Goal: Information Seeking & Learning: Learn about a topic

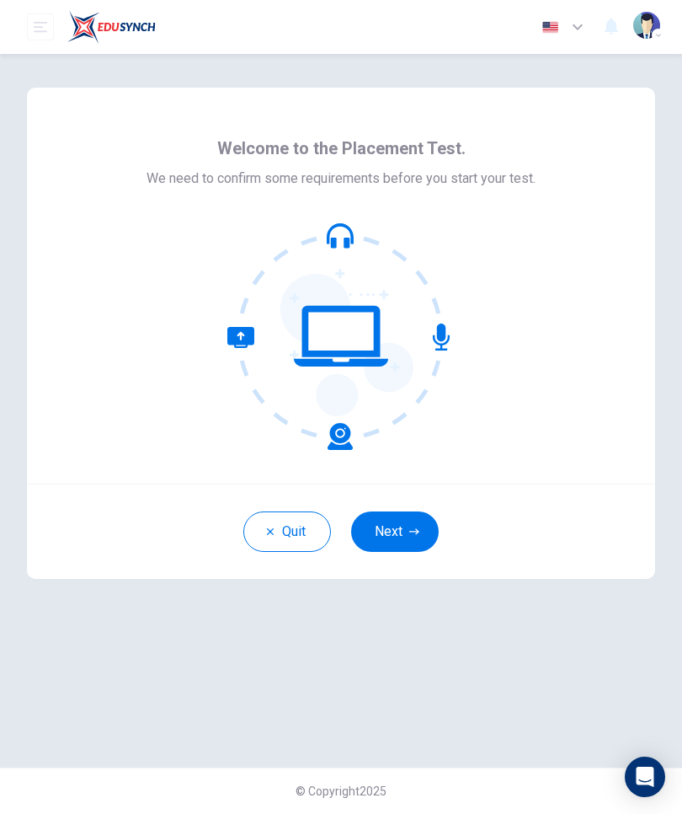
click at [410, 529] on icon "button" at bounding box center [414, 531] width 10 height 10
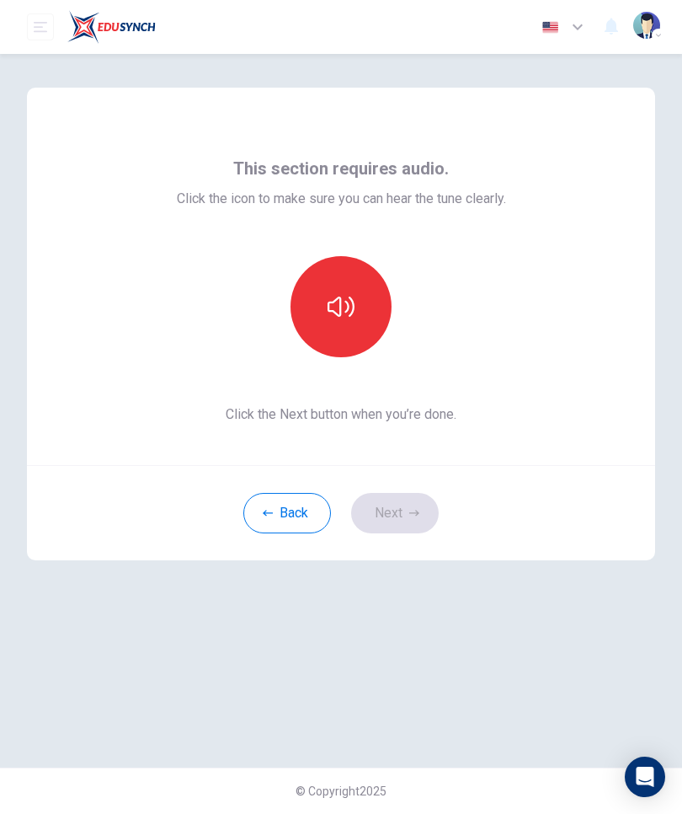
click at [329, 292] on button "button" at bounding box center [341, 306] width 101 height 101
click at [414, 510] on icon "button" at bounding box center [414, 513] width 10 height 10
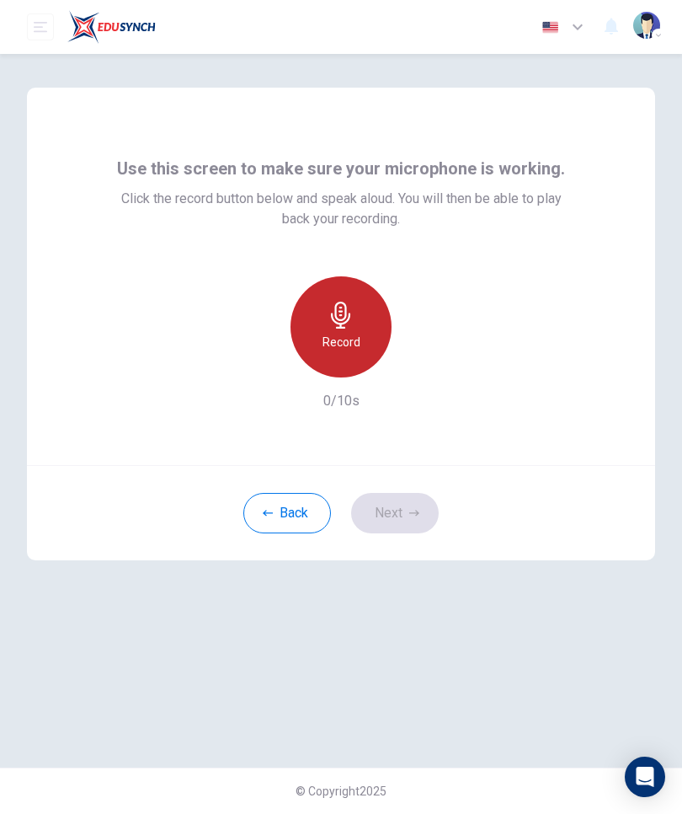
click at [360, 336] on div "Record" at bounding box center [341, 326] width 101 height 101
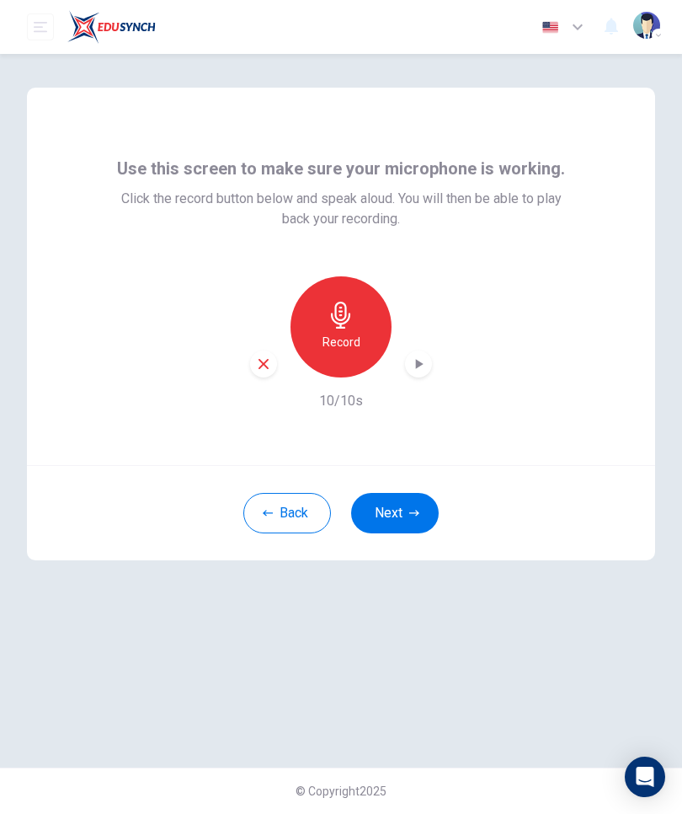
click at [410, 514] on icon "button" at bounding box center [414, 513] width 10 height 10
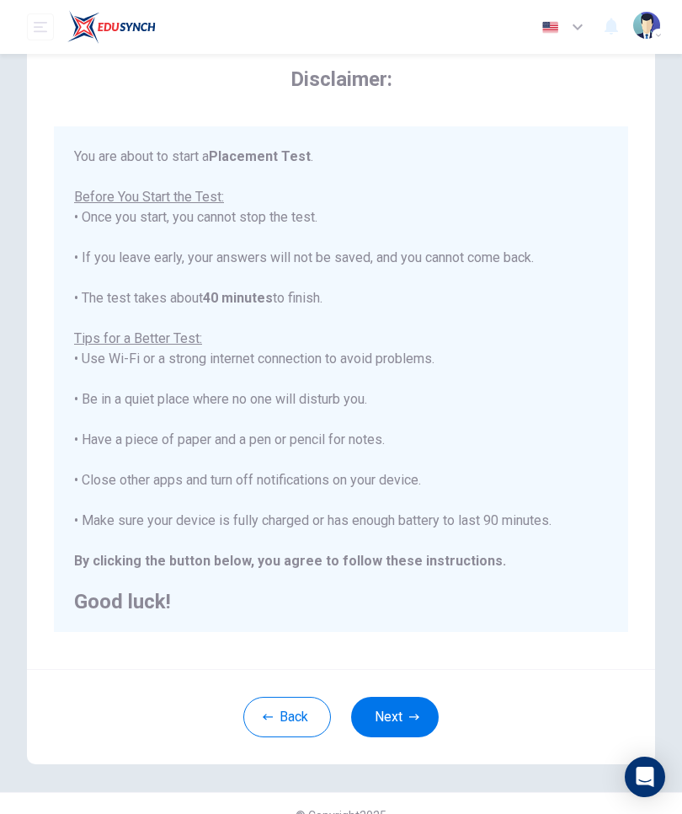
scroll to position [54, 0]
click at [405, 726] on button "Next" at bounding box center [395, 718] width 88 height 40
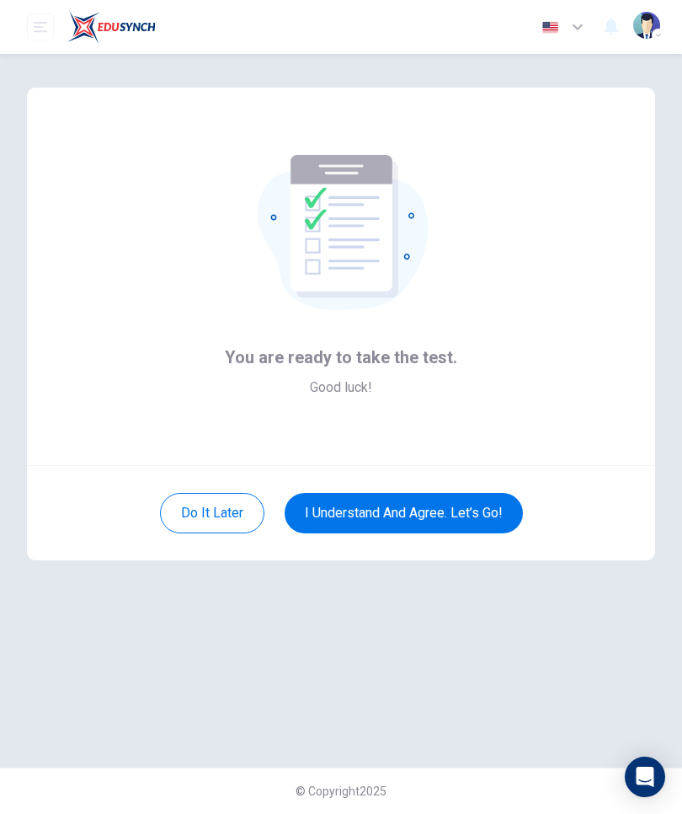
scroll to position [0, 0]
click at [483, 505] on button "I understand and agree. Let’s go!" at bounding box center [404, 513] width 238 height 40
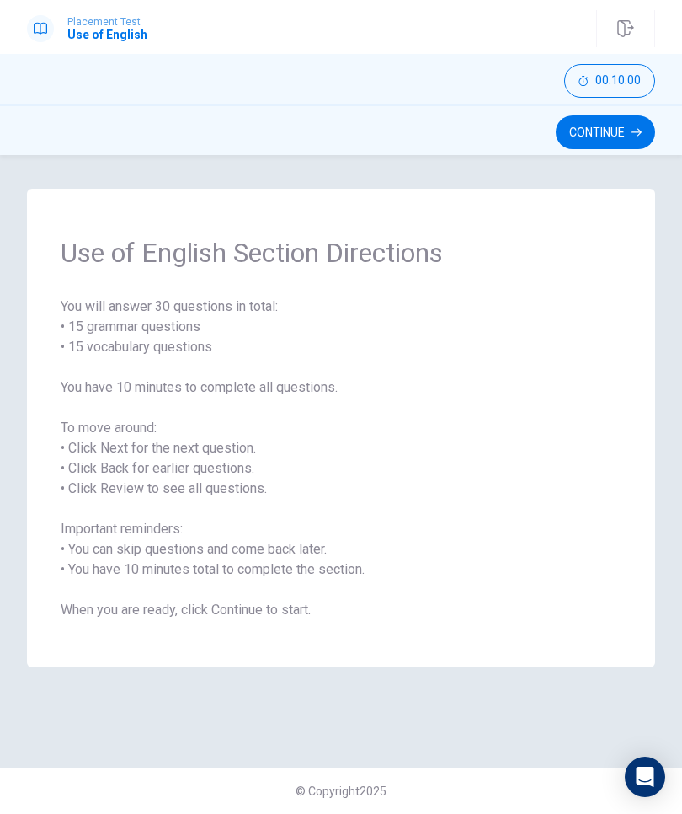
click at [594, 135] on button "Continue" at bounding box center [605, 132] width 99 height 34
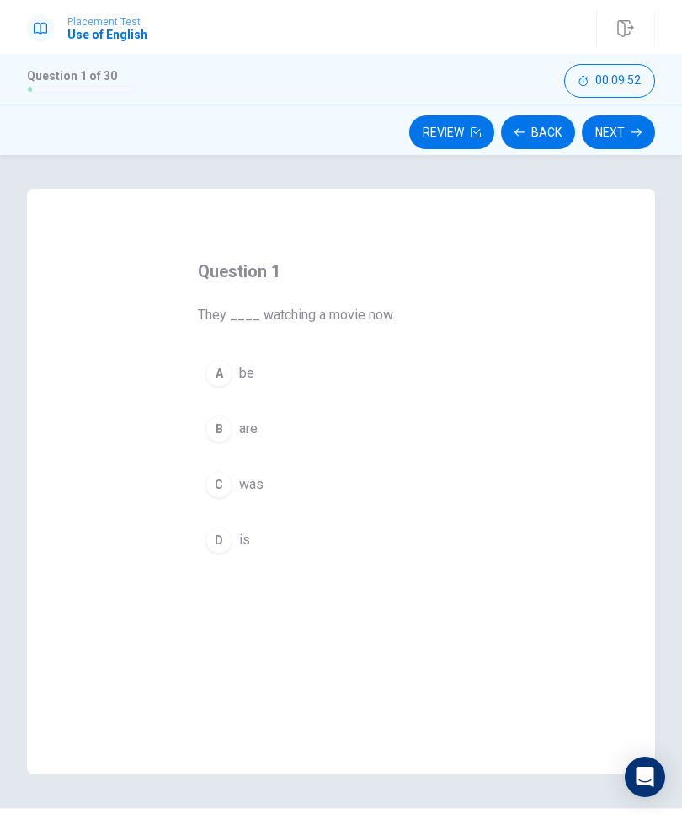
click at [228, 497] on button "C was" at bounding box center [341, 484] width 286 height 42
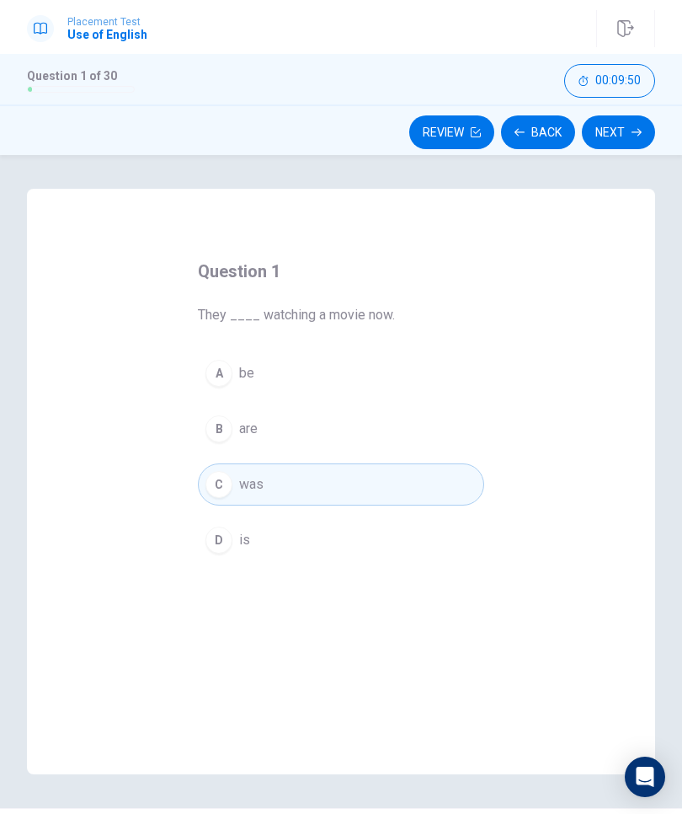
click at [248, 483] on span "was" at bounding box center [251, 484] width 24 height 20
click at [643, 779] on icon "Open Intercom Messenger" at bounding box center [646, 776] width 18 height 20
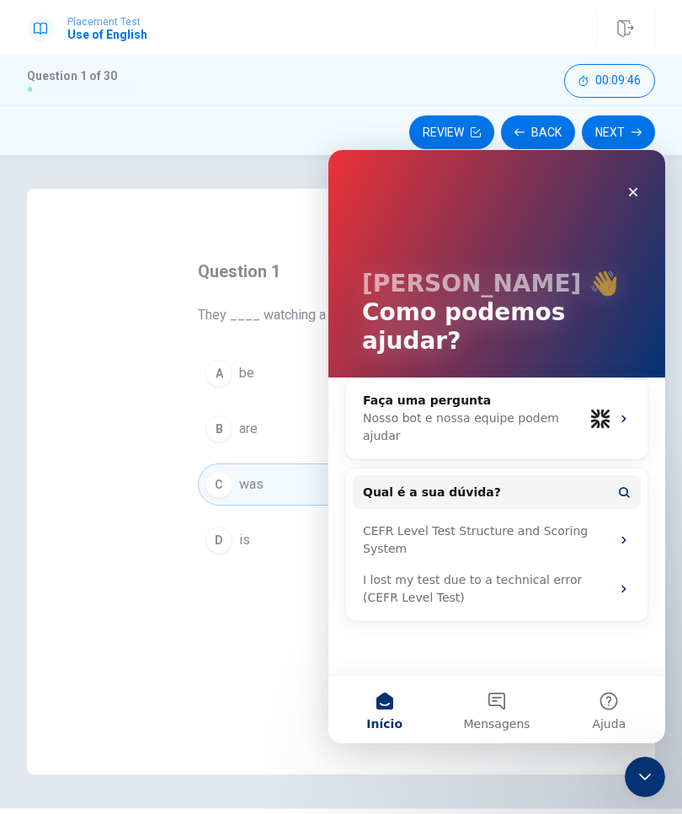
click at [640, 785] on icon "Encerramento do Messenger da Intercom" at bounding box center [645, 776] width 20 height 20
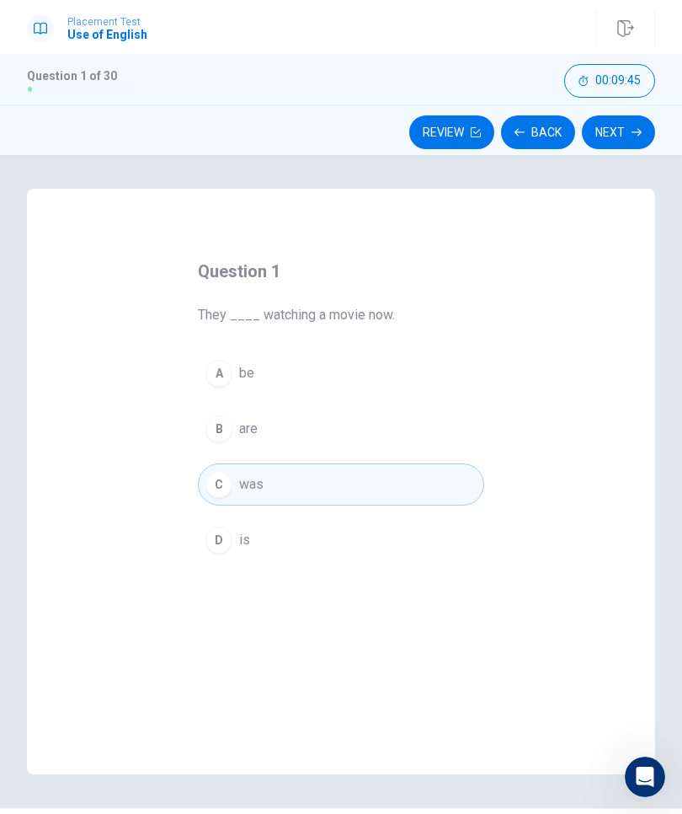
click at [637, 131] on icon "button" at bounding box center [637, 132] width 10 height 10
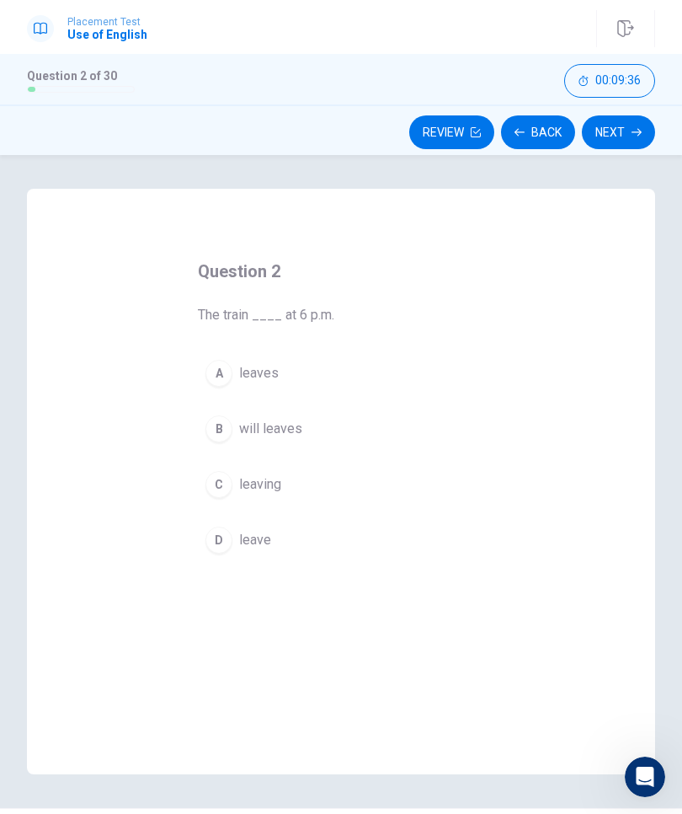
click at [222, 438] on div "B" at bounding box center [219, 428] width 27 height 27
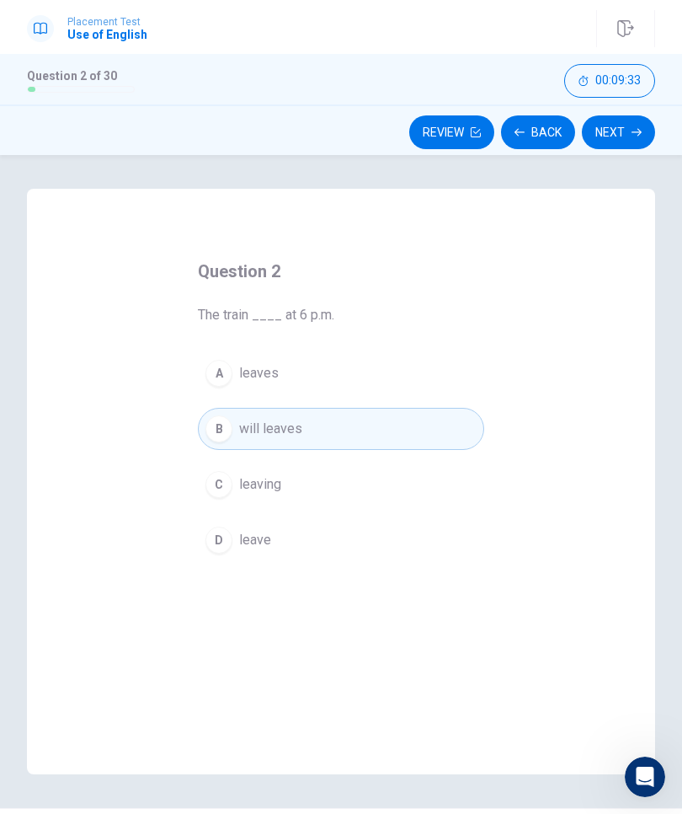
click at [462, 129] on button "Review" at bounding box center [451, 132] width 85 height 34
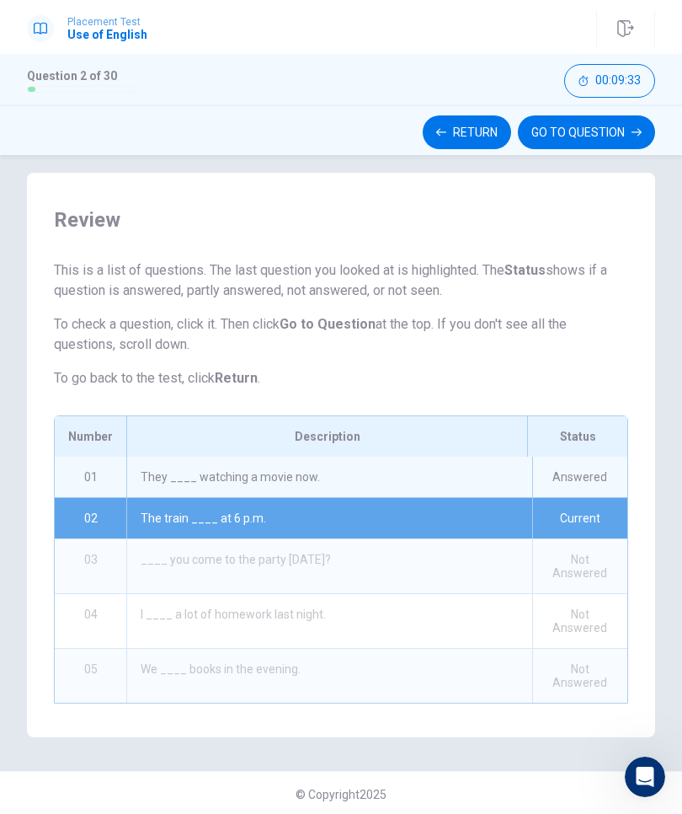
scroll to position [19, 0]
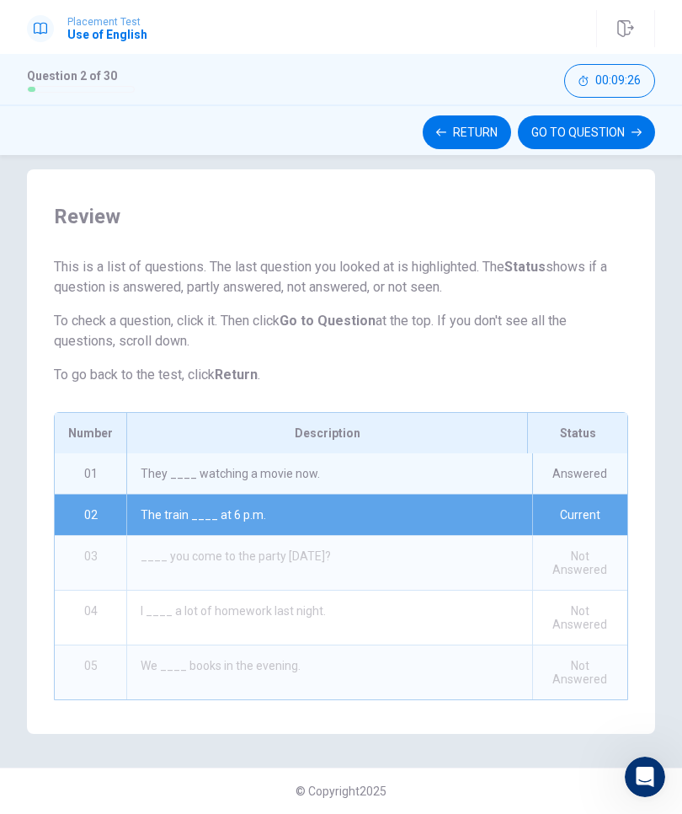
click at [611, 135] on button "GO TO QUESTION" at bounding box center [586, 132] width 137 height 34
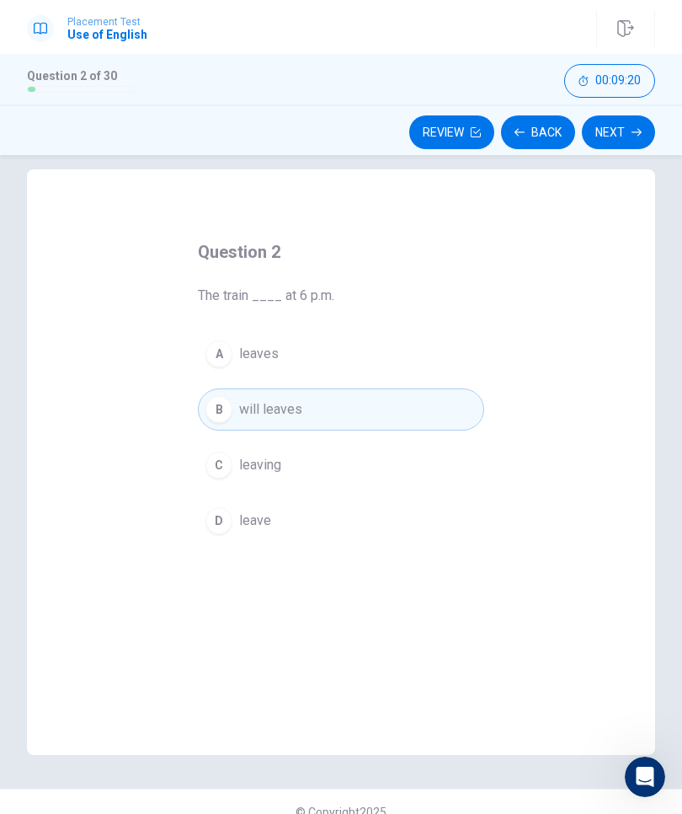
click at [273, 358] on span "leaves" at bounding box center [259, 354] width 40 height 20
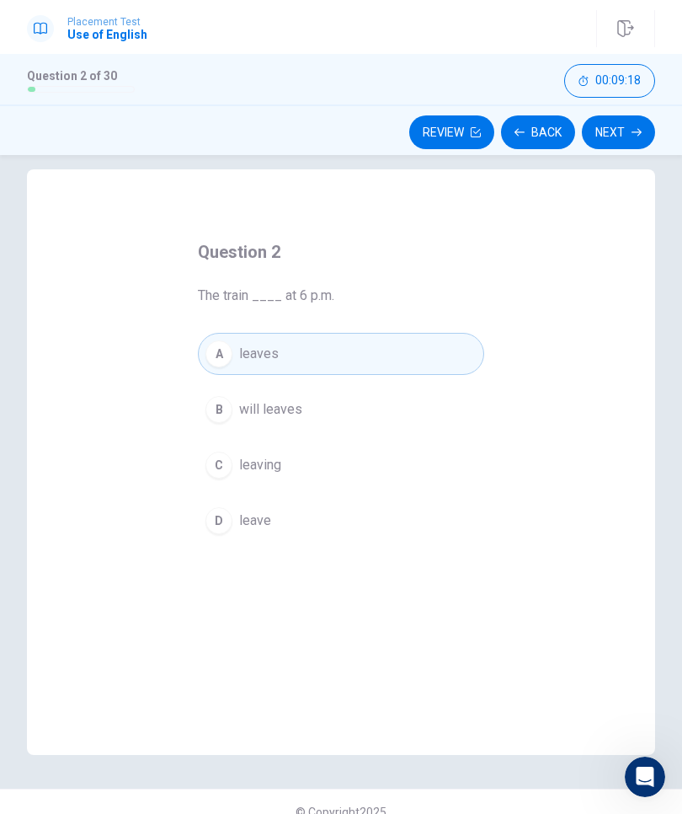
click at [454, 125] on button "Review" at bounding box center [451, 132] width 85 height 34
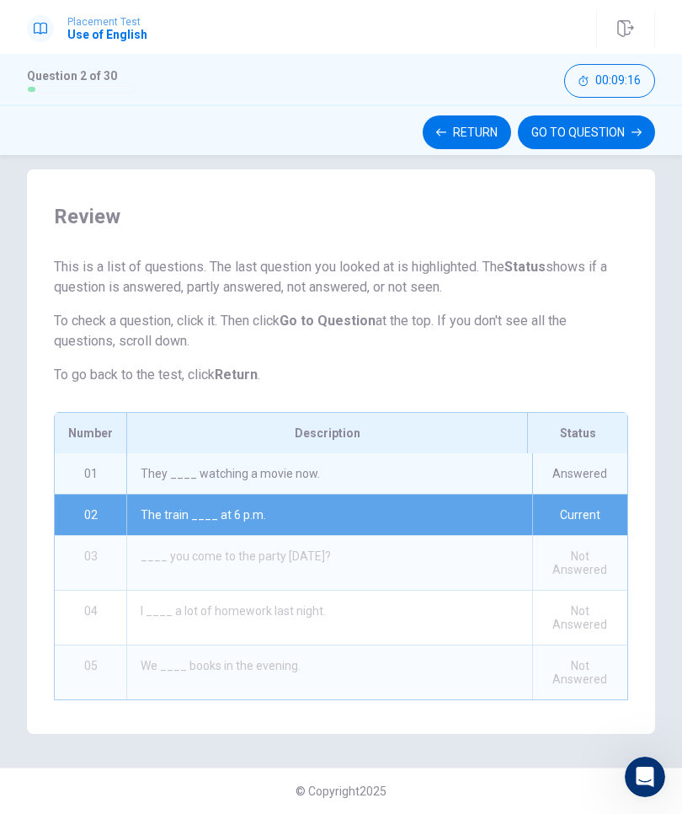
click at [617, 129] on button "GO TO QUESTION" at bounding box center [586, 132] width 137 height 34
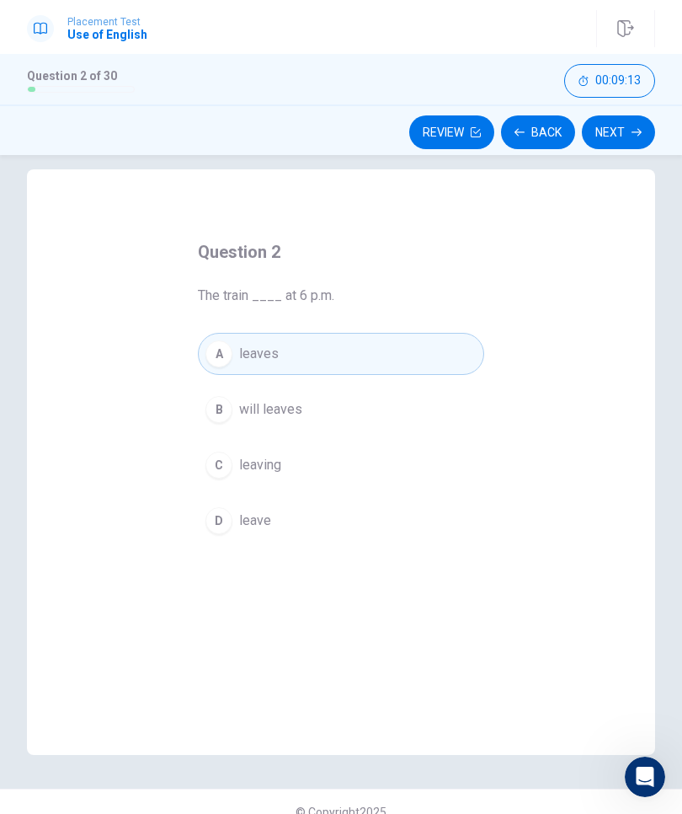
click at [624, 131] on button "Next" at bounding box center [618, 132] width 73 height 34
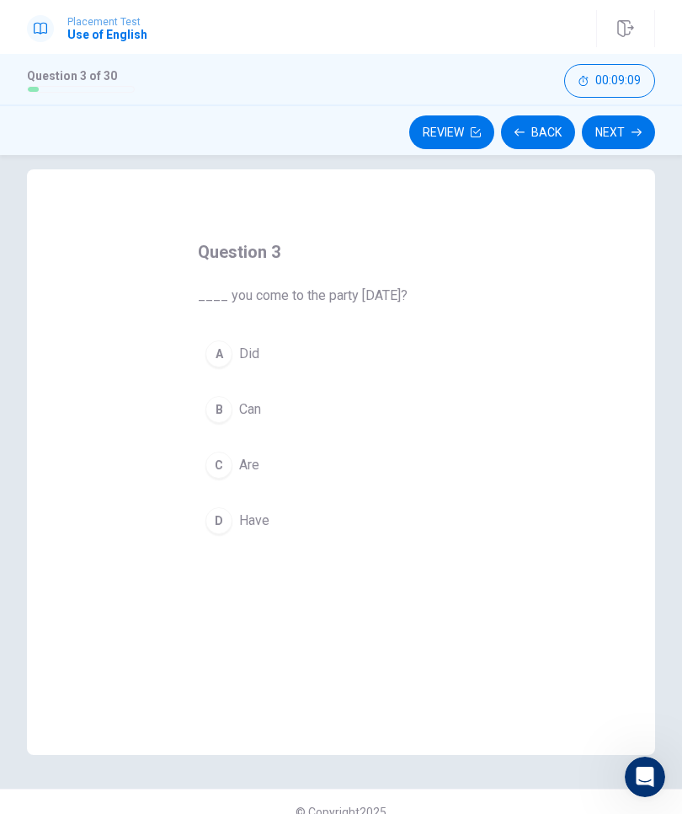
click at [233, 350] on button "A Did" at bounding box center [341, 354] width 286 height 42
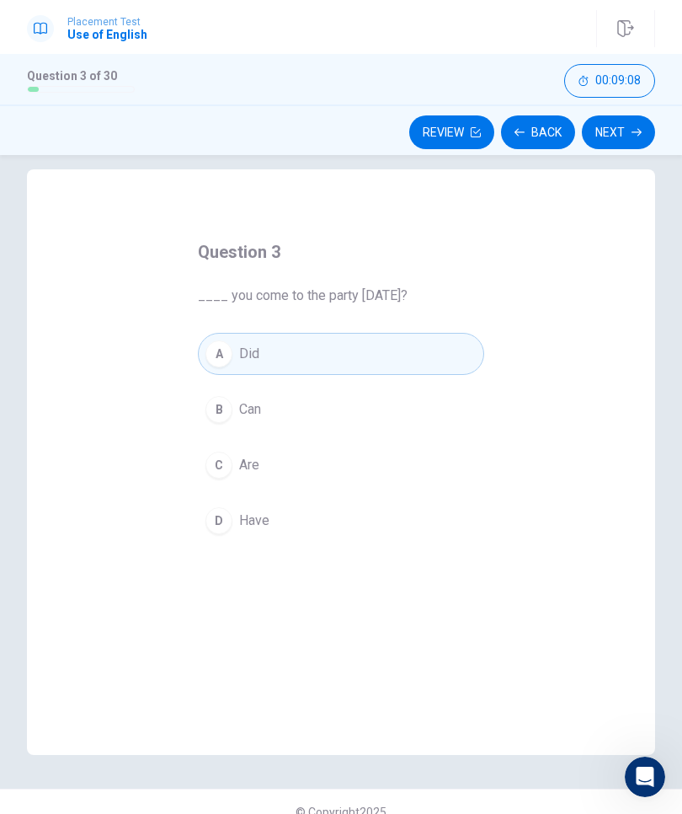
click at [617, 127] on button "Next" at bounding box center [618, 132] width 73 height 34
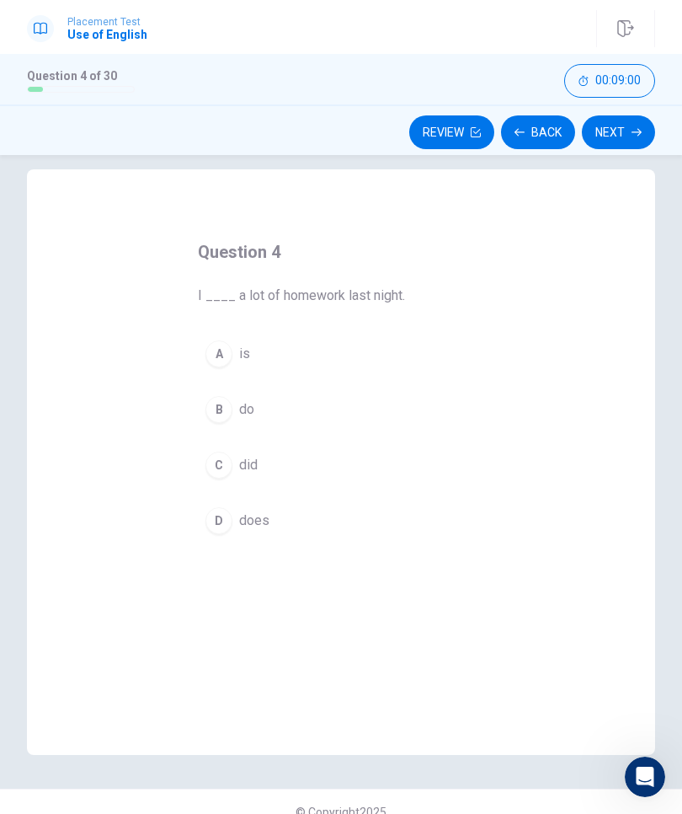
click at [227, 531] on button "D does" at bounding box center [341, 520] width 286 height 42
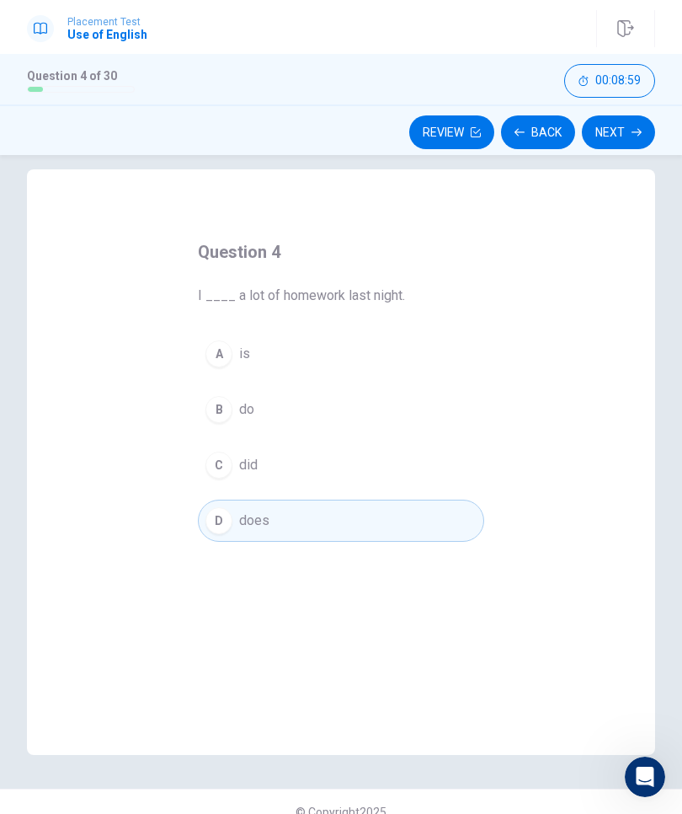
click at [624, 138] on button "Next" at bounding box center [618, 132] width 73 height 34
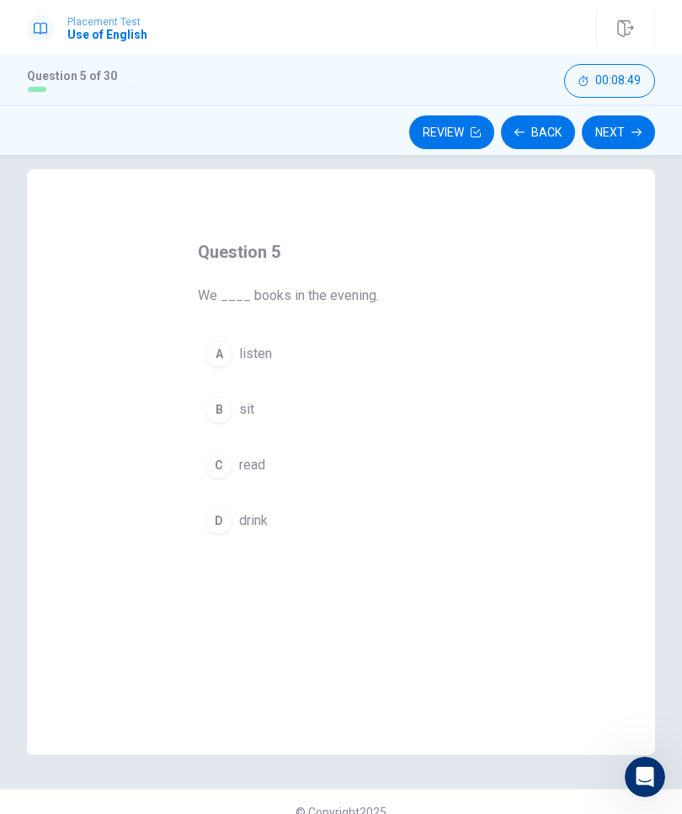
click at [223, 472] on div "C" at bounding box center [219, 464] width 27 height 27
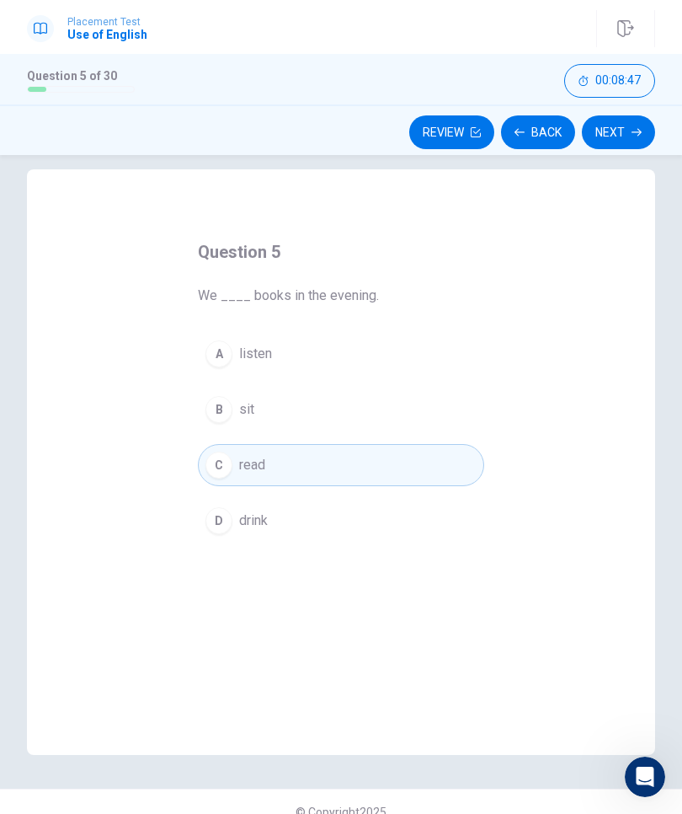
click at [624, 130] on button "Next" at bounding box center [618, 132] width 73 height 34
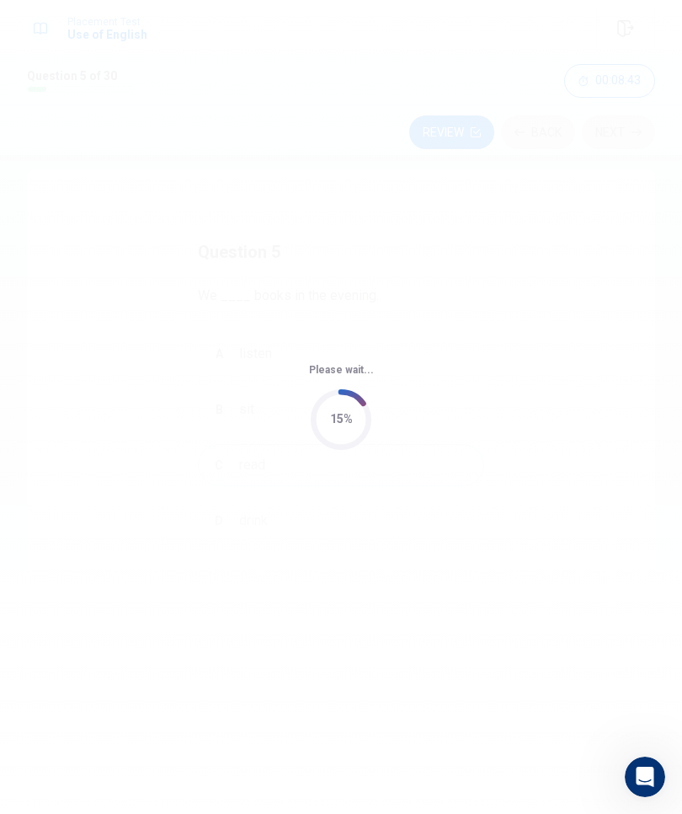
scroll to position [0, 0]
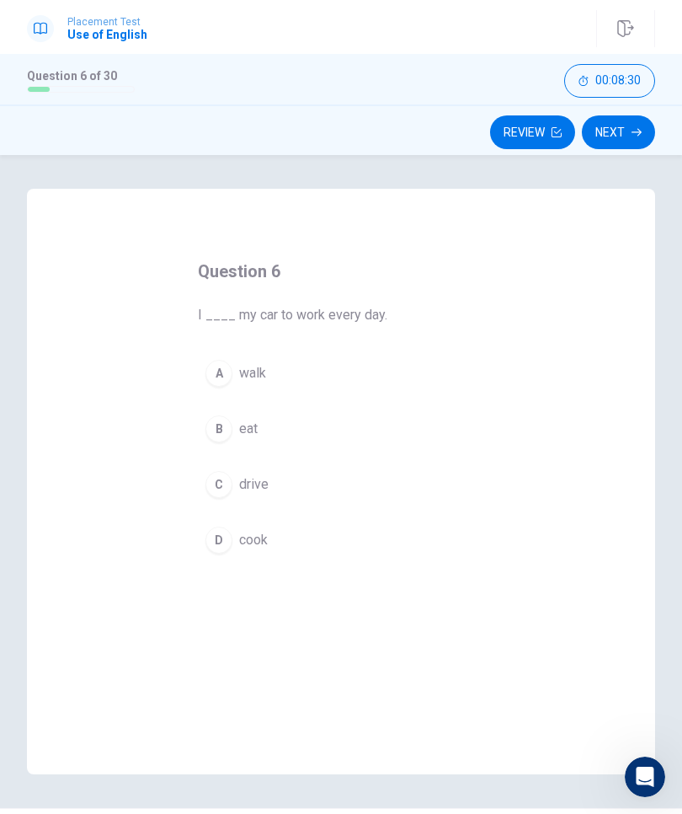
click at [230, 488] on div "C" at bounding box center [219, 484] width 27 height 27
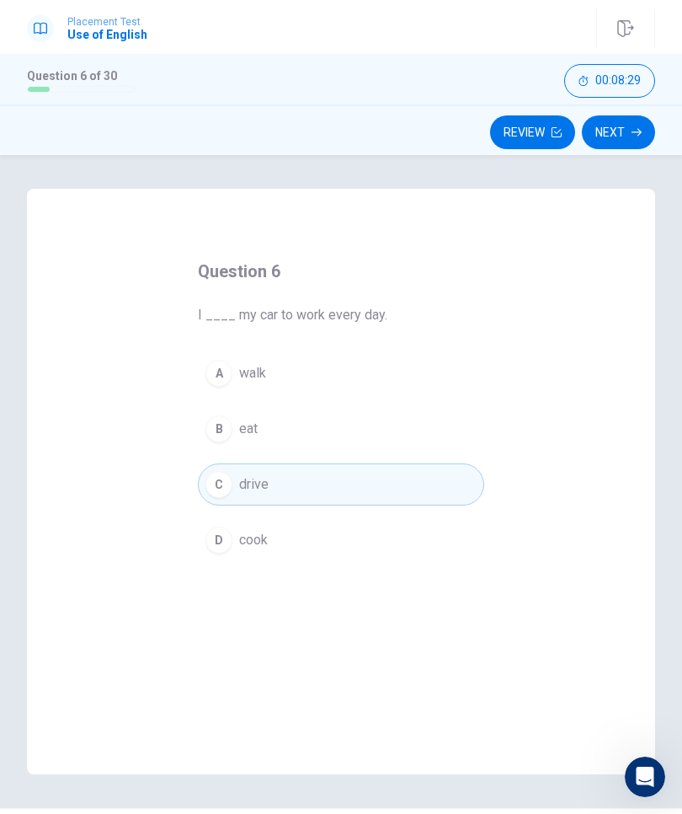
click at [617, 136] on button "Next" at bounding box center [618, 132] width 73 height 34
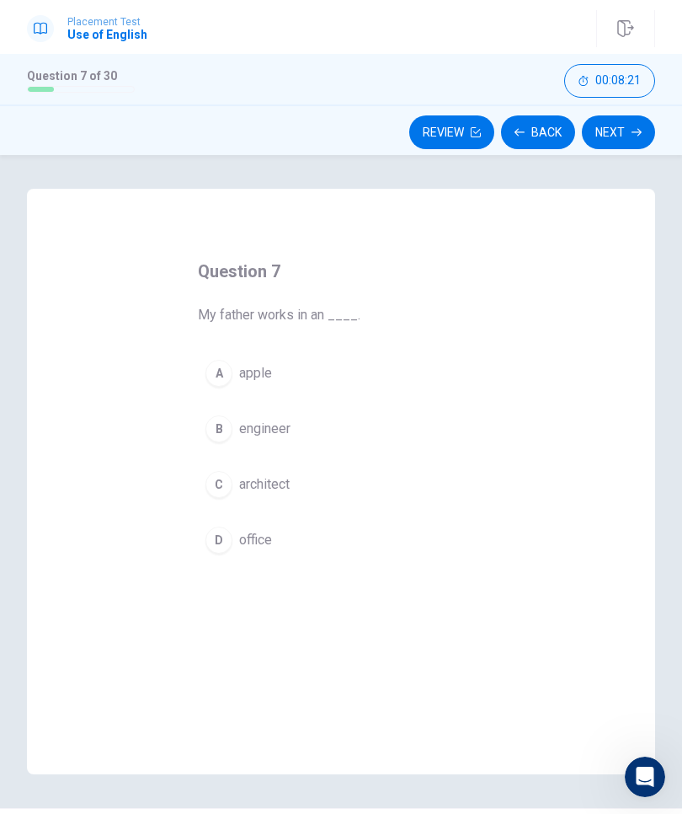
click at [222, 542] on div "D" at bounding box center [219, 539] width 27 height 27
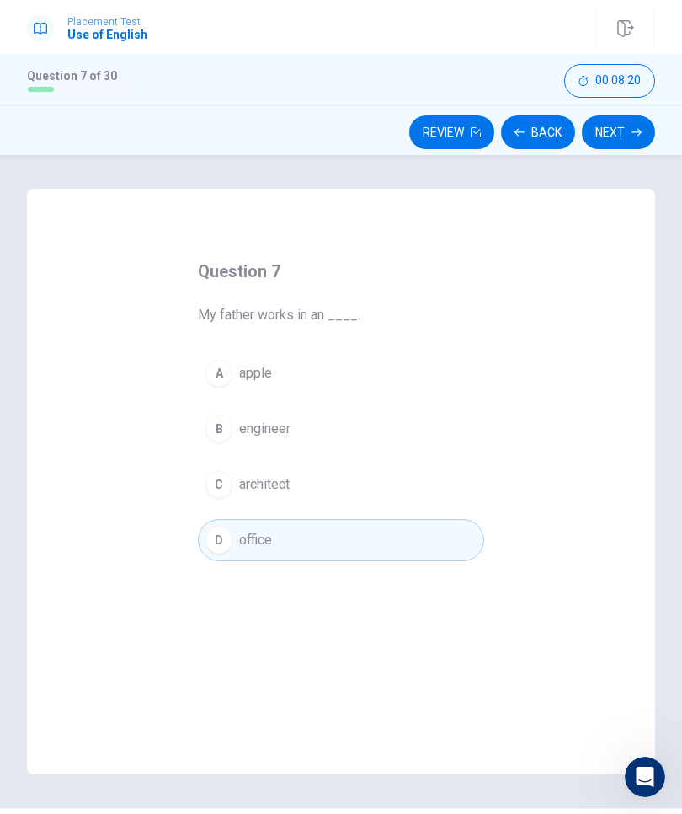
click at [630, 125] on button "Next" at bounding box center [618, 132] width 73 height 34
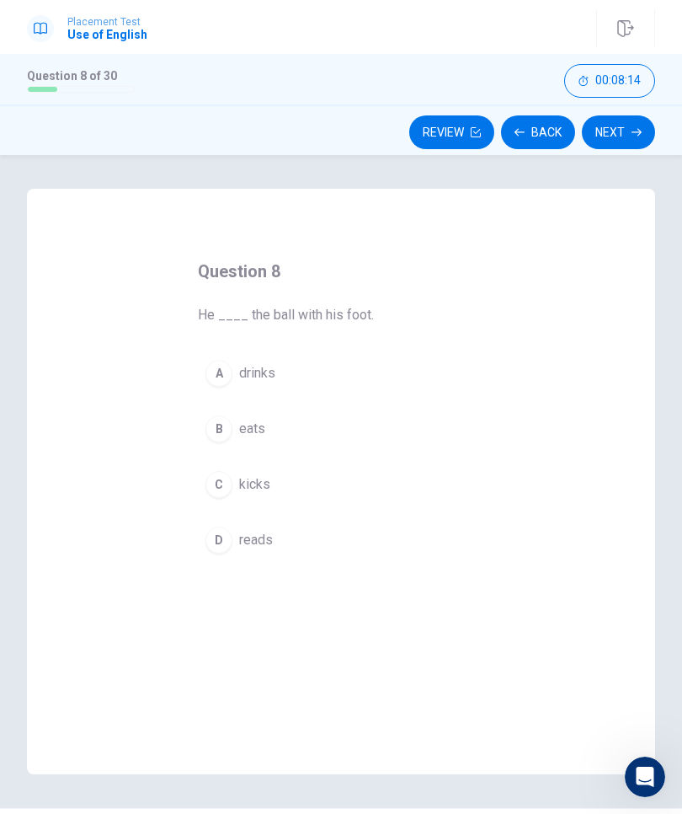
click at [218, 493] on div "C" at bounding box center [219, 484] width 27 height 27
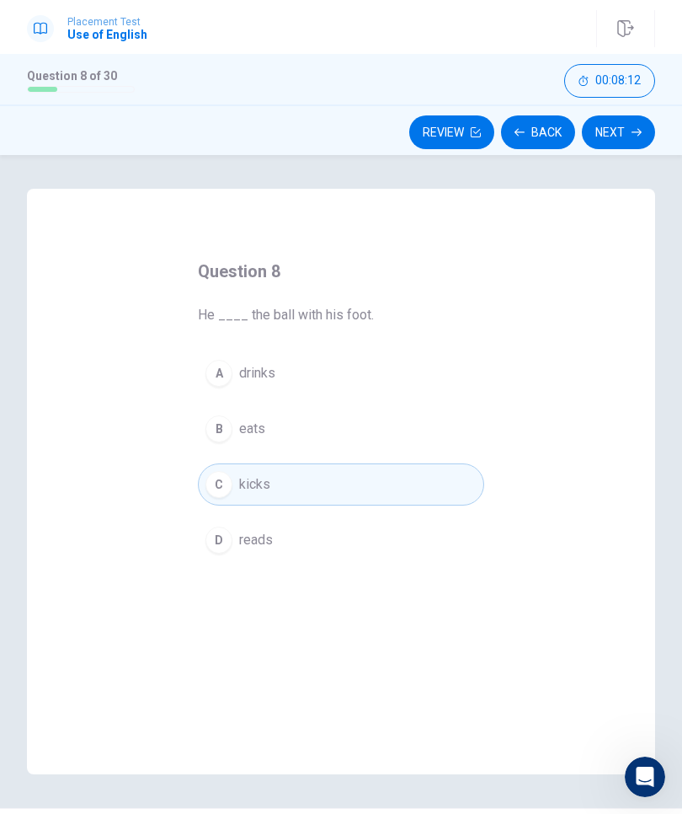
click at [626, 128] on button "Next" at bounding box center [618, 132] width 73 height 34
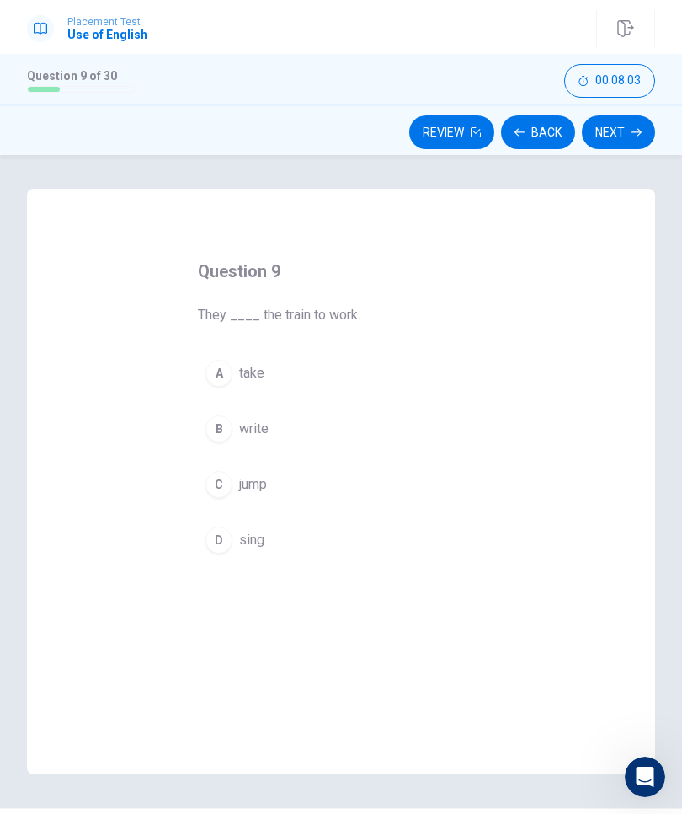
click at [215, 379] on div "A" at bounding box center [219, 373] width 27 height 27
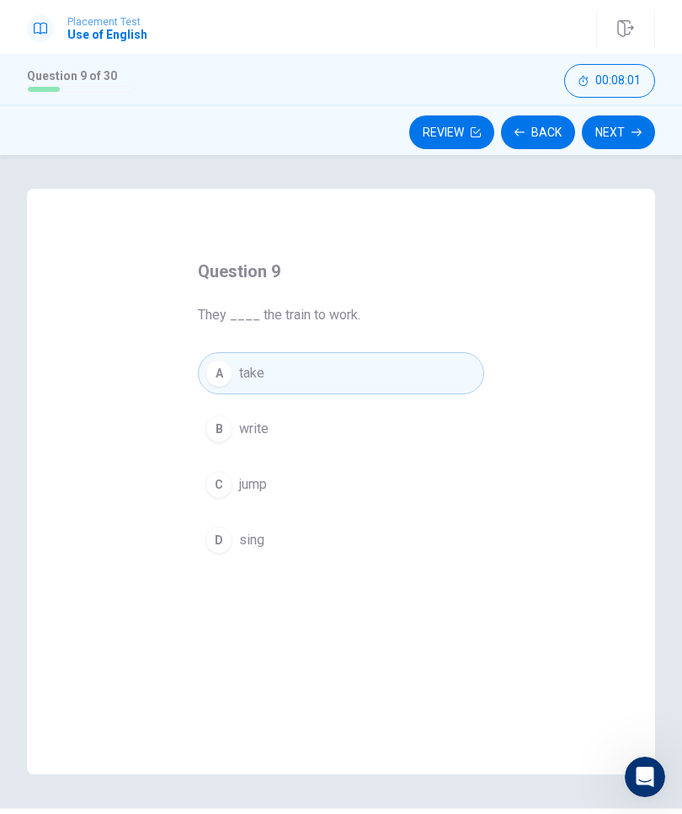
click at [628, 127] on button "Next" at bounding box center [618, 132] width 73 height 34
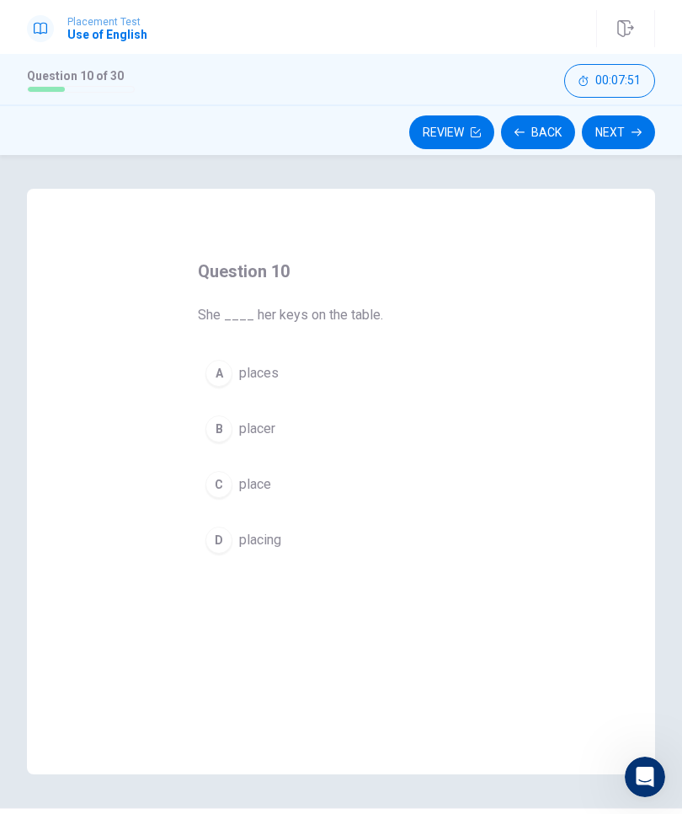
click at [216, 483] on div "C" at bounding box center [219, 484] width 27 height 27
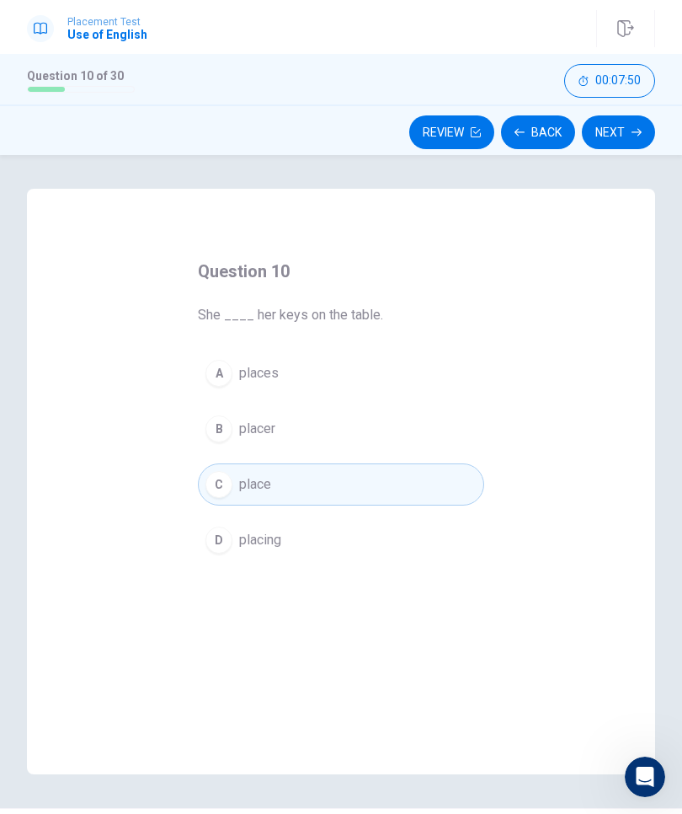
click at [632, 125] on button "Next" at bounding box center [618, 132] width 73 height 34
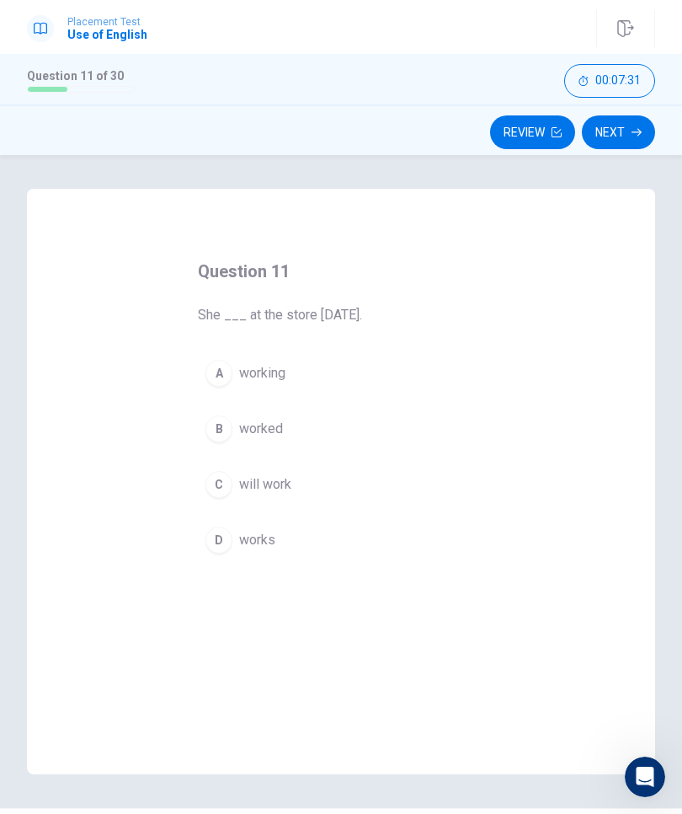
click at [223, 433] on div "B" at bounding box center [219, 428] width 27 height 27
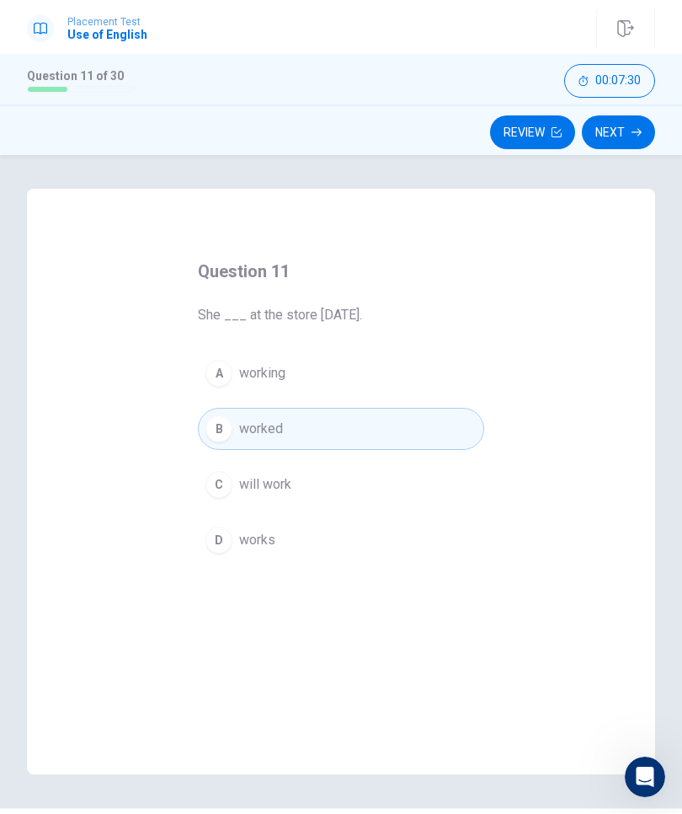
click at [622, 131] on button "Next" at bounding box center [618, 132] width 73 height 34
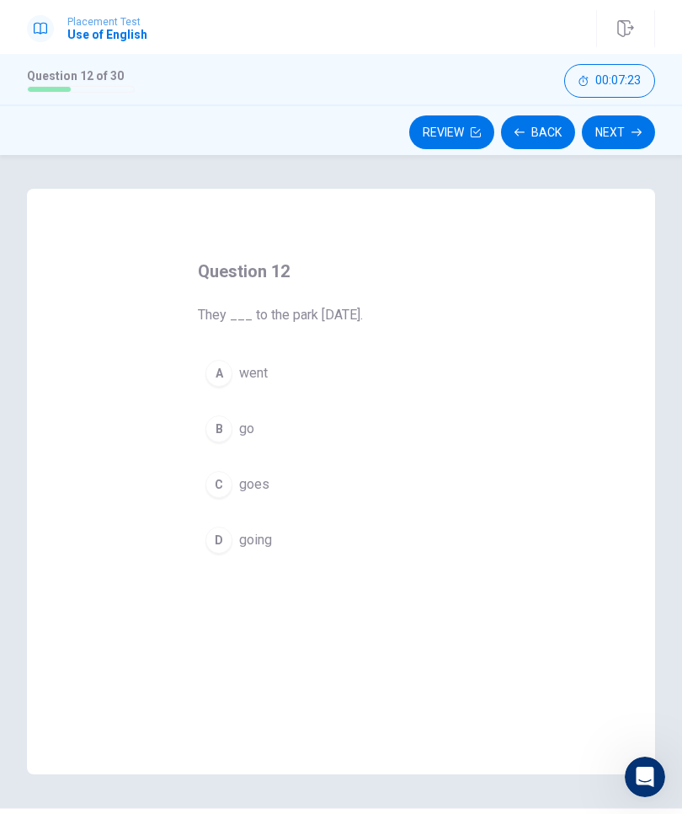
click at [218, 379] on div "A" at bounding box center [219, 373] width 27 height 27
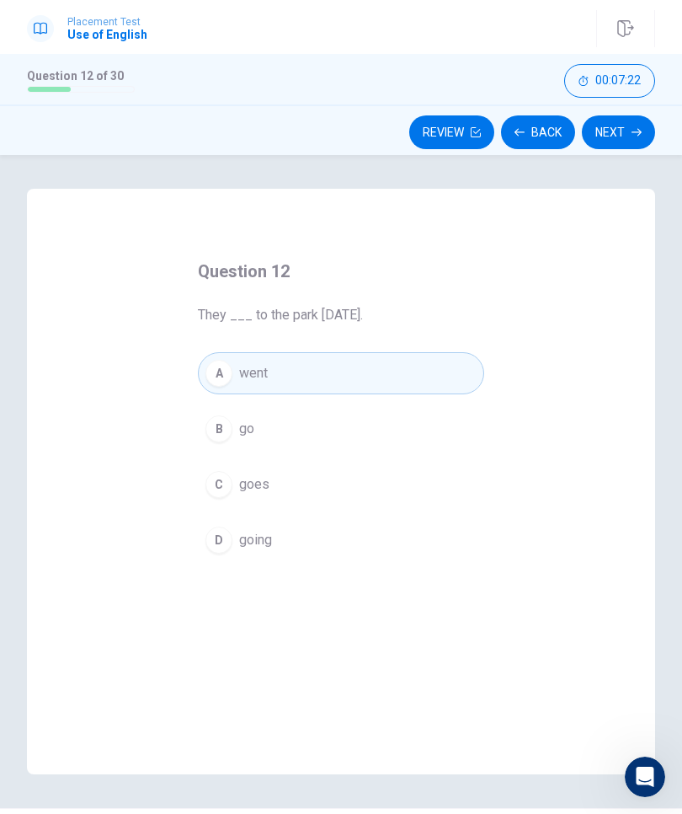
click at [617, 133] on button "Next" at bounding box center [618, 132] width 73 height 34
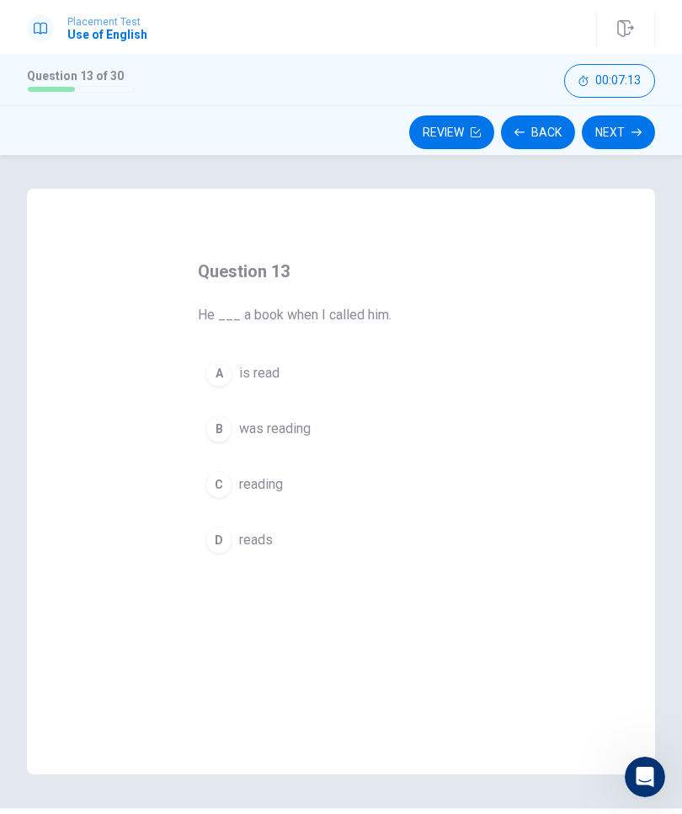
click at [222, 537] on div "D" at bounding box center [219, 539] width 27 height 27
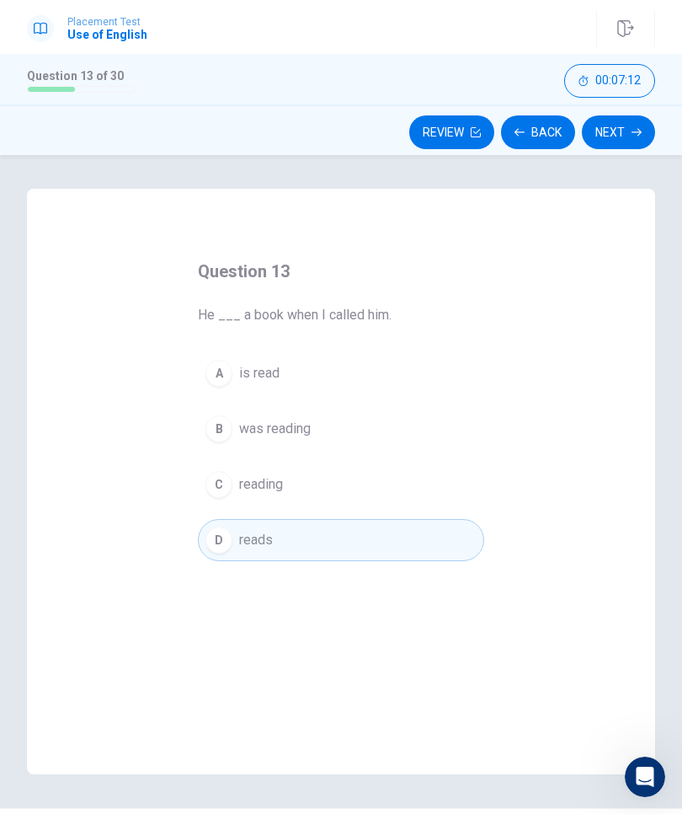
click at [623, 126] on button "Next" at bounding box center [618, 132] width 73 height 34
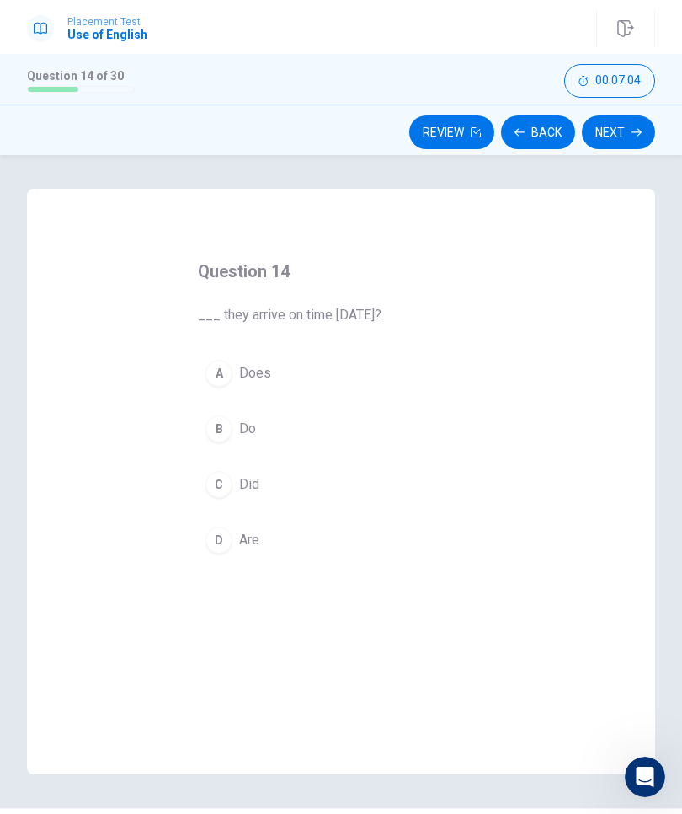
click at [225, 487] on div "C" at bounding box center [219, 484] width 27 height 27
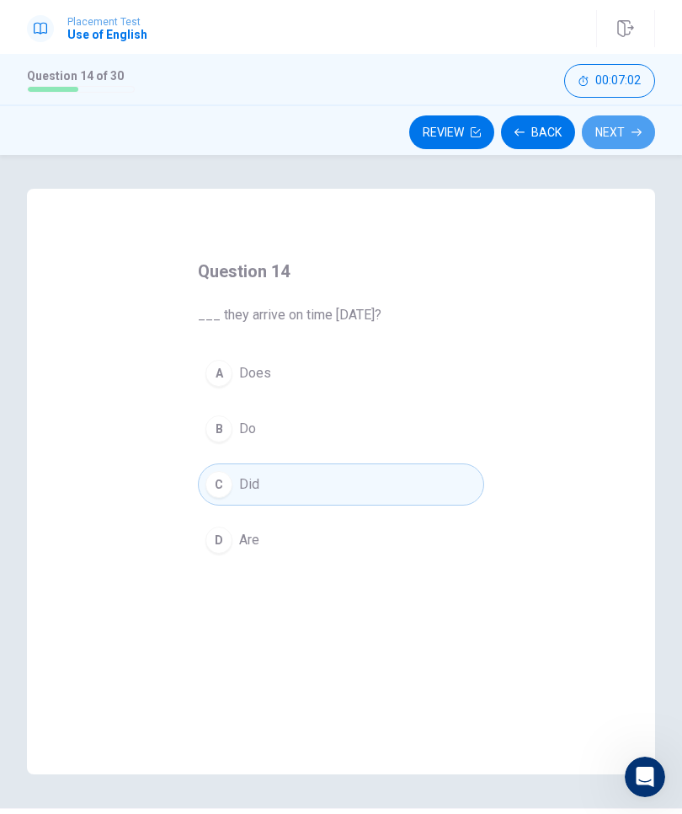
click at [617, 129] on button "Next" at bounding box center [618, 132] width 73 height 34
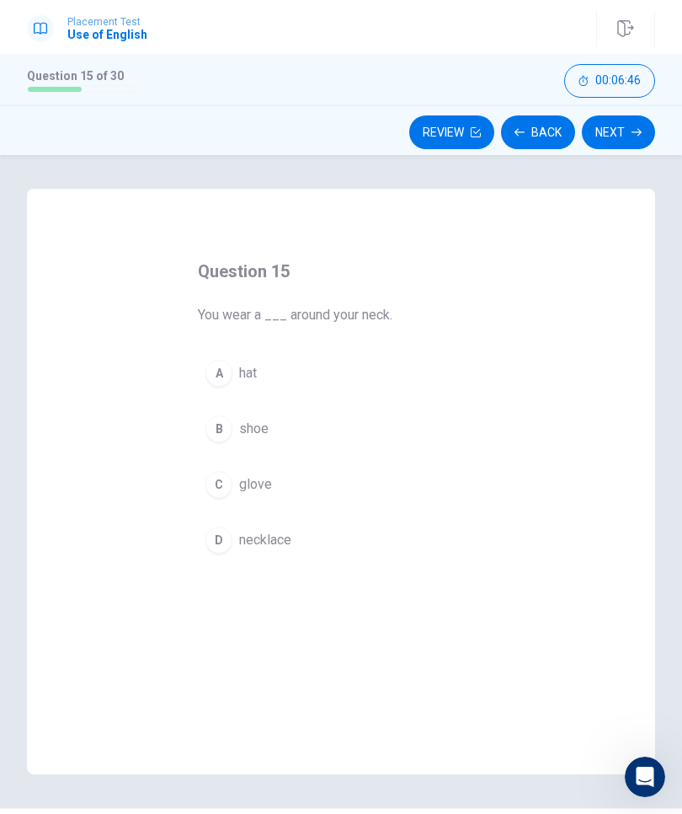
click at [228, 545] on div "D" at bounding box center [219, 539] width 27 height 27
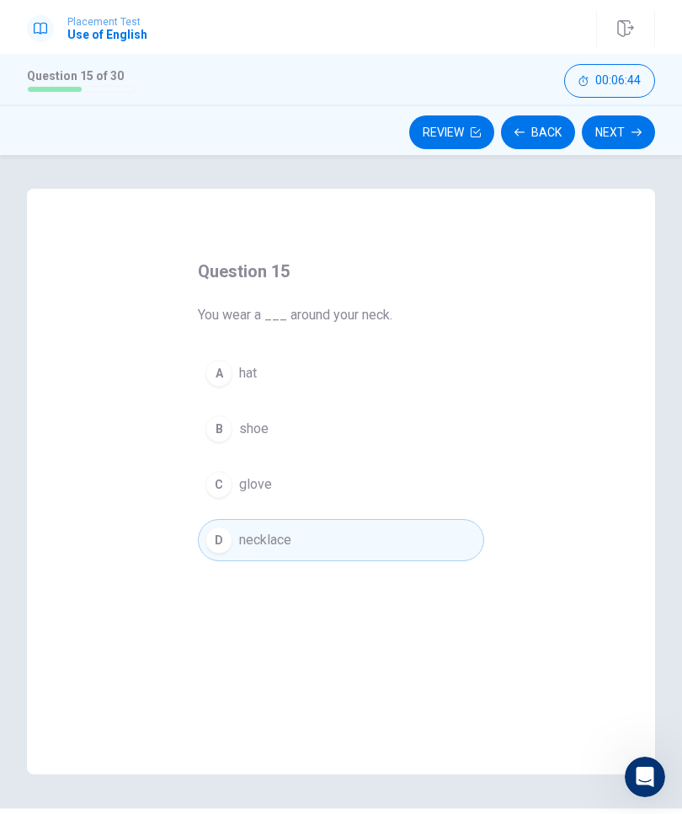
click at [622, 130] on button "Next" at bounding box center [618, 132] width 73 height 34
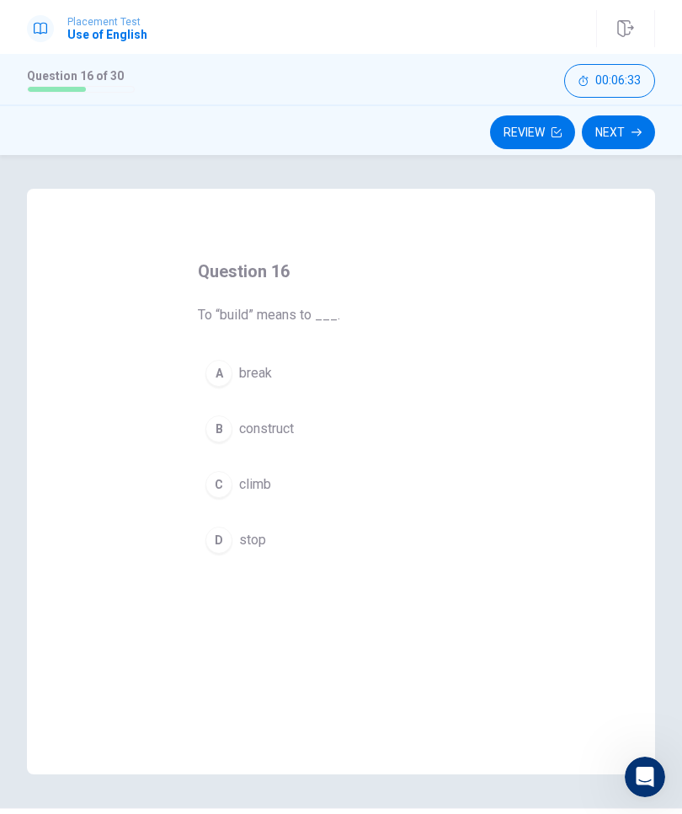
click at [218, 430] on div "B" at bounding box center [219, 428] width 27 height 27
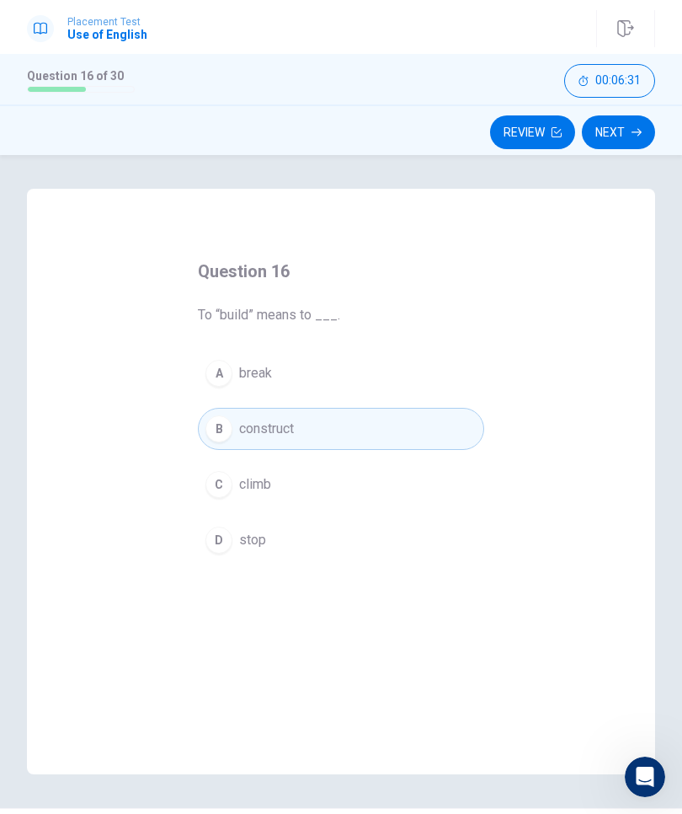
click at [649, 127] on button "Next" at bounding box center [618, 132] width 73 height 34
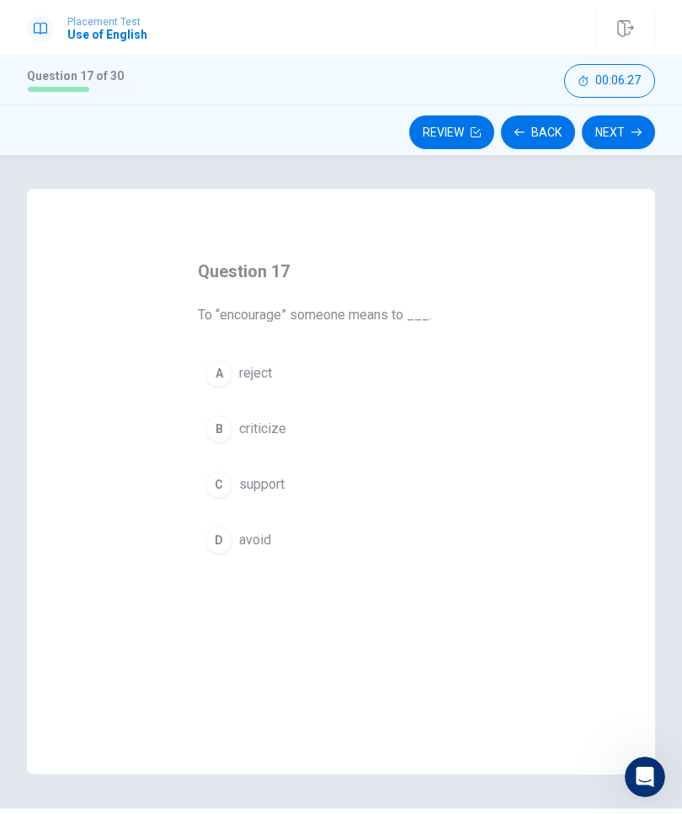
click at [223, 483] on div "C" at bounding box center [219, 484] width 27 height 27
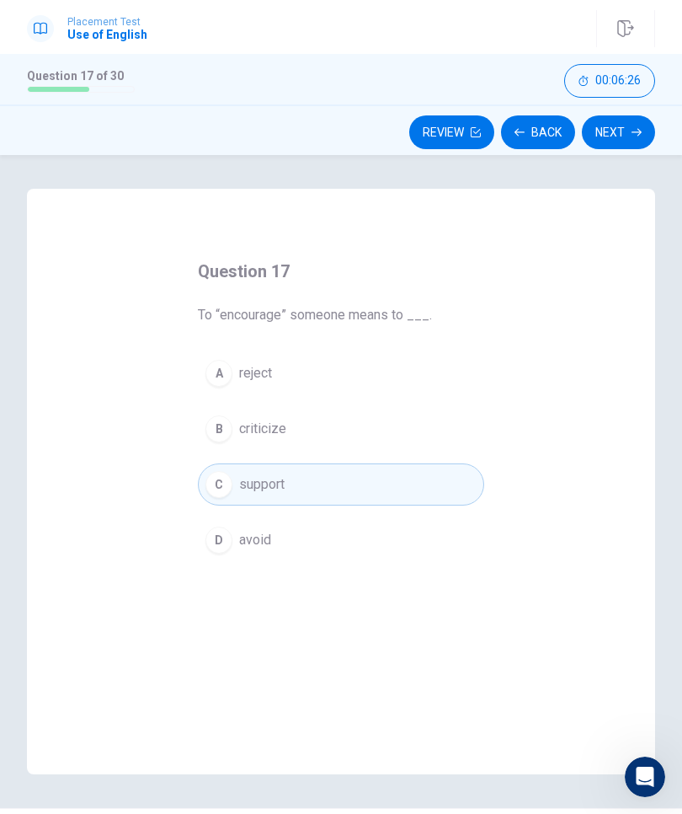
click at [622, 125] on button "Next" at bounding box center [618, 132] width 73 height 34
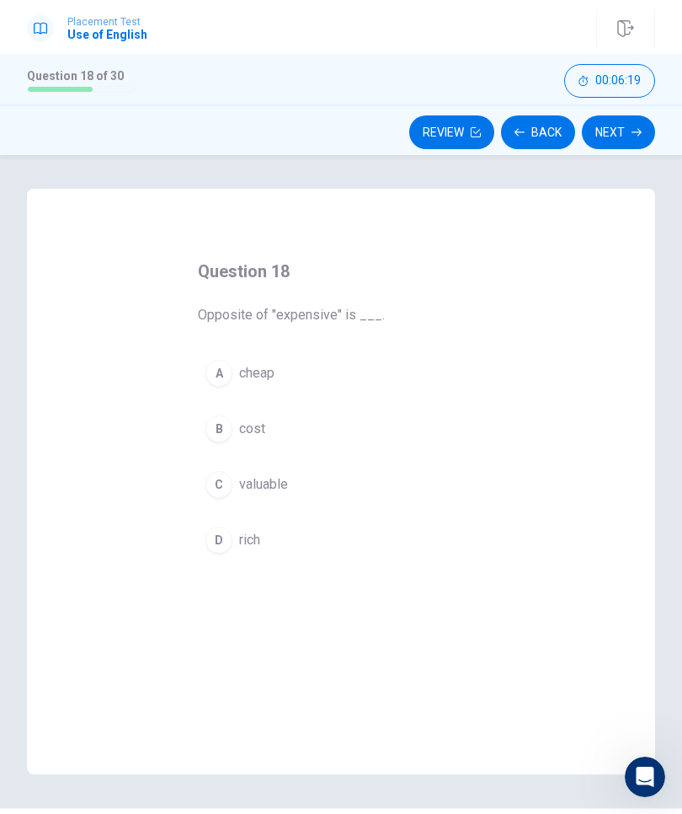
click at [211, 375] on div "A" at bounding box center [219, 373] width 27 height 27
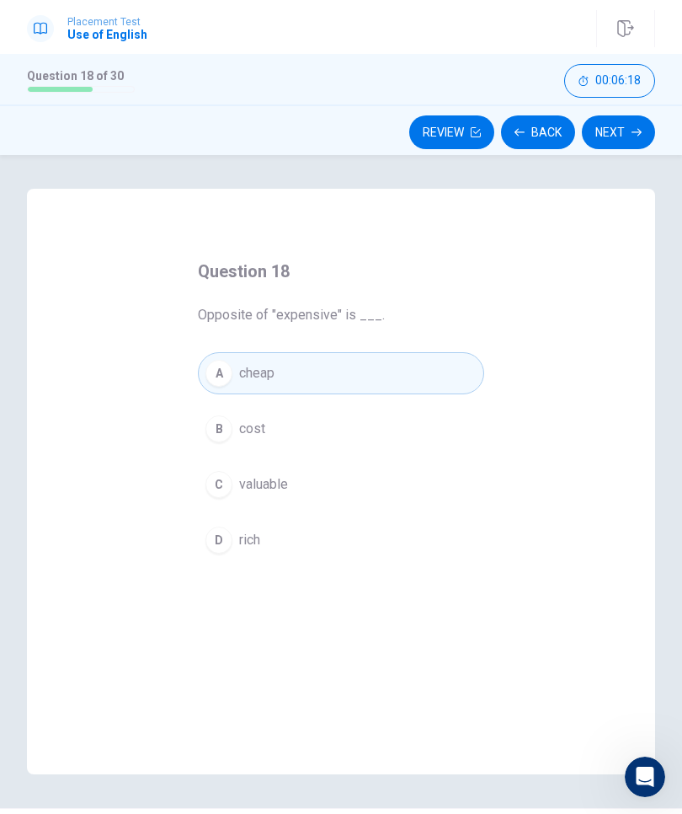
click at [658, 119] on div "Review Back Next" at bounding box center [341, 132] width 682 height 32
click at [658, 118] on div "Review Back Next" at bounding box center [341, 132] width 682 height 32
click at [617, 132] on button "Next" at bounding box center [618, 132] width 73 height 34
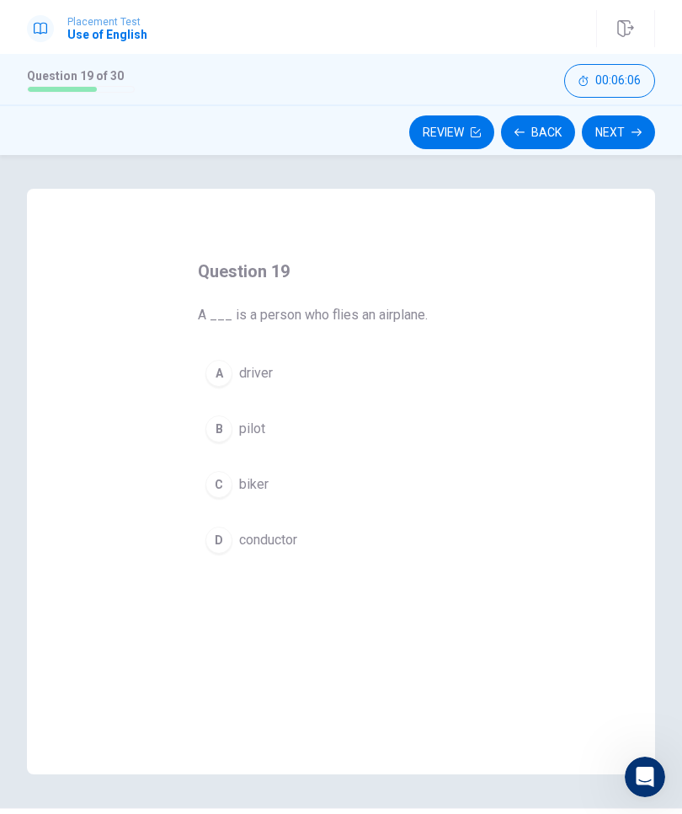
click at [224, 426] on div "B" at bounding box center [219, 428] width 27 height 27
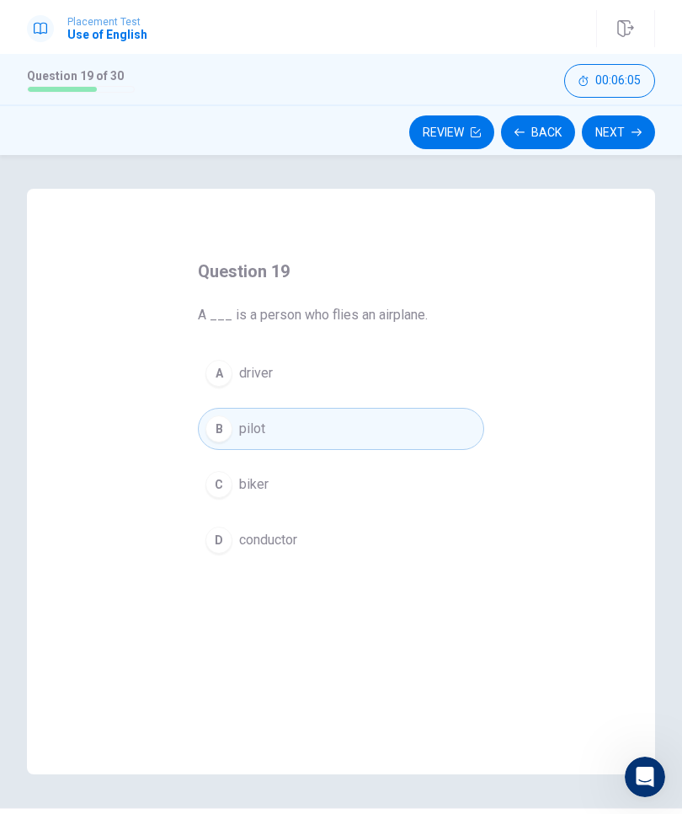
click at [628, 129] on button "Next" at bounding box center [618, 132] width 73 height 34
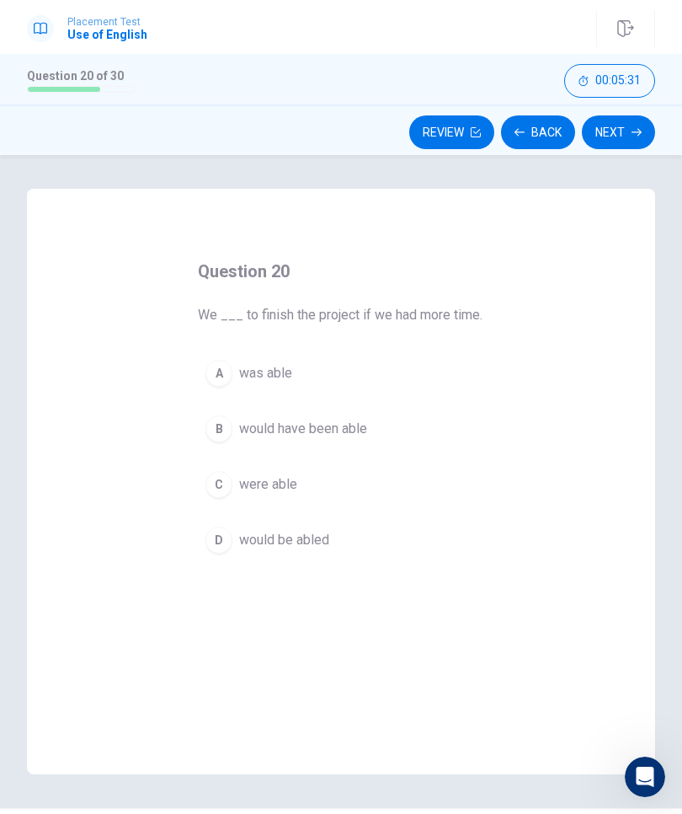
click at [221, 369] on div "A" at bounding box center [219, 373] width 27 height 27
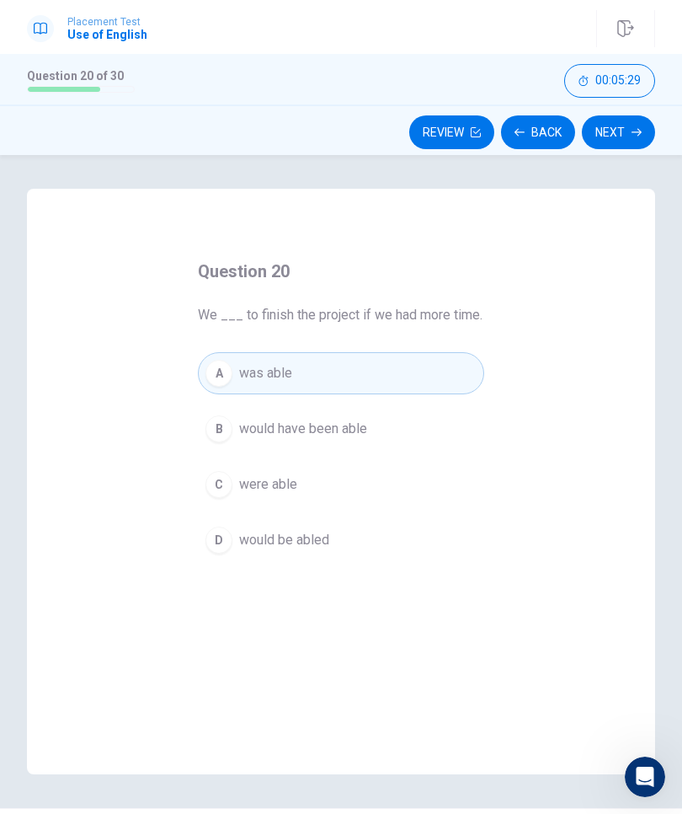
click at [601, 125] on button "Next" at bounding box center [618, 132] width 73 height 34
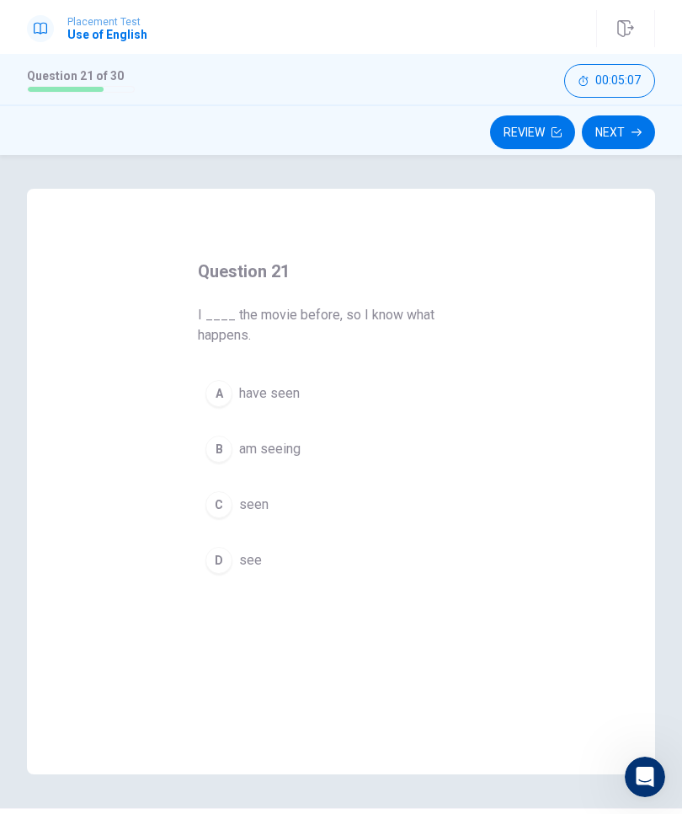
click at [227, 504] on div "C" at bounding box center [219, 504] width 27 height 27
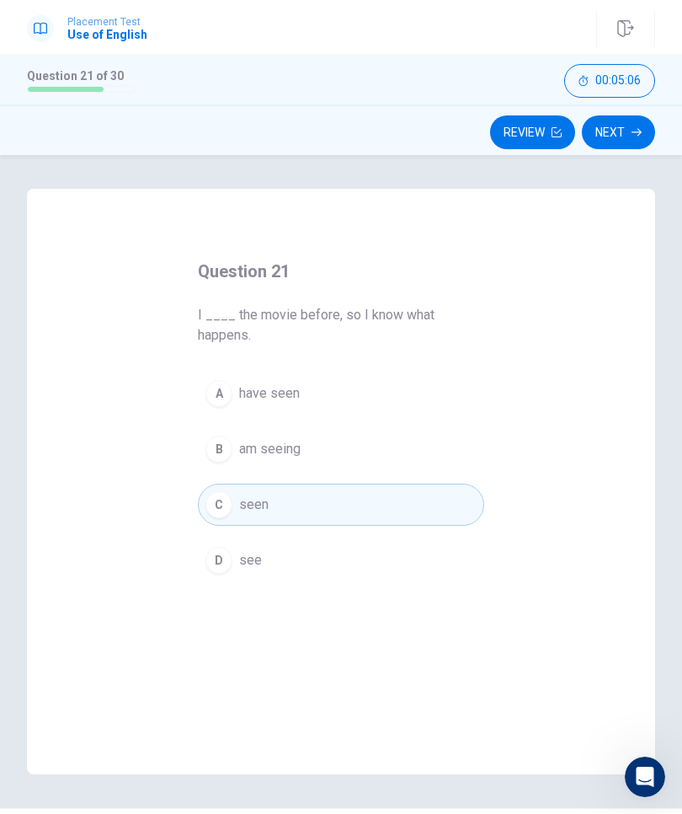
click at [627, 133] on button "Next" at bounding box center [618, 132] width 73 height 34
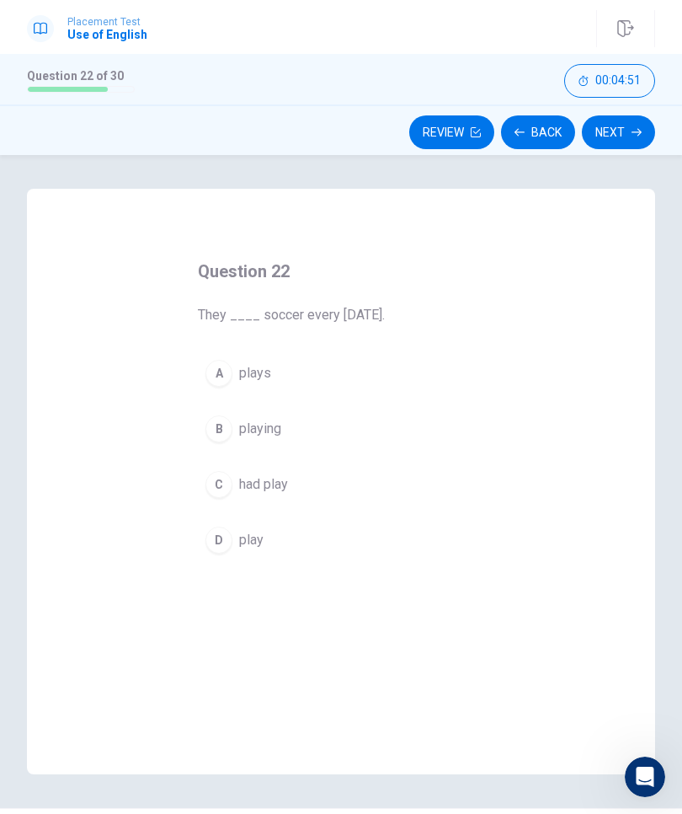
click at [221, 373] on div "A" at bounding box center [219, 373] width 27 height 27
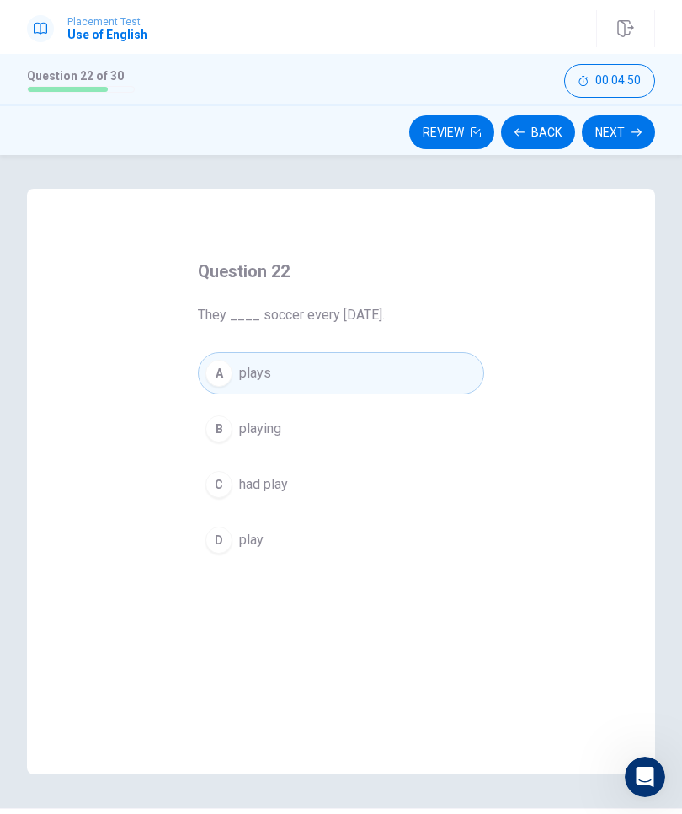
click at [631, 127] on button "Next" at bounding box center [618, 132] width 73 height 34
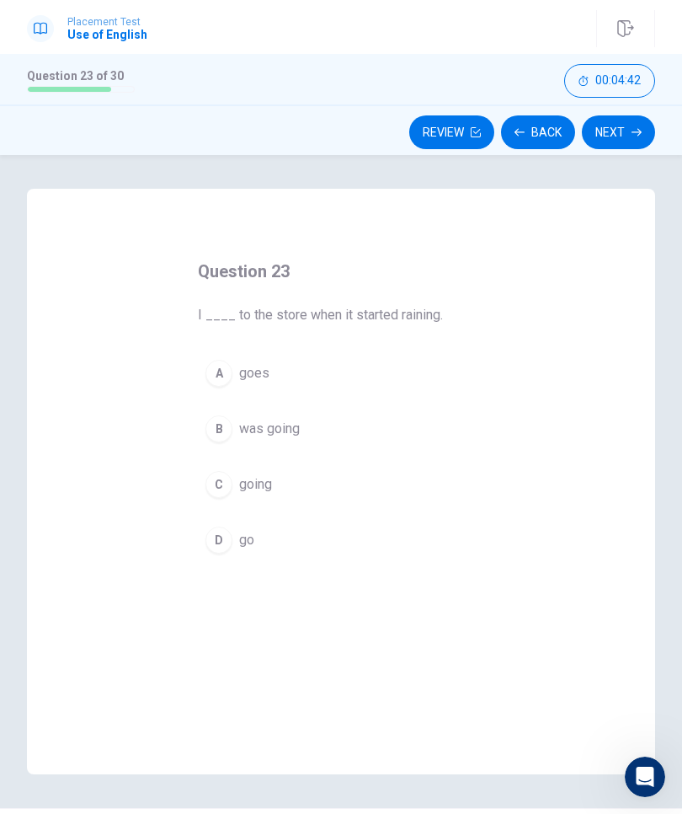
click at [207, 541] on div "D" at bounding box center [219, 539] width 27 height 27
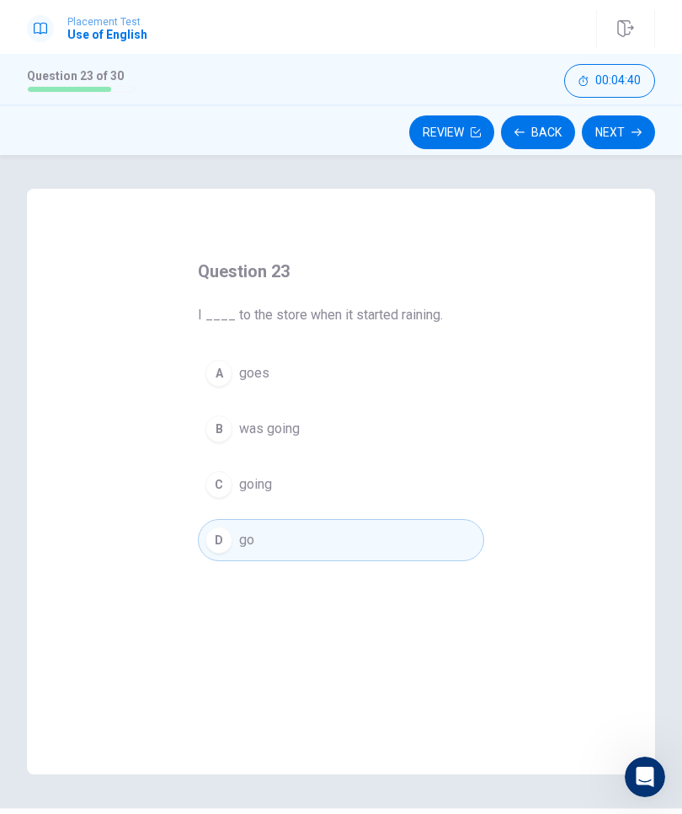
click at [630, 130] on button "Next" at bounding box center [618, 132] width 73 height 34
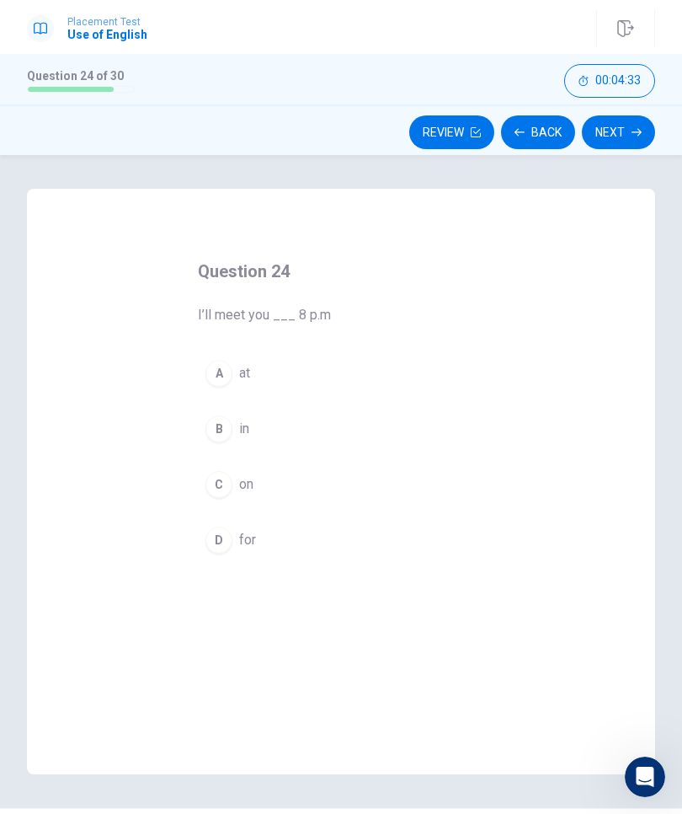
click at [220, 370] on div "A" at bounding box center [219, 373] width 27 height 27
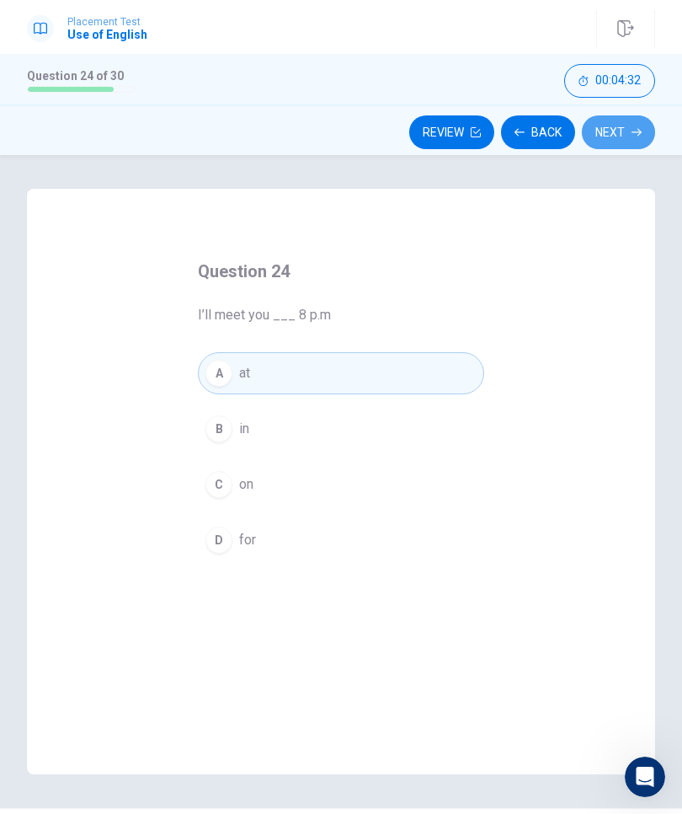
click at [621, 134] on button "Next" at bounding box center [618, 132] width 73 height 34
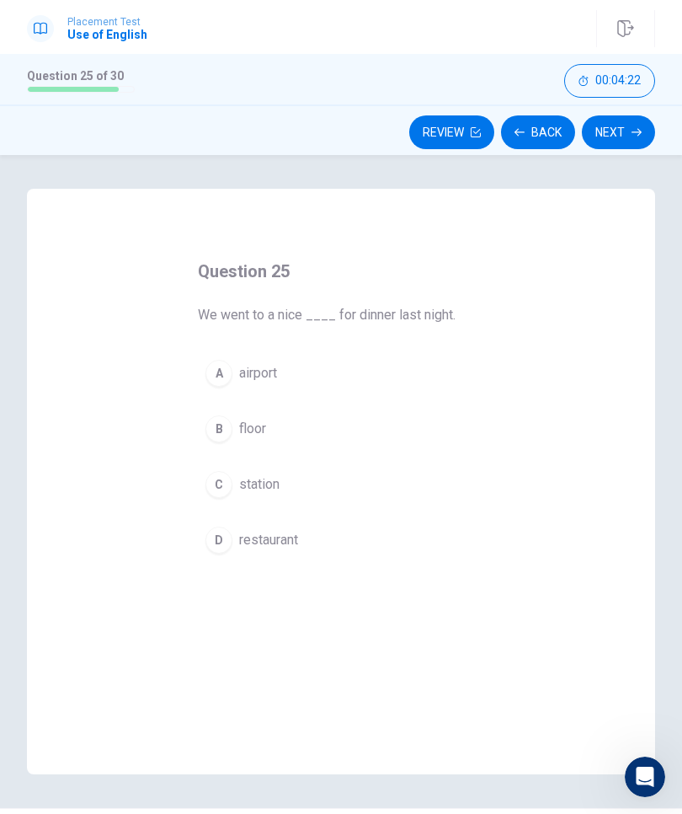
click at [218, 546] on div "D" at bounding box center [219, 539] width 27 height 27
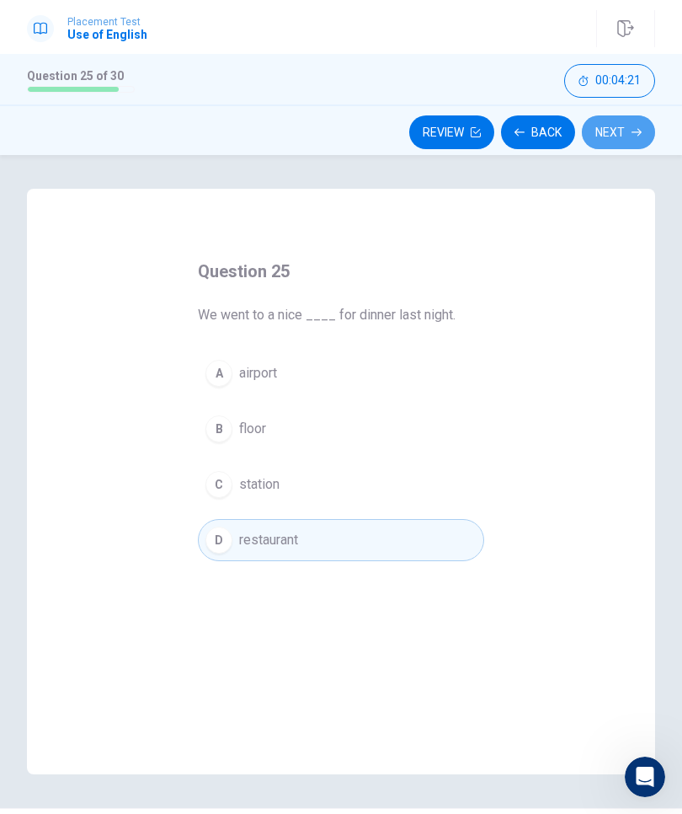
click at [625, 130] on button "Next" at bounding box center [618, 132] width 73 height 34
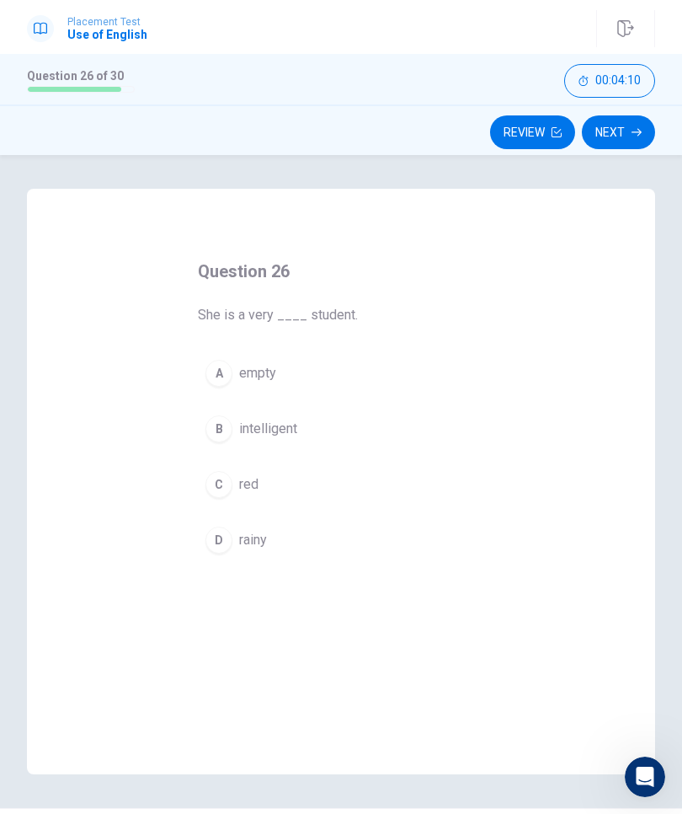
click at [224, 424] on div "B" at bounding box center [219, 428] width 27 height 27
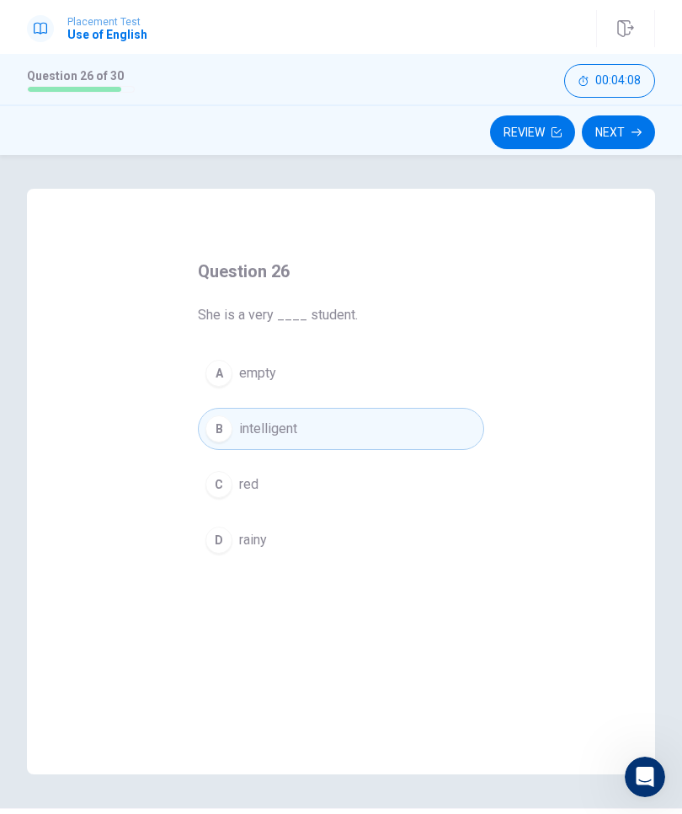
click at [618, 128] on button "Next" at bounding box center [618, 132] width 73 height 34
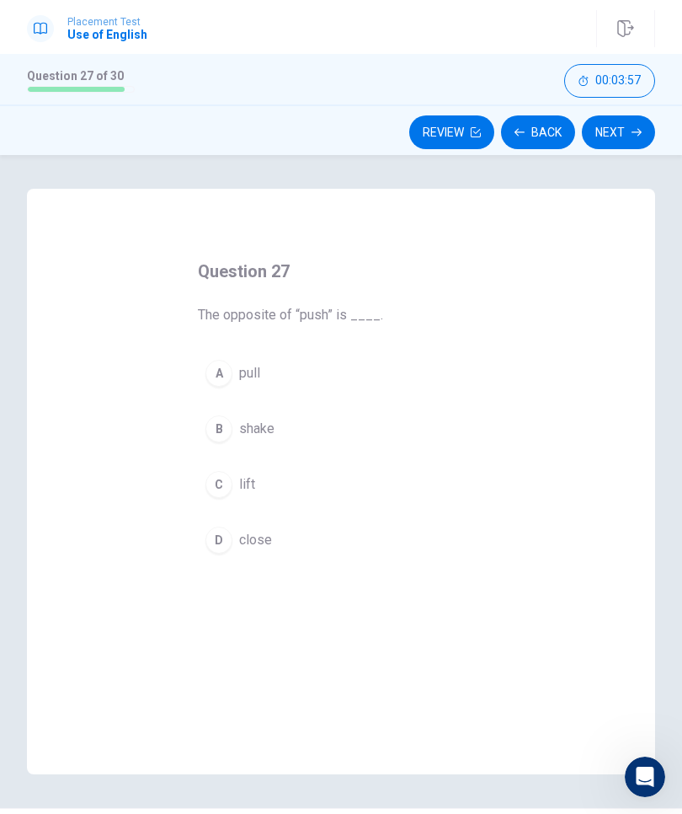
click at [215, 377] on div "A" at bounding box center [219, 373] width 27 height 27
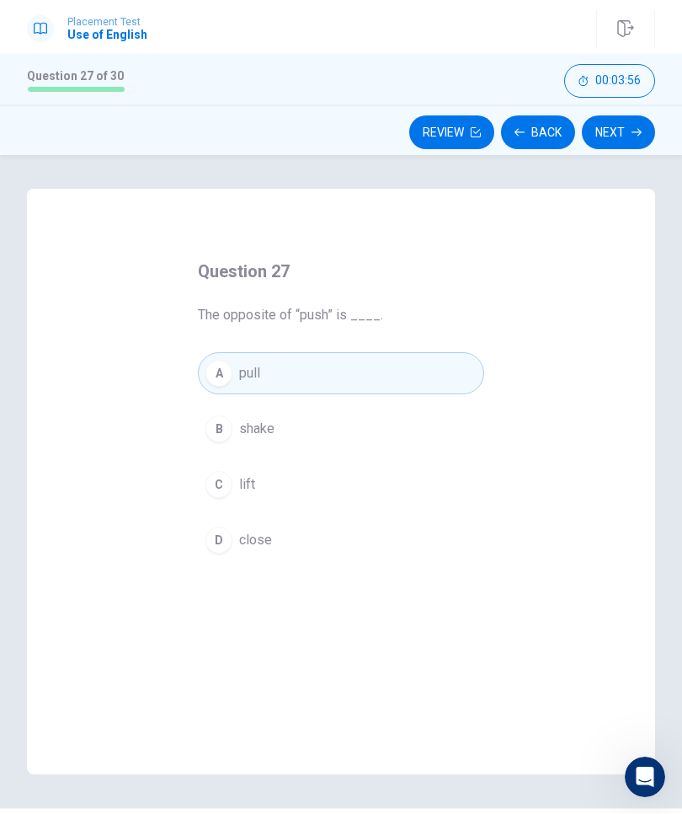
click at [624, 123] on button "Next" at bounding box center [618, 132] width 73 height 34
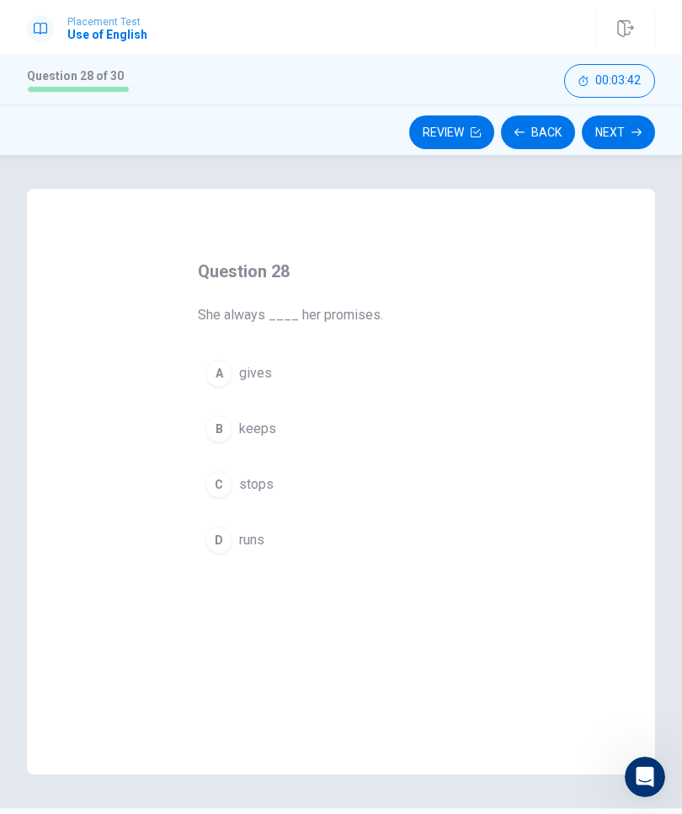
click at [216, 374] on div "A" at bounding box center [219, 373] width 27 height 27
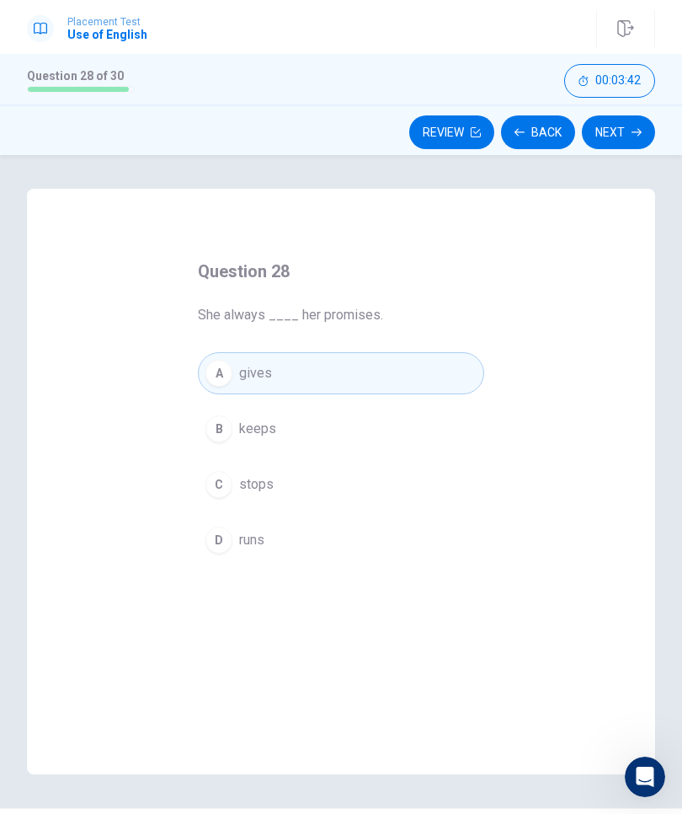
click at [626, 136] on button "Next" at bounding box center [618, 132] width 73 height 34
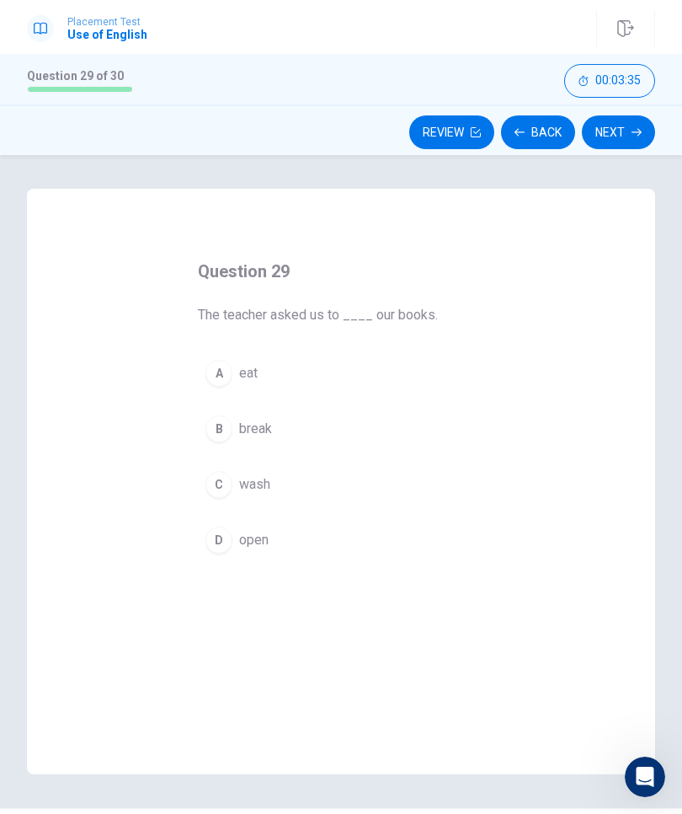
click at [221, 542] on div "D" at bounding box center [219, 539] width 27 height 27
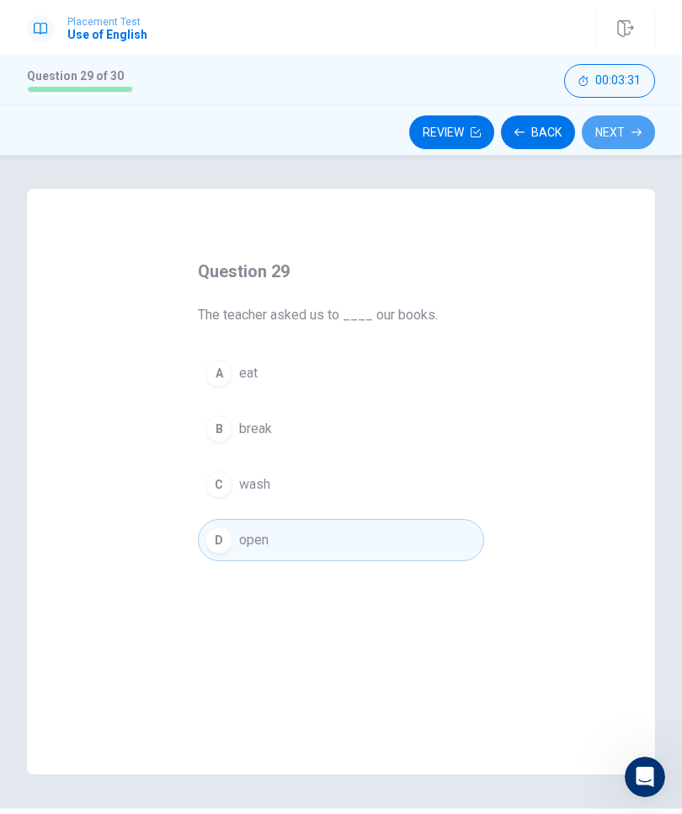
click at [622, 135] on button "Next" at bounding box center [618, 132] width 73 height 34
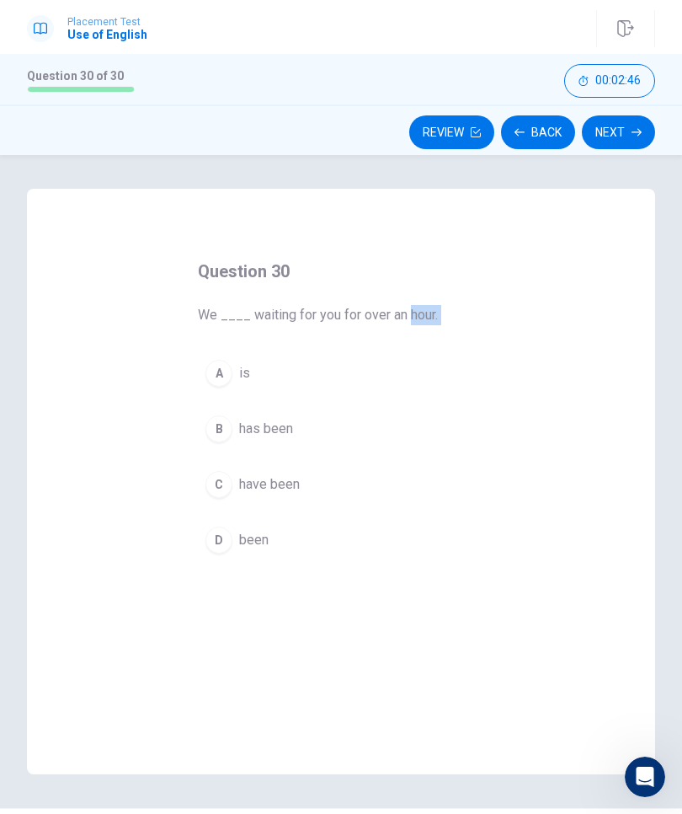
click at [75, 454] on div "Question 30 We ____ waiting for you for over an hour. A is B has been C have be…" at bounding box center [341, 481] width 628 height 585
click at [215, 418] on div "B" at bounding box center [219, 428] width 27 height 27
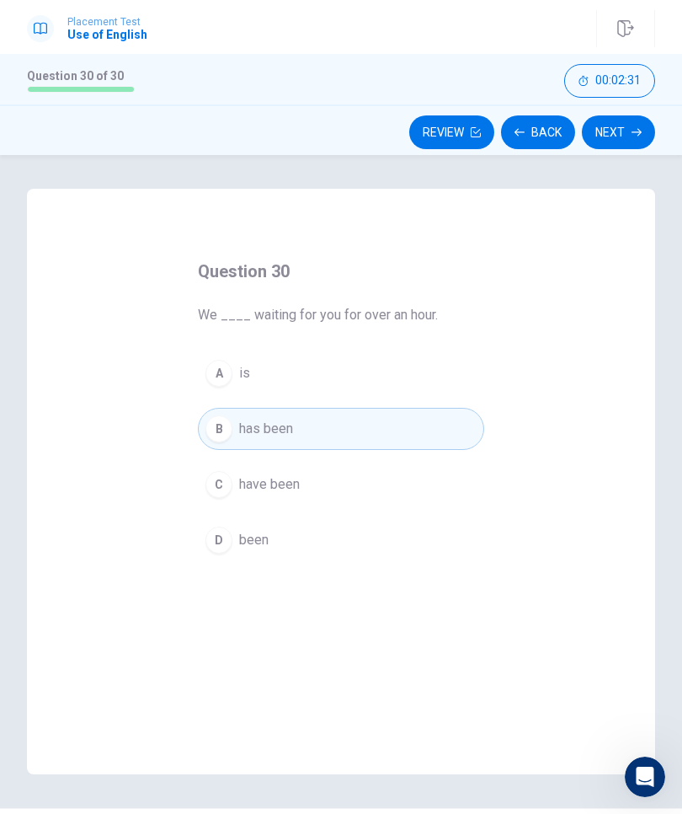
click at [624, 125] on button "Next" at bounding box center [618, 132] width 73 height 34
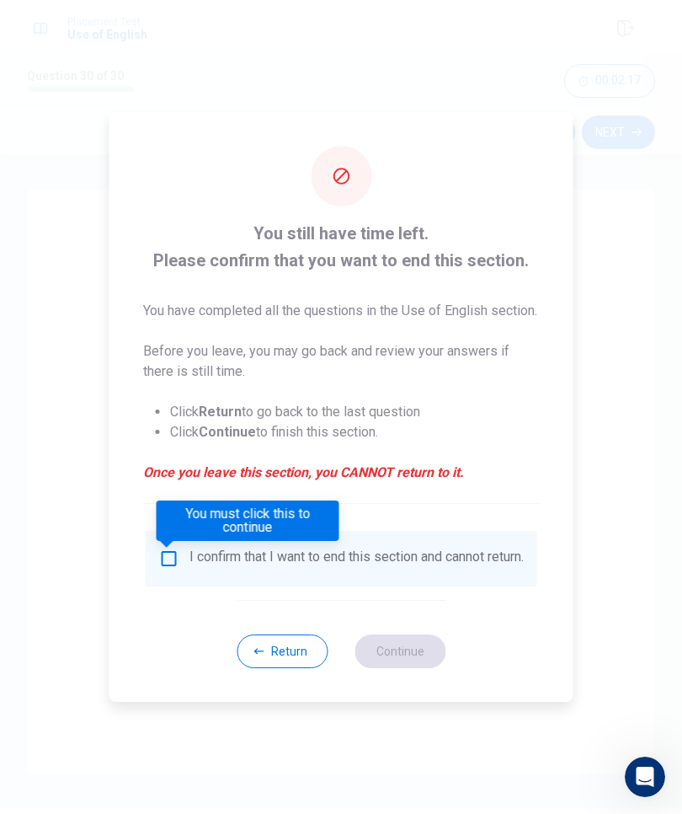
click at [165, 568] on input "You must click this to continue" at bounding box center [169, 558] width 20 height 20
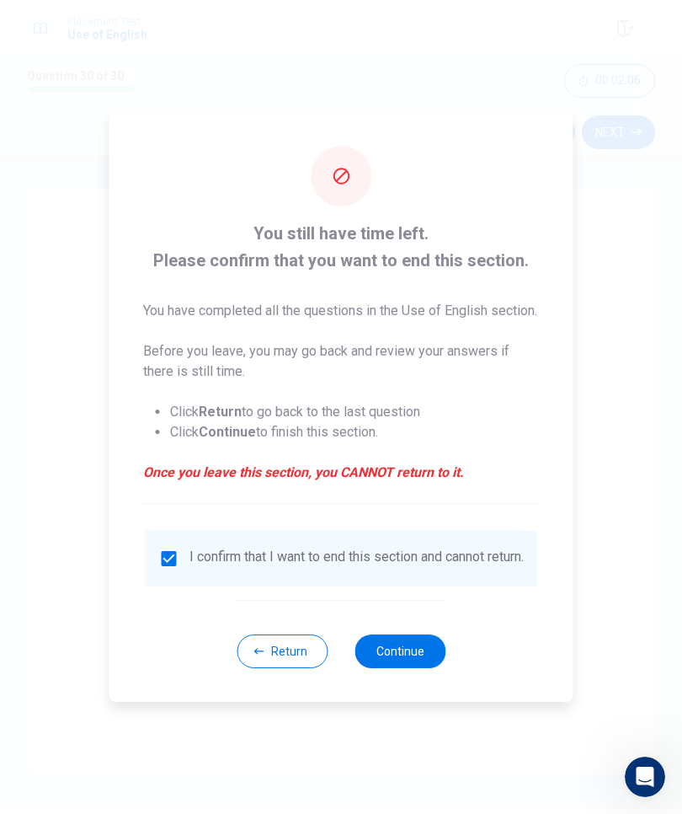
click at [414, 663] on button "Continue" at bounding box center [400, 651] width 91 height 34
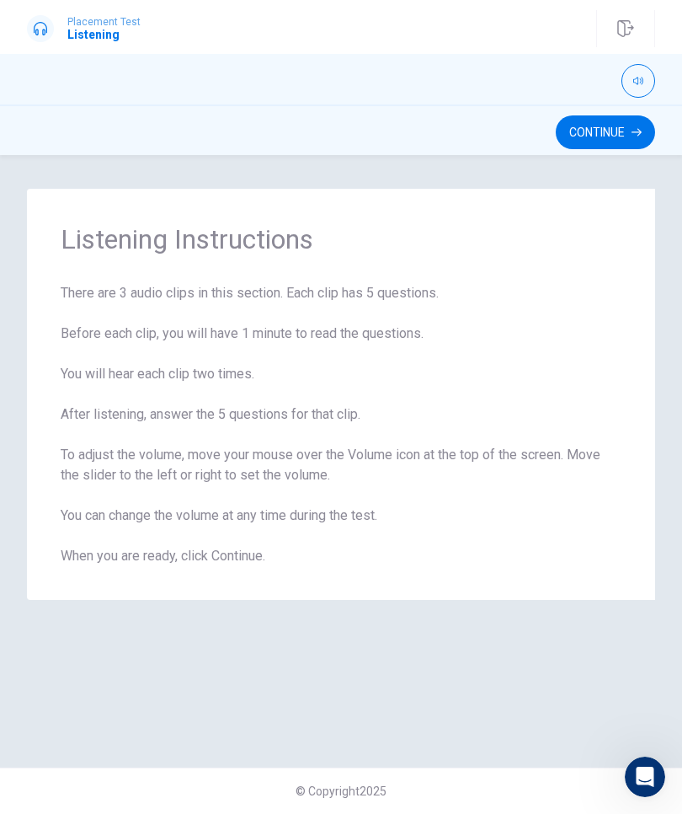
click at [617, 136] on button "Continue" at bounding box center [605, 132] width 99 height 34
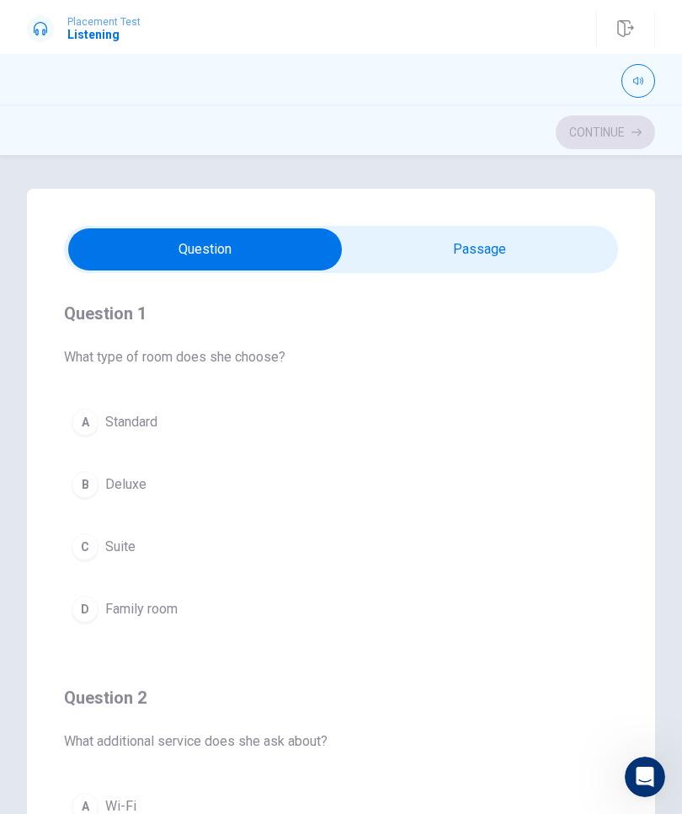
type input "8"
click at [571, 238] on input "checkbox" at bounding box center [204, 249] width 831 height 42
checkbox input "true"
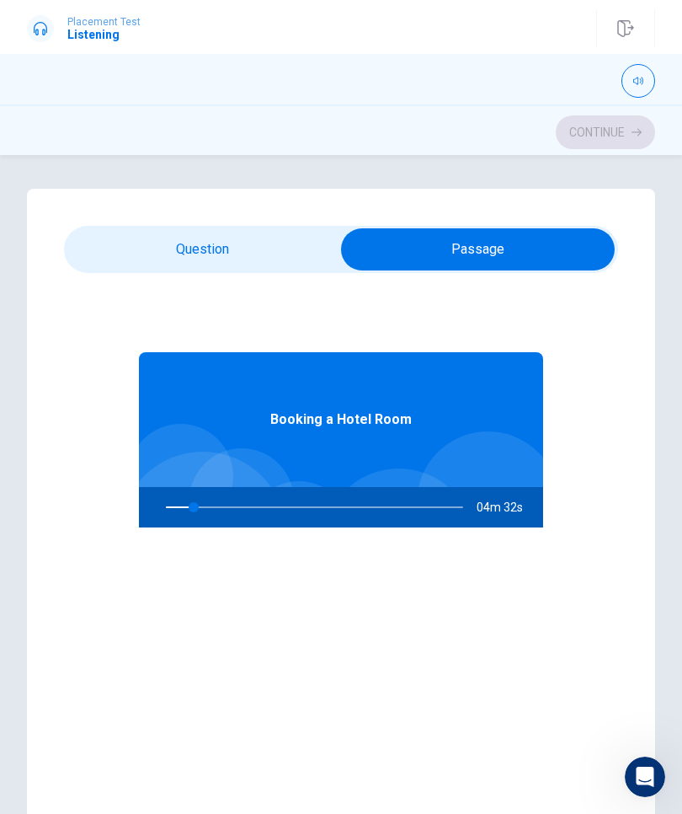
type input "10"
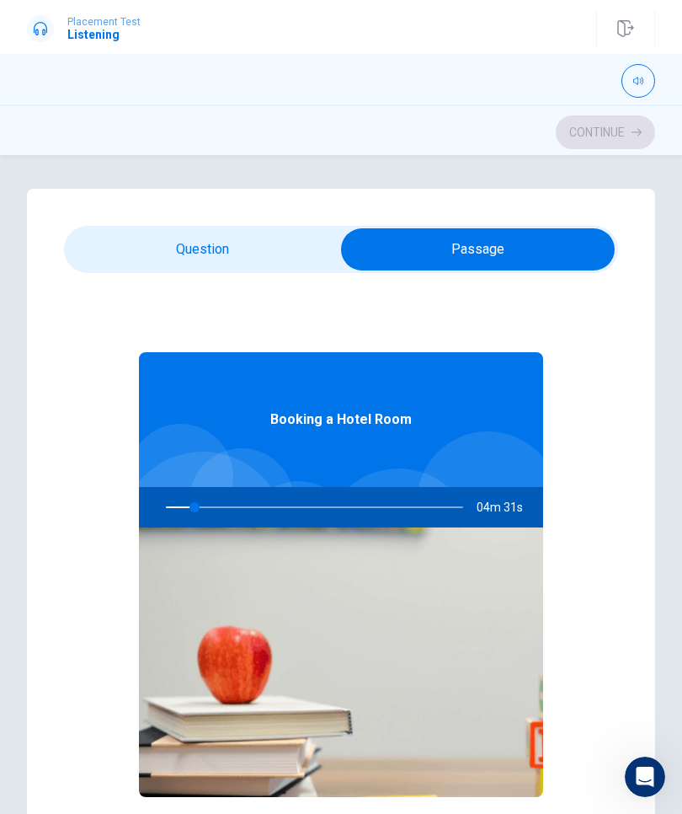
click at [100, 248] on input "checkbox" at bounding box center [477, 249] width 831 height 42
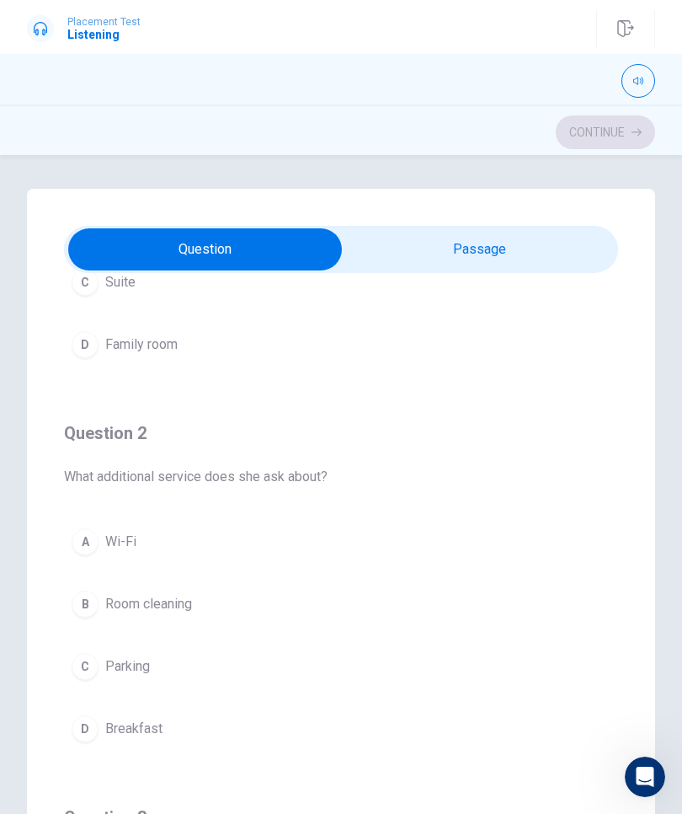
scroll to position [265, 0]
click at [520, 237] on input "checkbox" at bounding box center [204, 249] width 831 height 42
checkbox input "true"
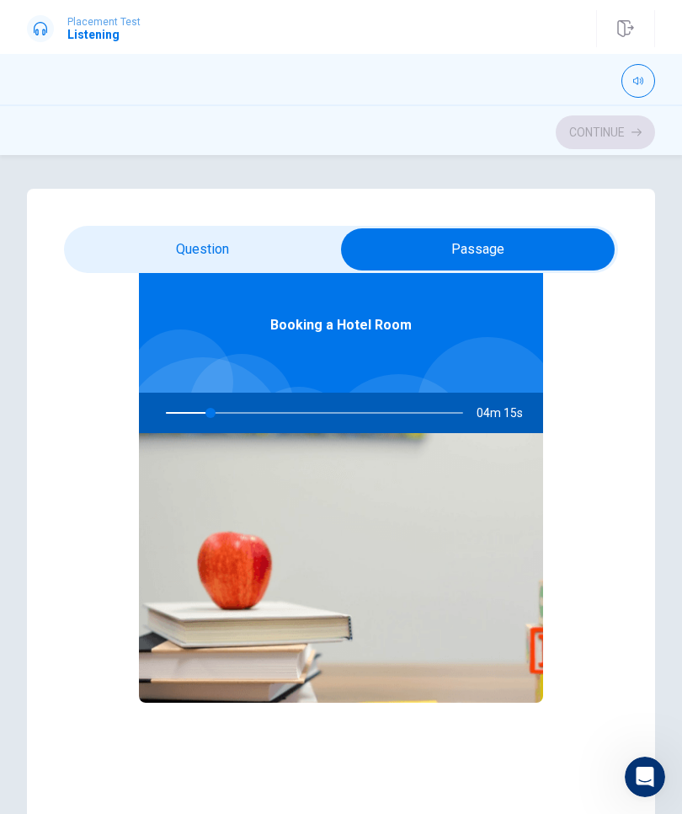
scroll to position [94, 0]
type input "15"
click at [147, 250] on input "checkbox" at bounding box center [477, 249] width 831 height 42
checkbox input "false"
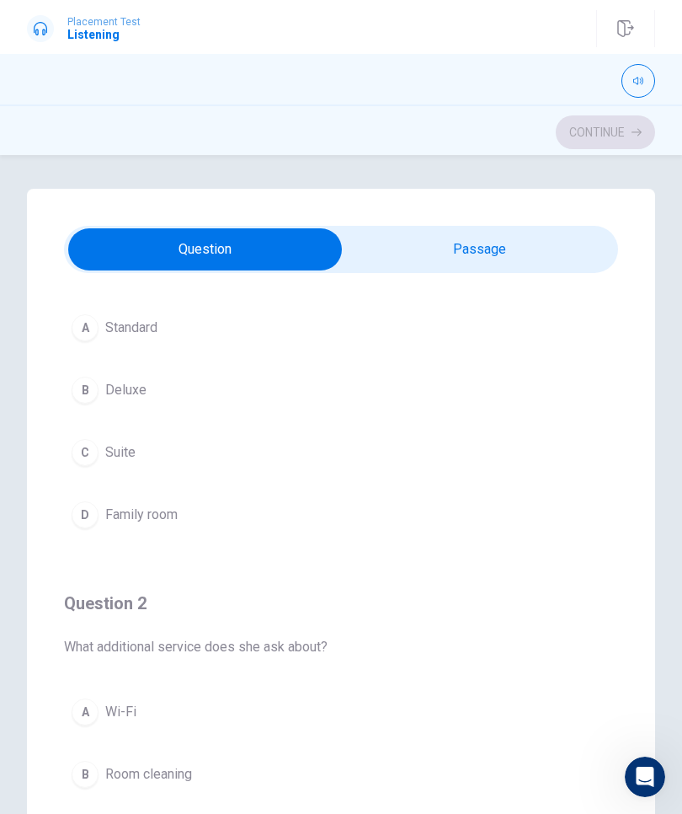
type input "16"
click at [526, 243] on input "checkbox" at bounding box center [204, 249] width 831 height 42
checkbox input "true"
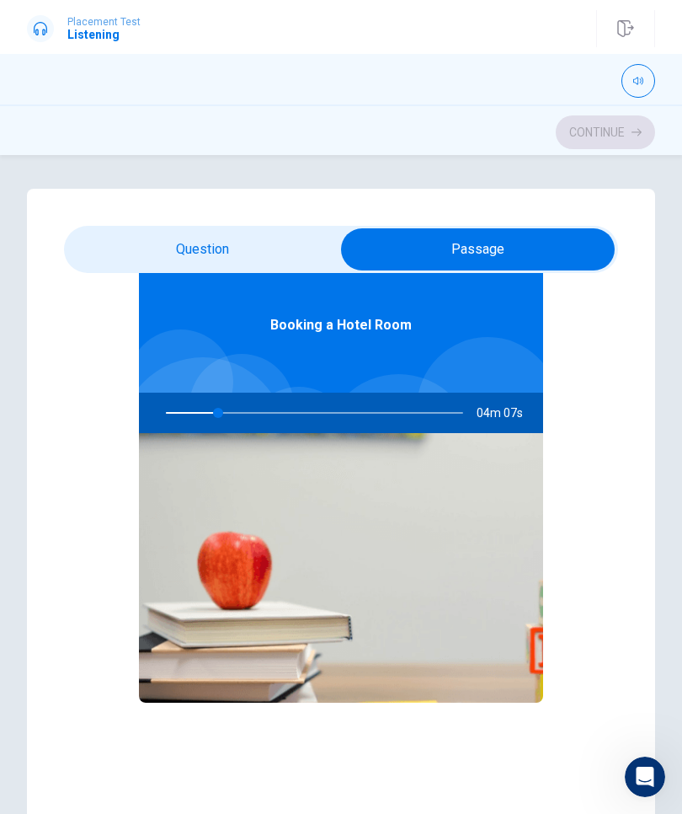
type input "18"
click at [115, 236] on input "checkbox" at bounding box center [477, 249] width 831 height 42
checkbox input "false"
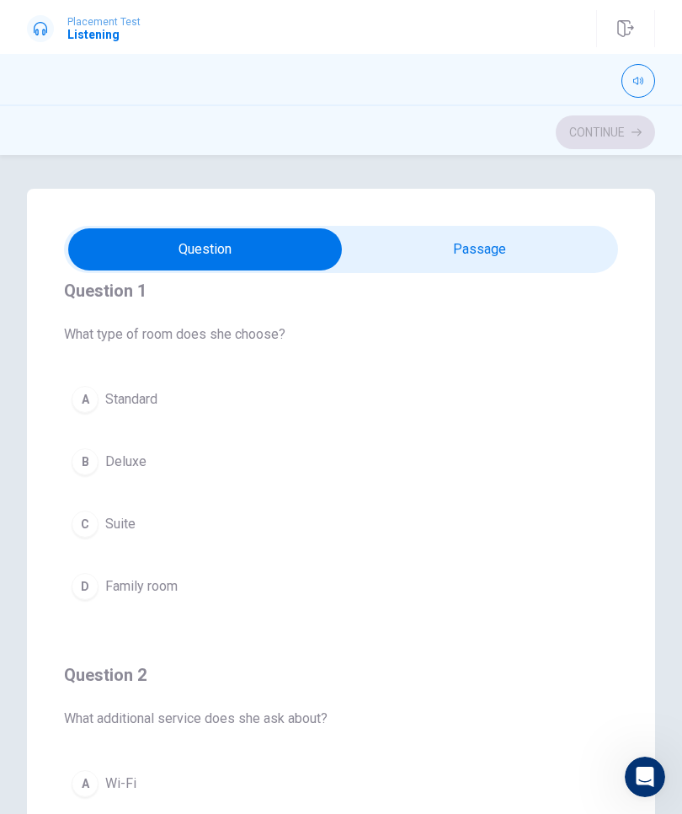
scroll to position [10, 0]
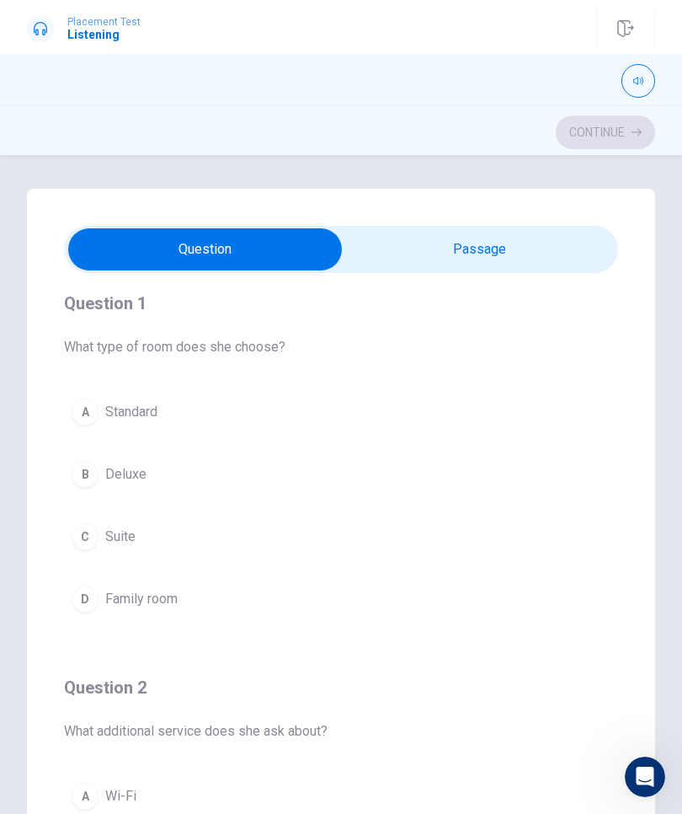
click at [85, 403] on div "A" at bounding box center [85, 411] width 27 height 27
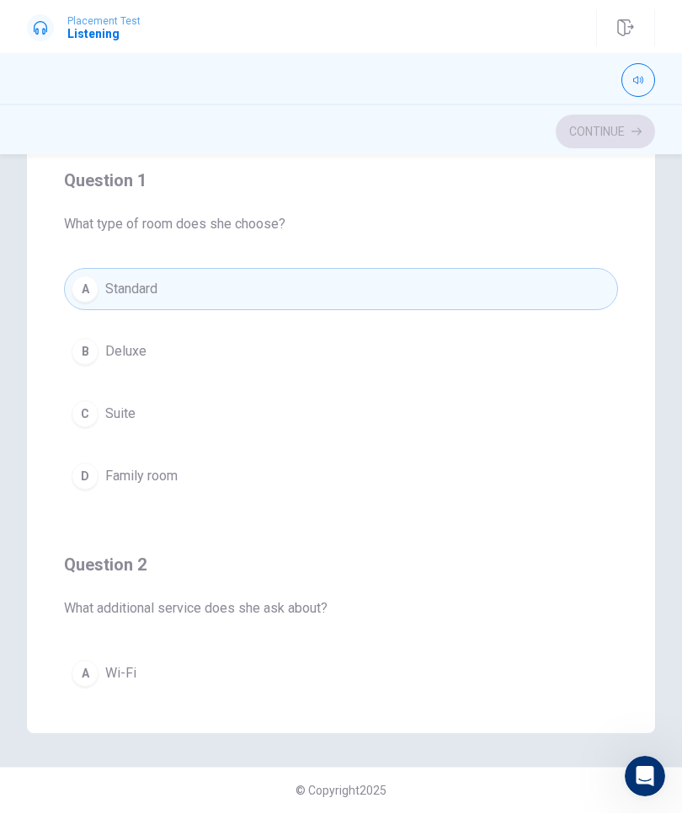
scroll to position [0, 0]
click at [449, 263] on div "Question 1 What type of room does she choose? A Standard B Deluxe C Suite D Fam…" at bounding box center [341, 333] width 554 height 384
click at [435, 285] on button "A Standard" at bounding box center [341, 290] width 554 height 42
click at [523, 299] on button "A Standard" at bounding box center [341, 290] width 554 height 42
click at [525, 293] on button "A Standard" at bounding box center [341, 290] width 554 height 42
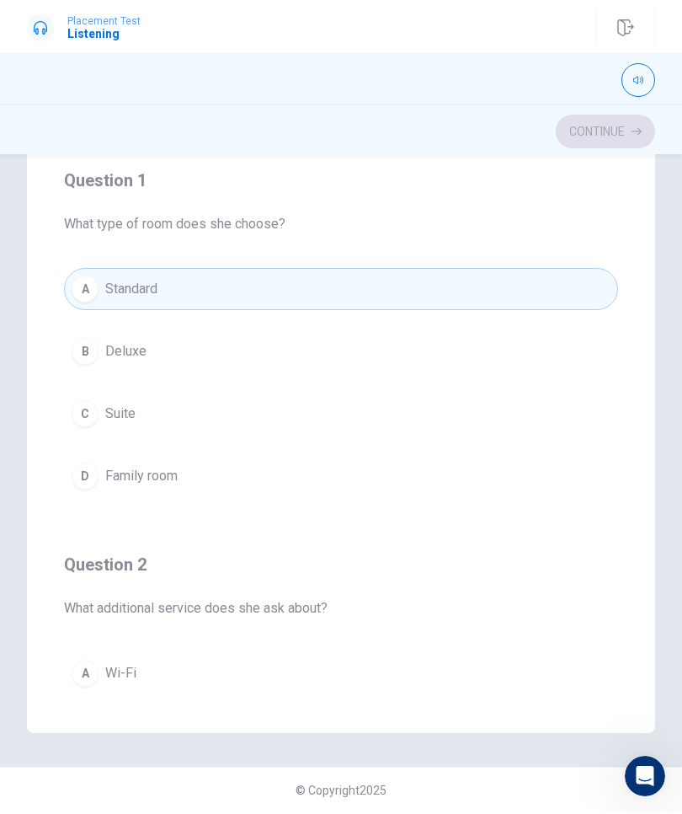
click at [531, 289] on button "A Standard" at bounding box center [341, 290] width 554 height 42
click at [83, 284] on div "A" at bounding box center [85, 289] width 27 height 27
click at [71, 290] on button "A Standard" at bounding box center [341, 290] width 554 height 42
click at [71, 289] on button "A Standard" at bounding box center [341, 290] width 554 height 42
click at [84, 298] on div "A" at bounding box center [85, 289] width 27 height 27
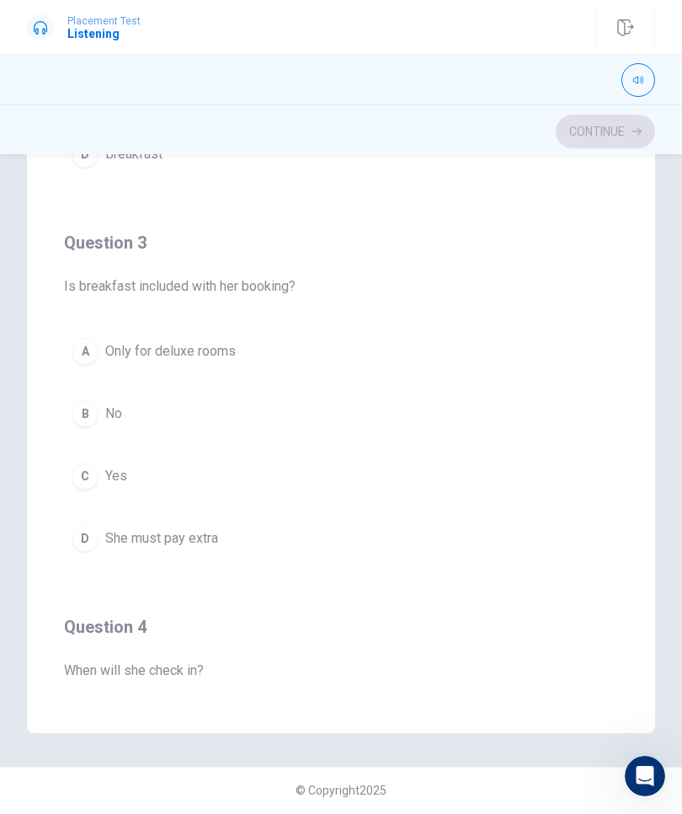
scroll to position [707, 0]
click at [93, 407] on div "B" at bounding box center [85, 413] width 27 height 27
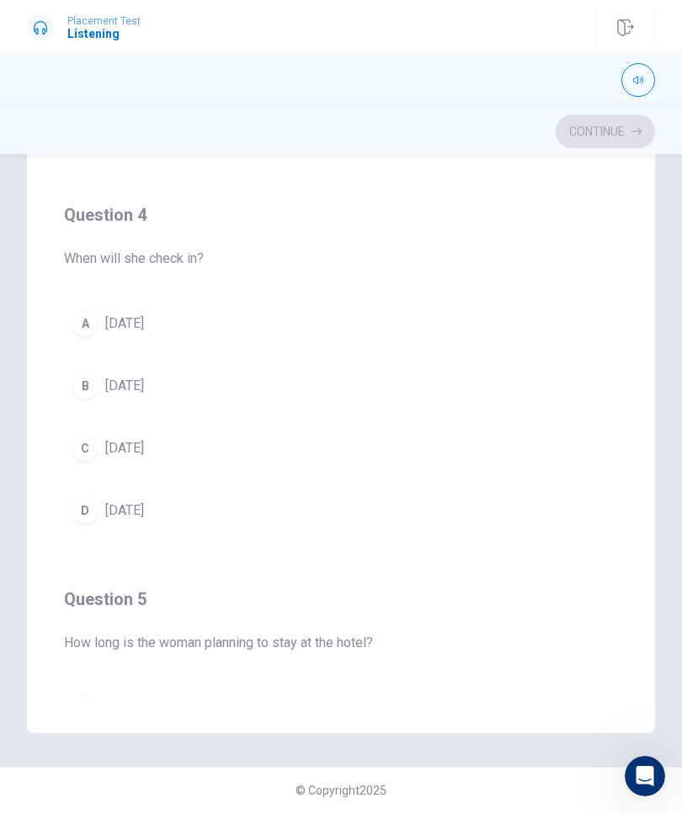
scroll to position [1118, 0]
click at [635, 70] on button "button" at bounding box center [639, 81] width 34 height 34
click at [640, 76] on icon "button" at bounding box center [638, 81] width 10 height 10
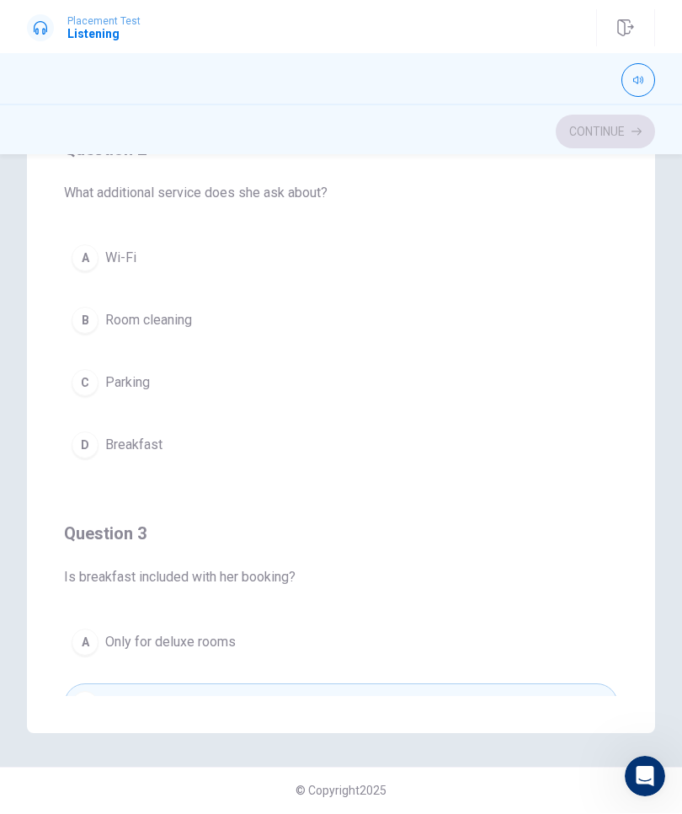
scroll to position [416, 0]
click at [638, 84] on icon "button" at bounding box center [638, 81] width 10 height 10
click at [650, 78] on button "button" at bounding box center [639, 81] width 34 height 34
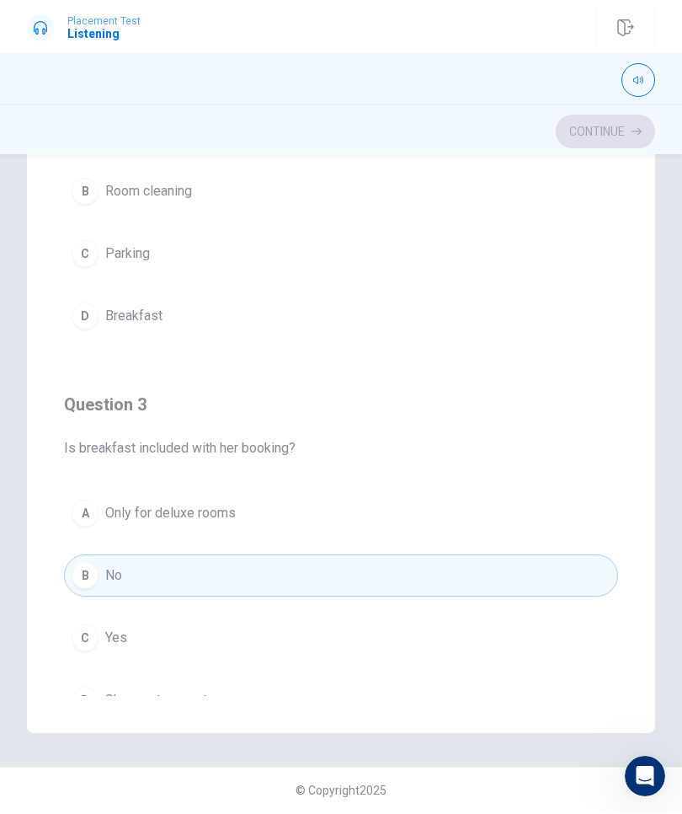
scroll to position [545, 0]
click at [101, 180] on button "B Room cleaning" at bounding box center [341, 191] width 554 height 42
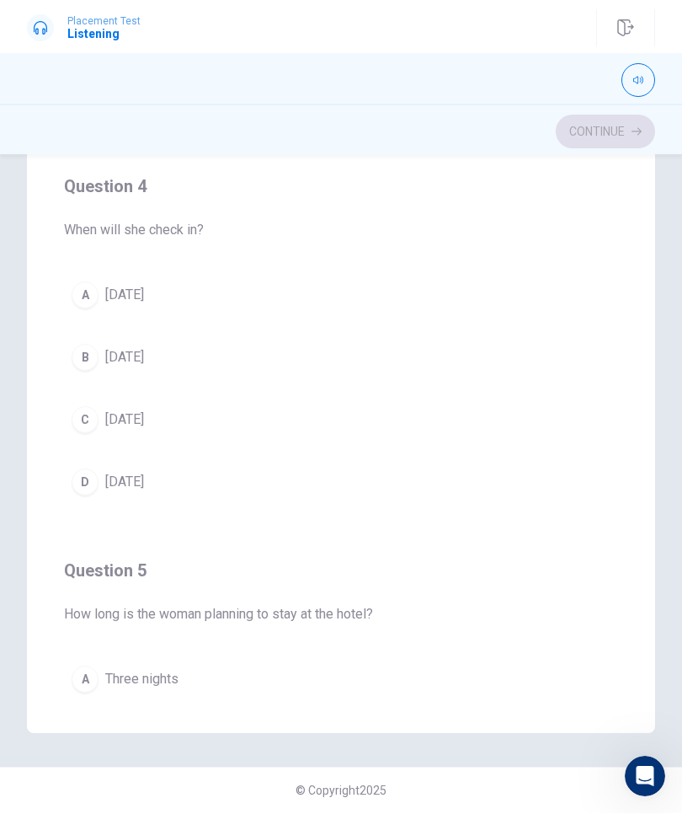
scroll to position [1161, 0]
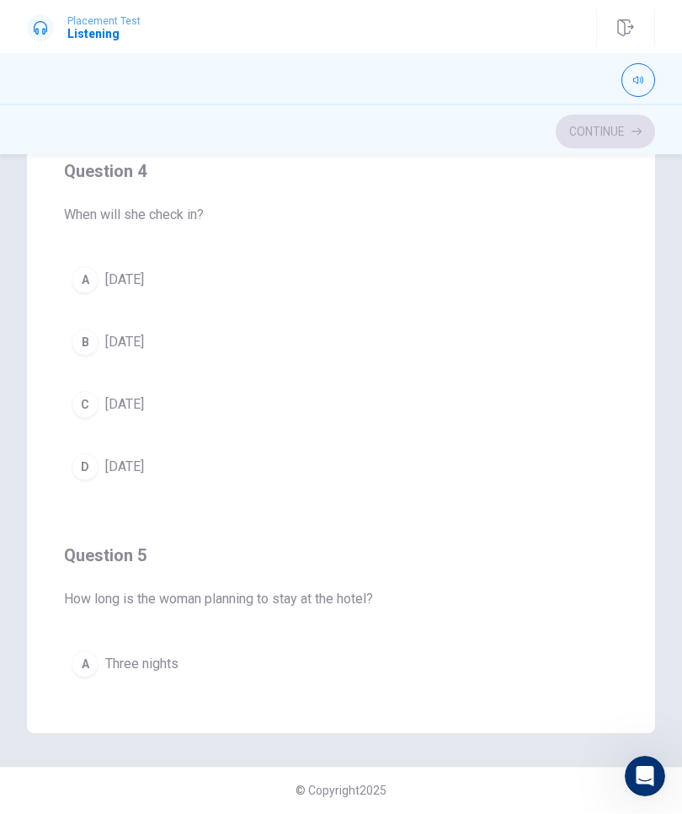
click at [83, 338] on div "B" at bounding box center [85, 342] width 27 height 27
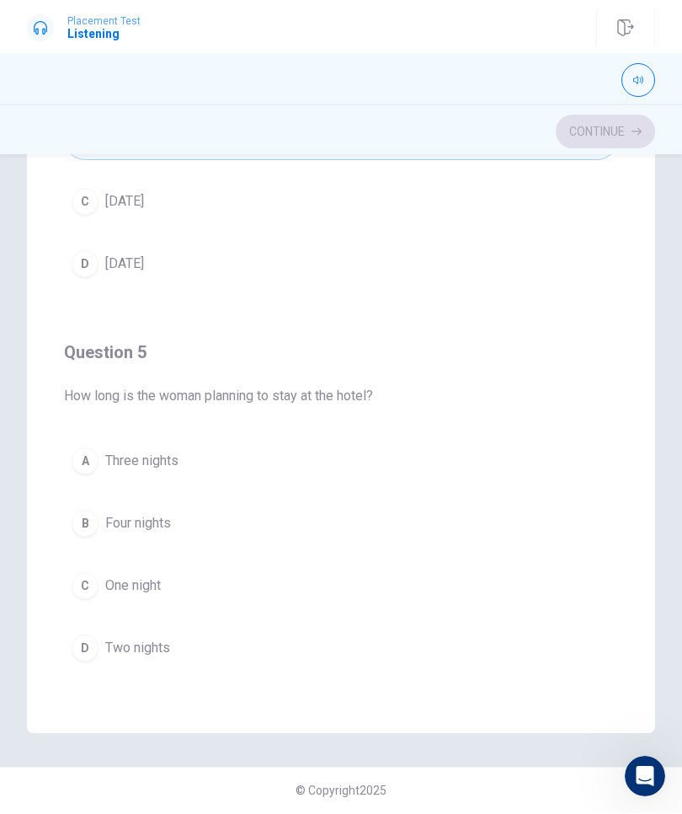
scroll to position [1364, 0]
click at [101, 579] on button "C One night" at bounding box center [341, 586] width 554 height 42
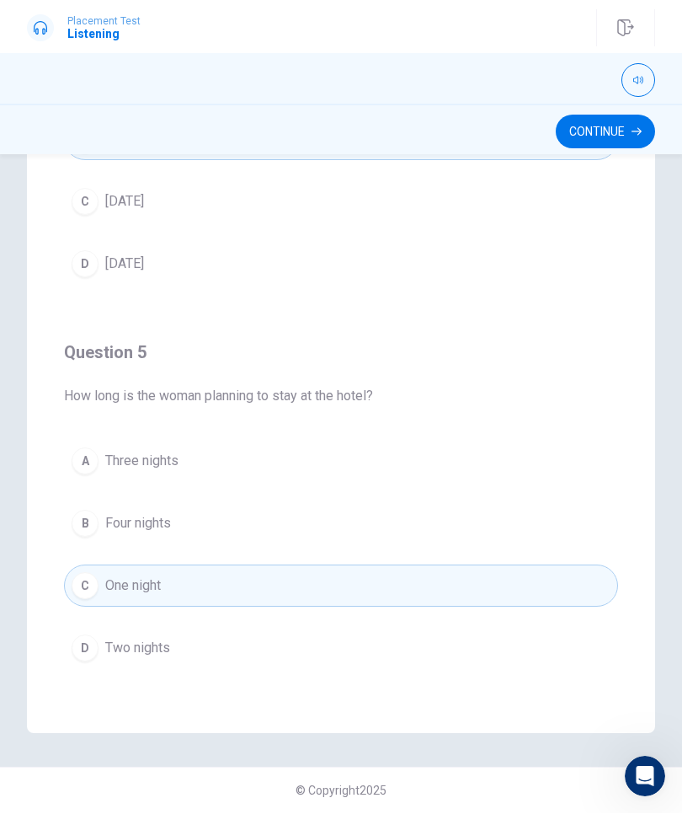
click at [627, 129] on button "Continue" at bounding box center [605, 132] width 99 height 34
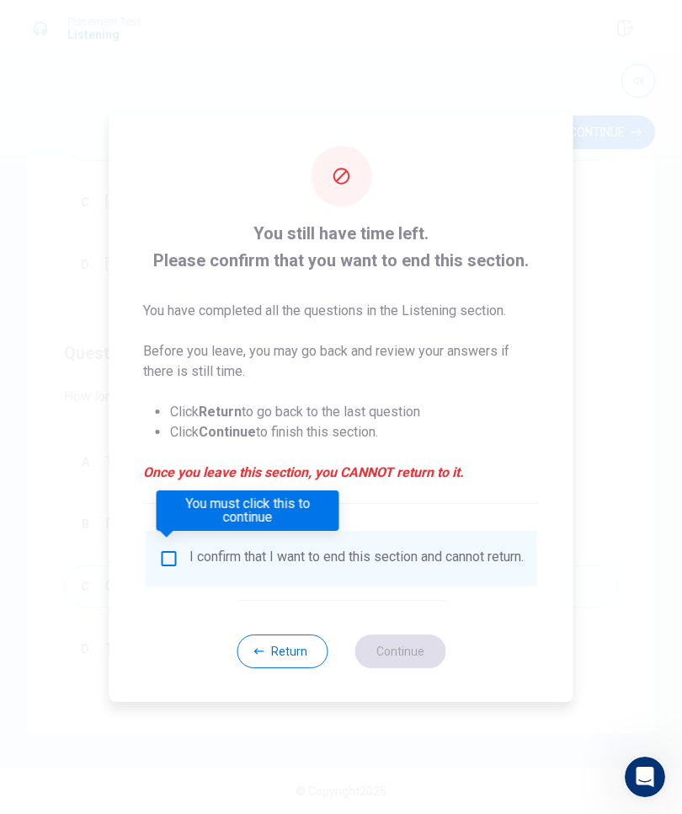
click at [168, 553] on input "You must click this to continue" at bounding box center [169, 558] width 20 height 20
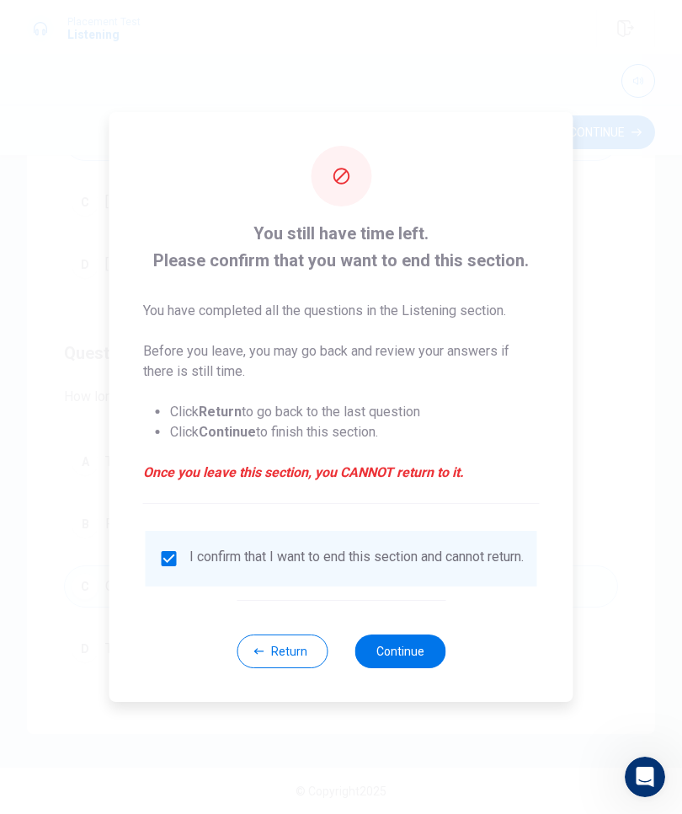
click at [426, 659] on button "Continue" at bounding box center [400, 651] width 91 height 34
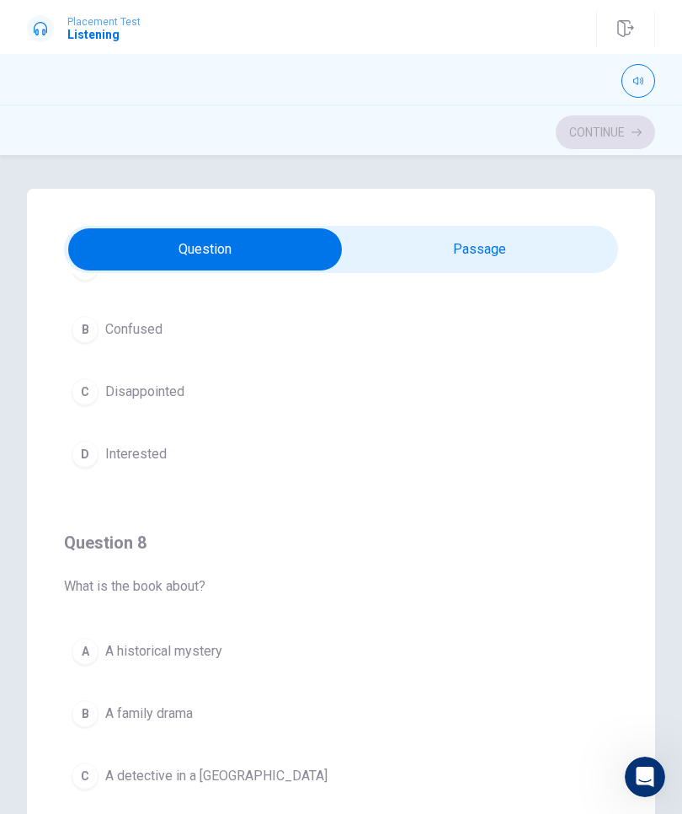
scroll to position [541, 0]
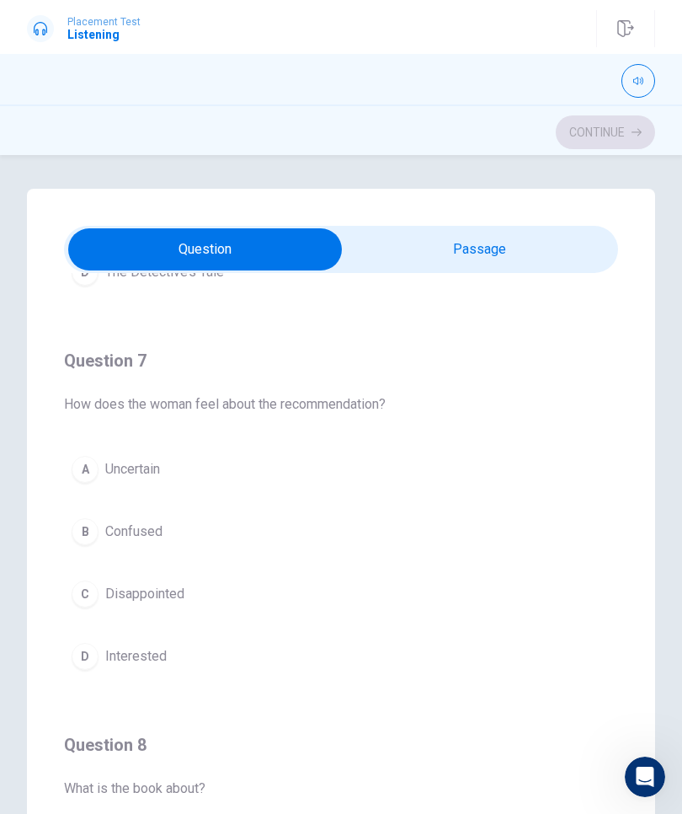
type input "5"
click at [567, 263] on input "checkbox" at bounding box center [204, 249] width 831 height 42
checkbox input "true"
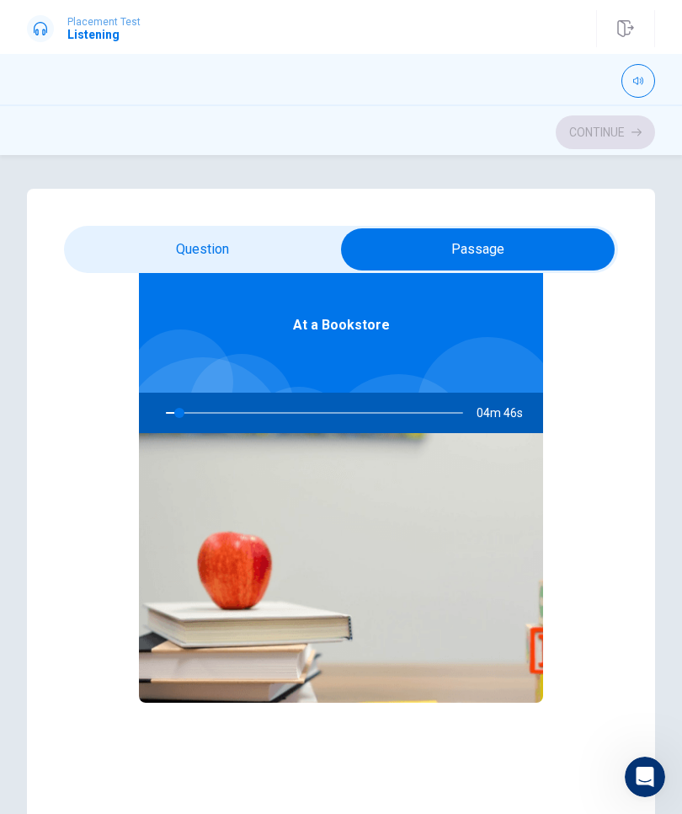
scroll to position [94, 0]
type input "6"
click at [151, 243] on input "checkbox" at bounding box center [477, 249] width 831 height 42
checkbox input "false"
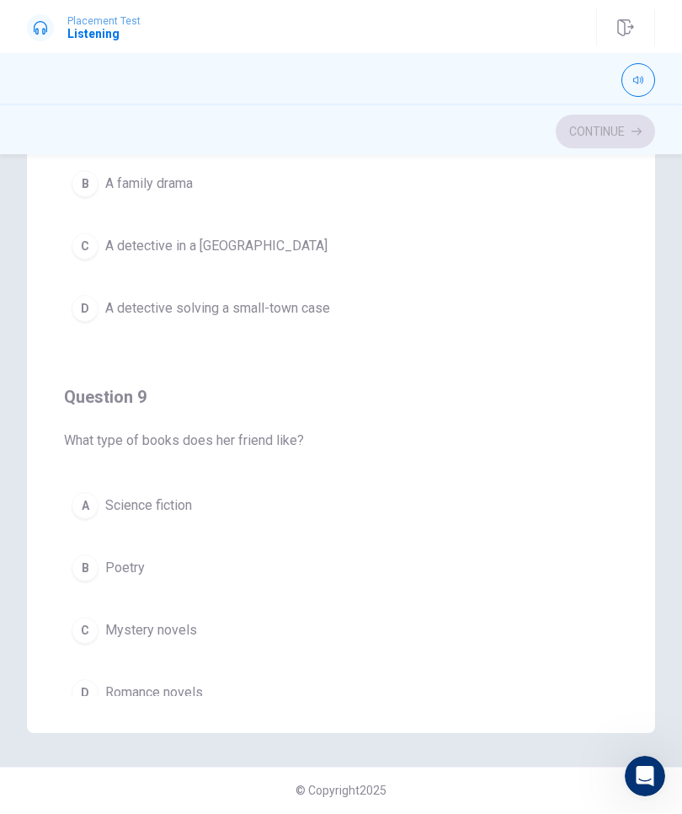
scroll to position [938, 0]
click at [104, 581] on button "B Poetry" at bounding box center [341, 566] width 554 height 42
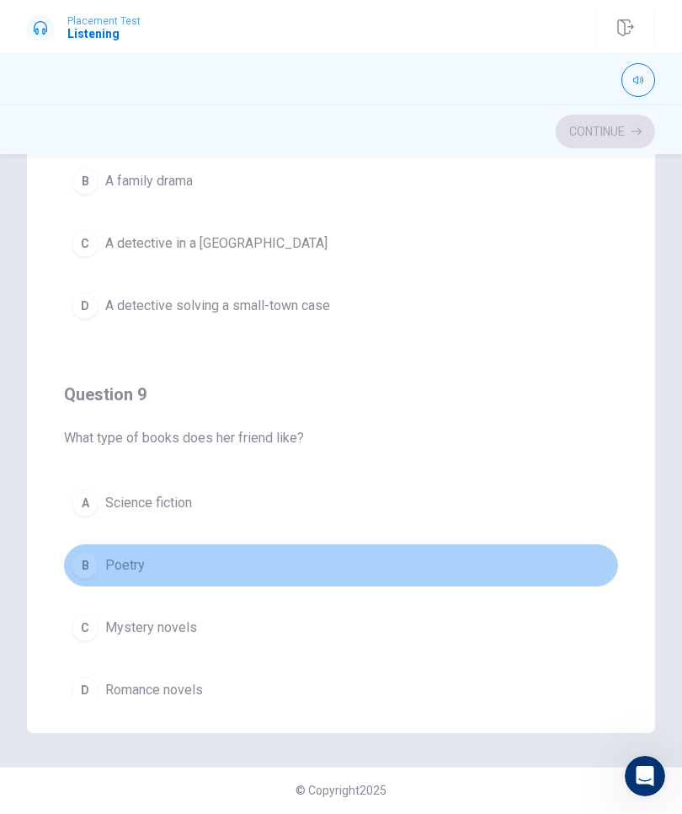
click at [96, 579] on button "B Poetry" at bounding box center [341, 566] width 554 height 42
click at [95, 578] on button "B Poetry" at bounding box center [341, 566] width 554 height 42
click at [83, 569] on div "B" at bounding box center [85, 565] width 27 height 27
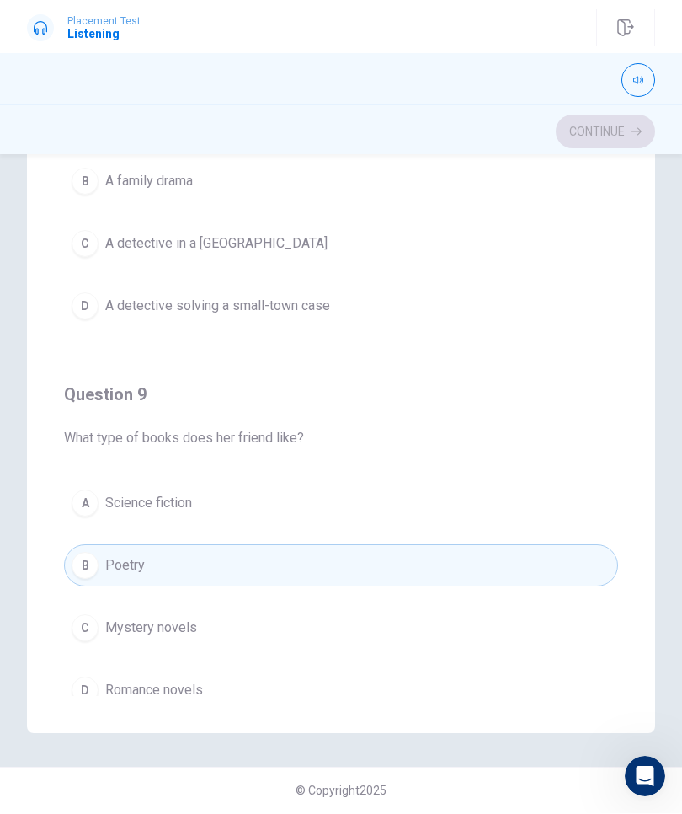
click at [66, 494] on button "A Science fiction" at bounding box center [341, 504] width 554 height 42
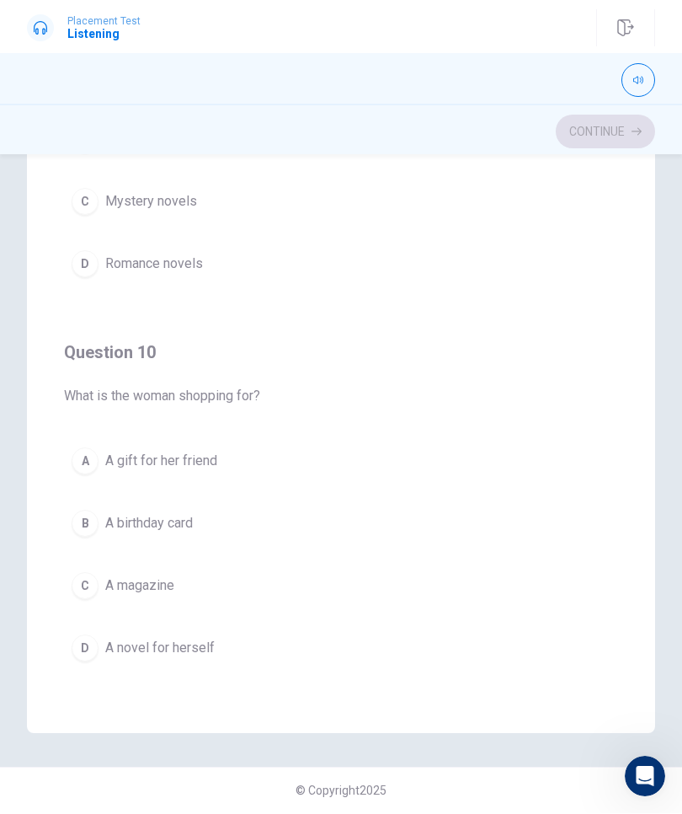
scroll to position [1364, 0]
click at [71, 535] on button "B A birthday card" at bounding box center [341, 524] width 554 height 42
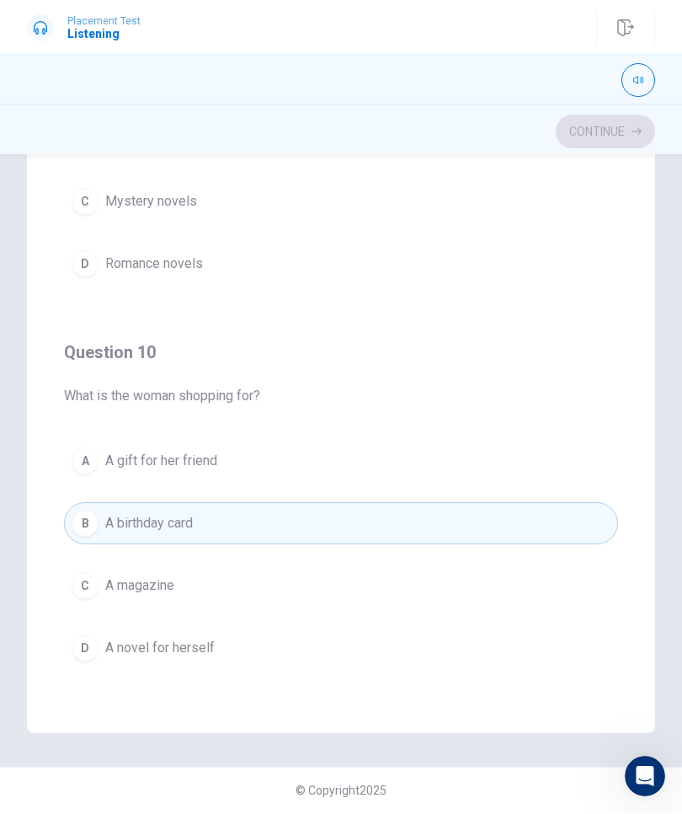
click at [69, 467] on button "A A gift for her friend" at bounding box center [341, 461] width 554 height 42
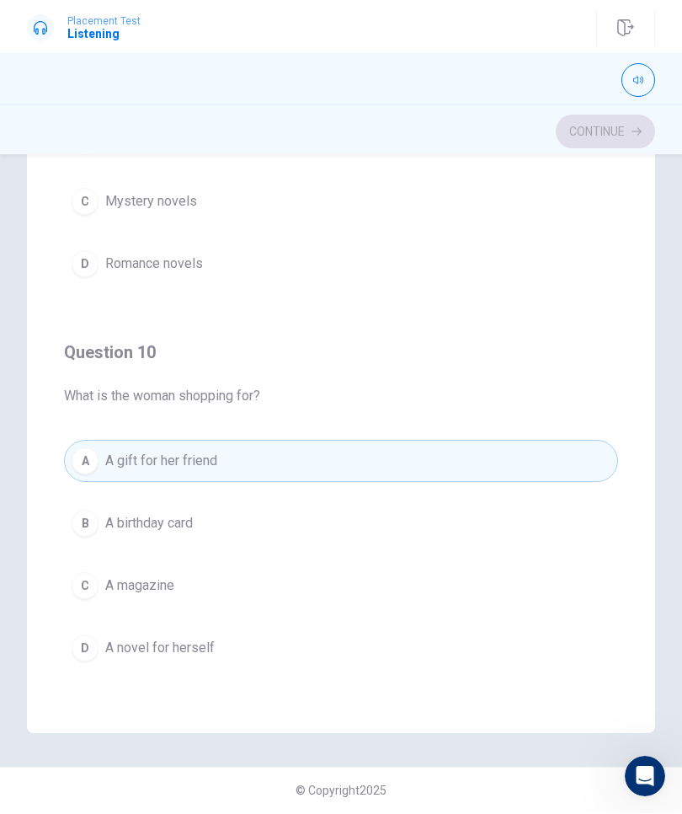
click at [84, 542] on button "B A birthday card" at bounding box center [341, 524] width 554 height 42
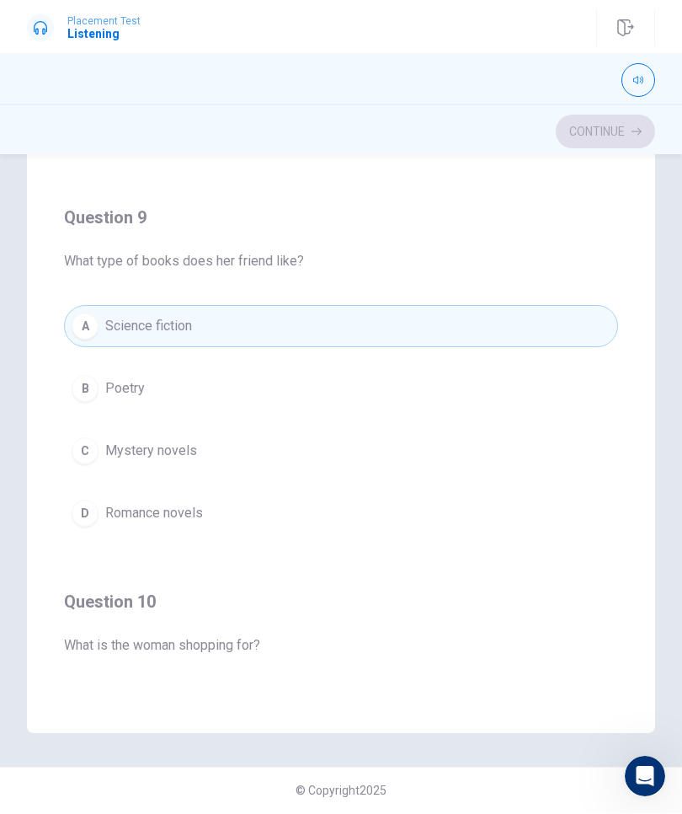
scroll to position [1085, 0]
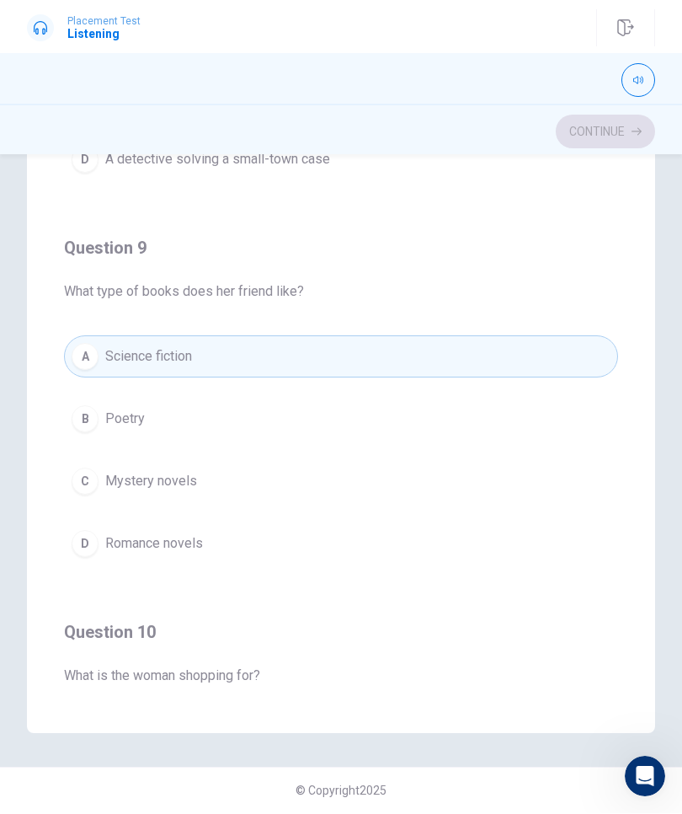
click at [79, 477] on div "C" at bounding box center [85, 481] width 27 height 27
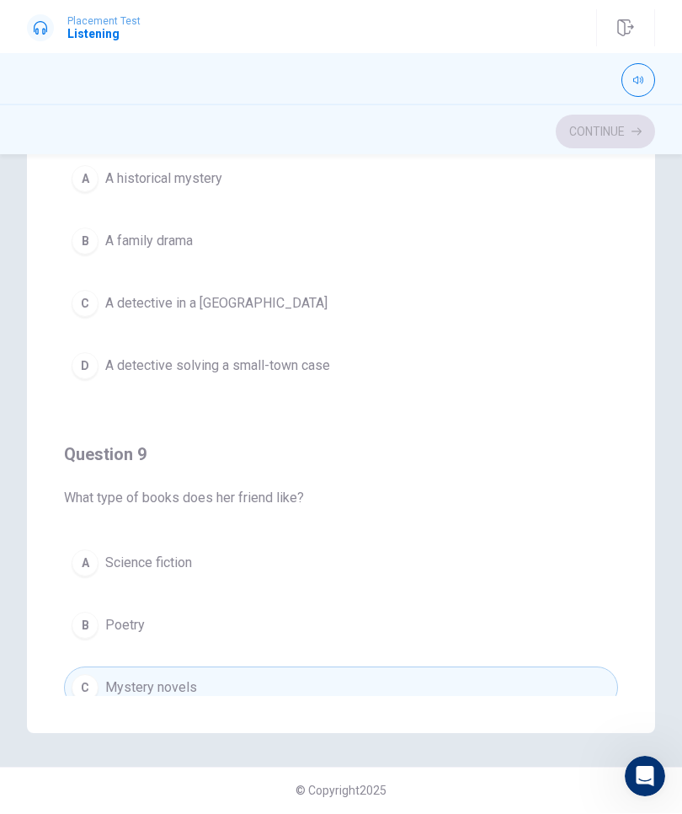
scroll to position [881, 0]
click at [79, 365] on div "D" at bounding box center [85, 363] width 27 height 27
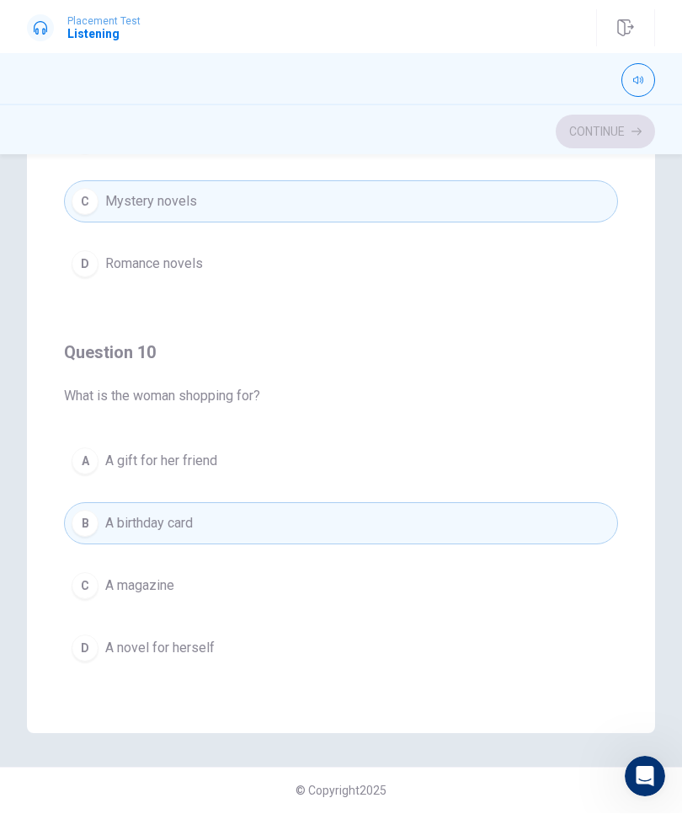
scroll to position [1364, 0]
click at [77, 443] on button "A A gift for her friend" at bounding box center [341, 461] width 554 height 42
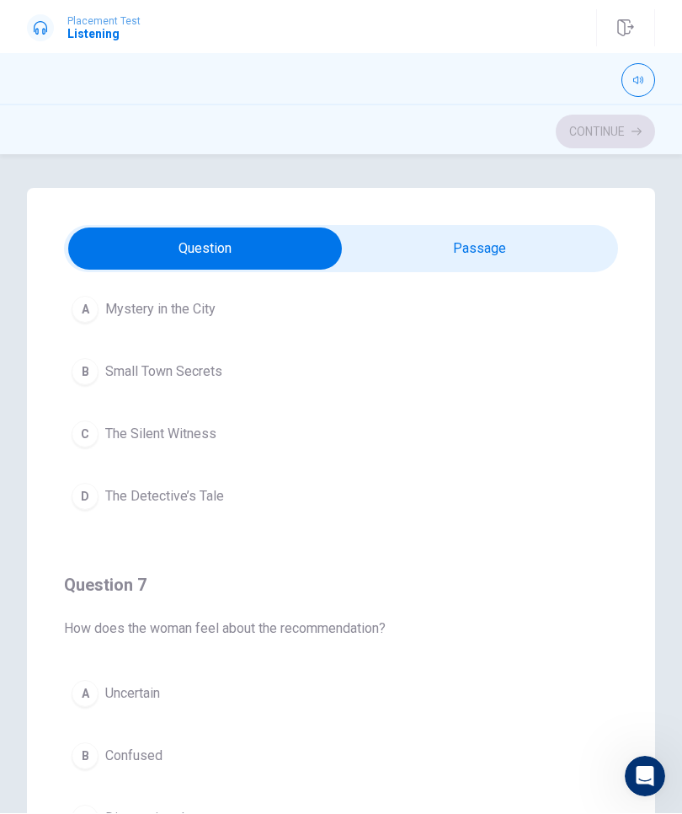
scroll to position [118, 0]
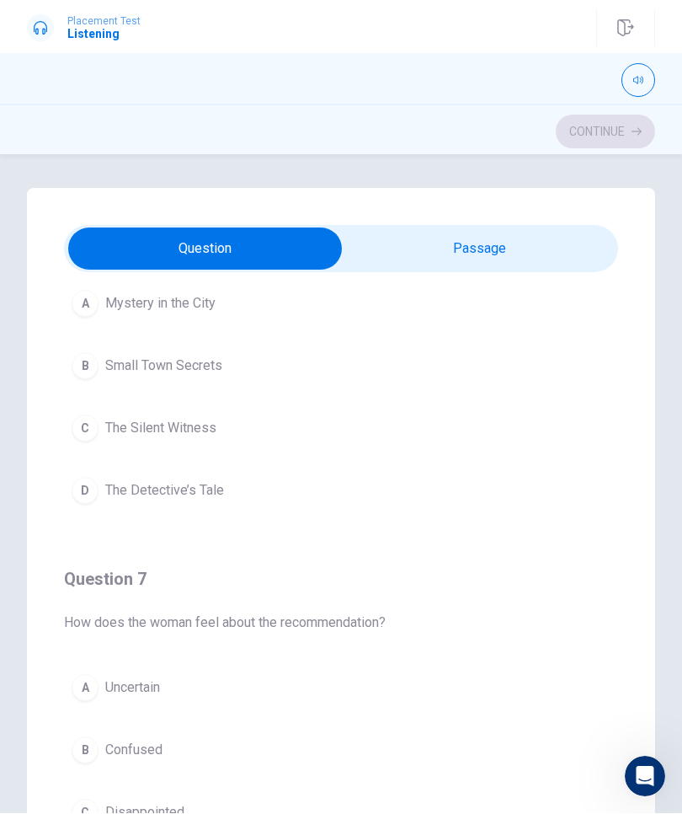
click at [88, 360] on div "B" at bounding box center [85, 366] width 27 height 27
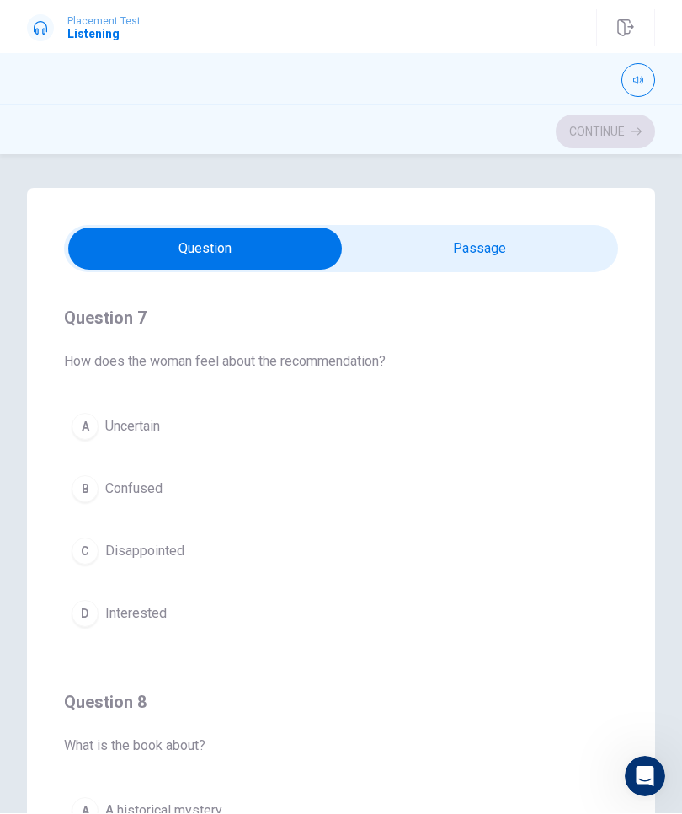
scroll to position [384, 0]
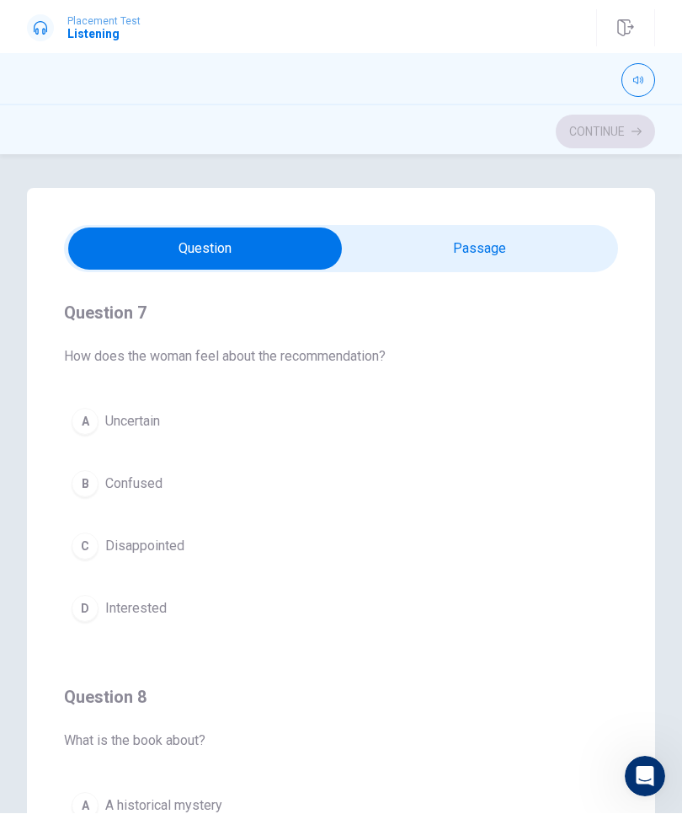
click at [83, 609] on div "D" at bounding box center [85, 608] width 27 height 27
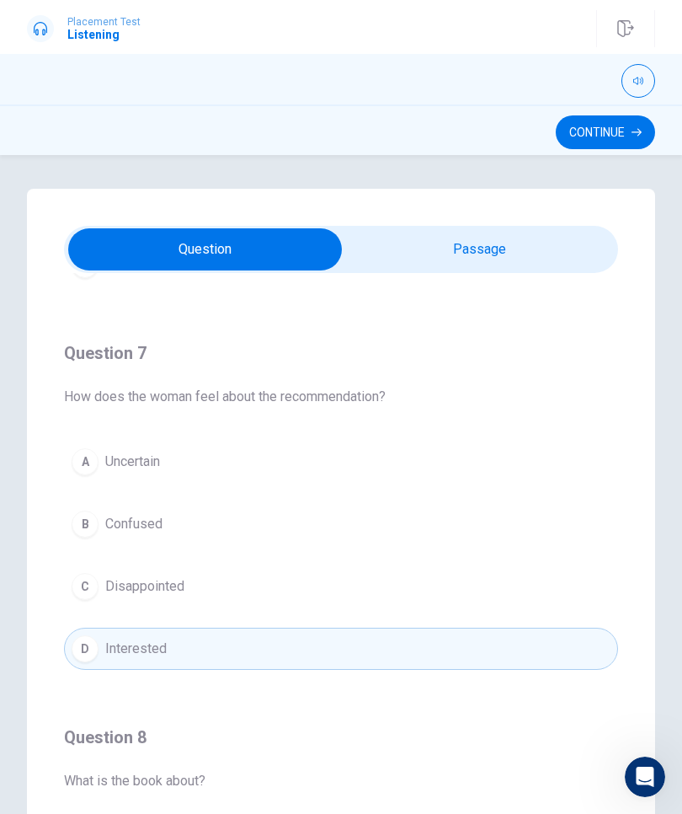
scroll to position [344, 0]
click at [620, 131] on button "Continue" at bounding box center [605, 132] width 99 height 34
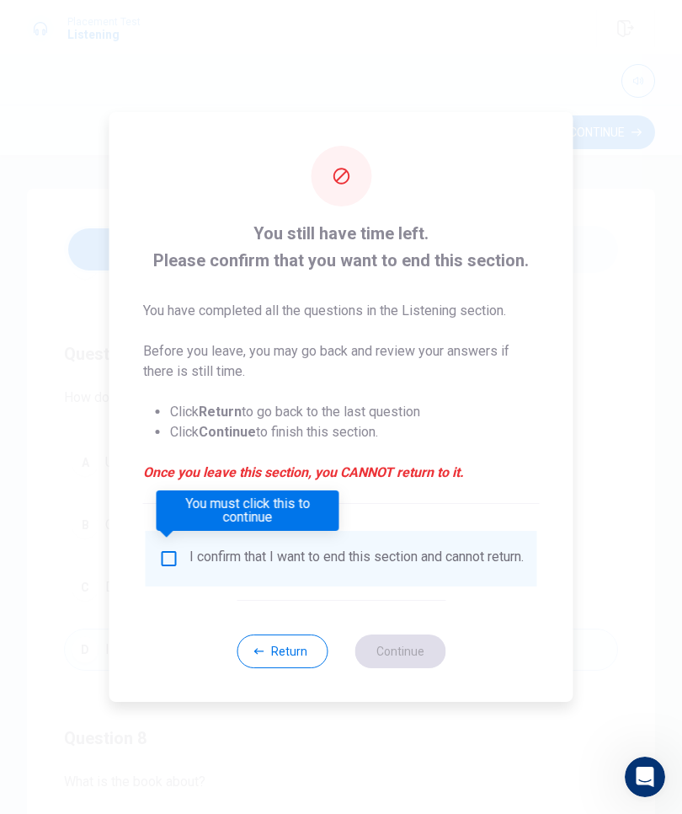
click at [159, 557] on input "You must click this to continue" at bounding box center [169, 558] width 20 height 20
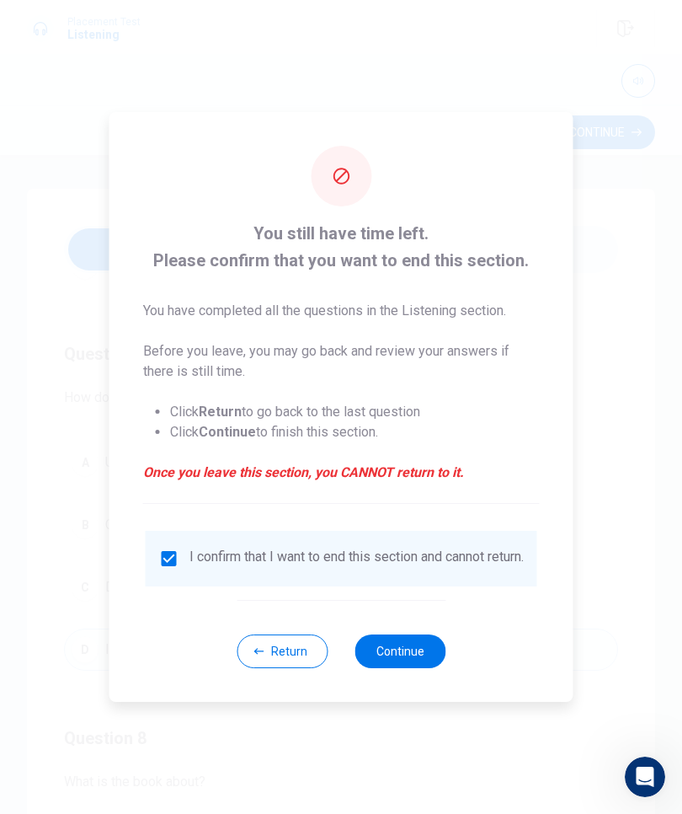
click at [414, 659] on button "Continue" at bounding box center [400, 651] width 91 height 34
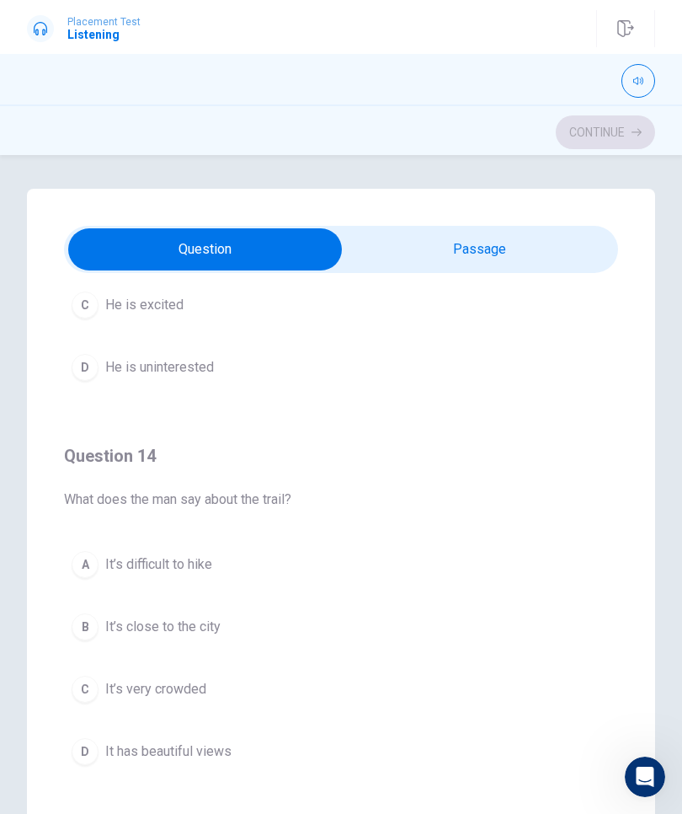
scroll to position [1009, 0]
type input "17"
click at [523, 248] on input "checkbox" at bounding box center [204, 249] width 831 height 42
checkbox input "true"
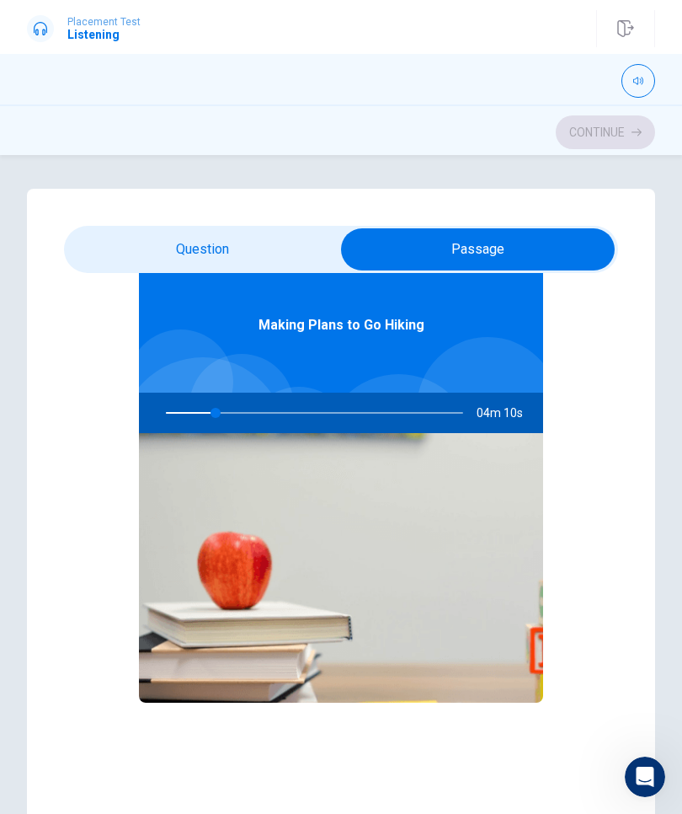
scroll to position [94, 0]
click at [222, 415] on div at bounding box center [311, 412] width 331 height 40
click at [438, 413] on div at bounding box center [311, 412] width 331 height 40
type input "19"
click at [95, 249] on input "checkbox" at bounding box center [477, 249] width 831 height 42
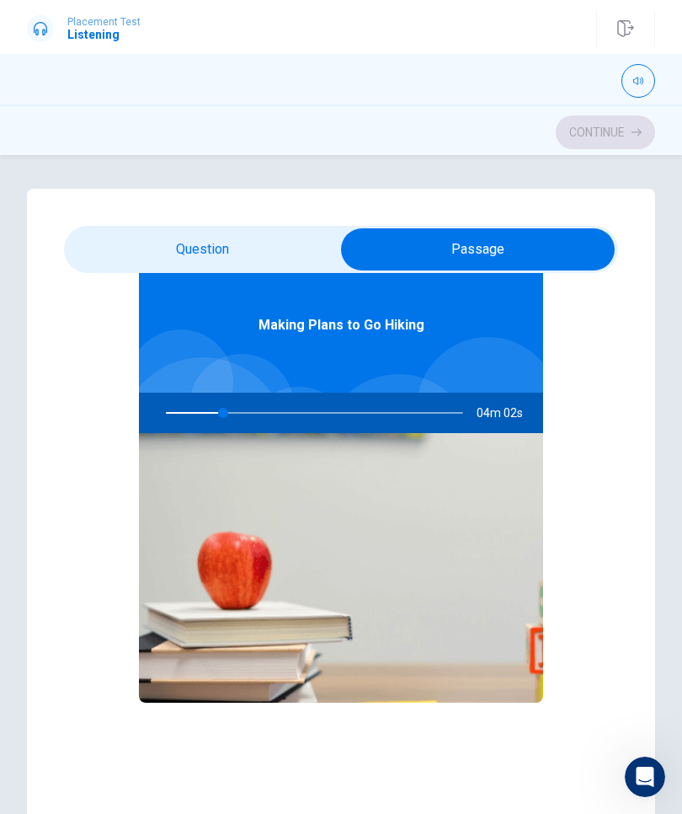
checkbox input "false"
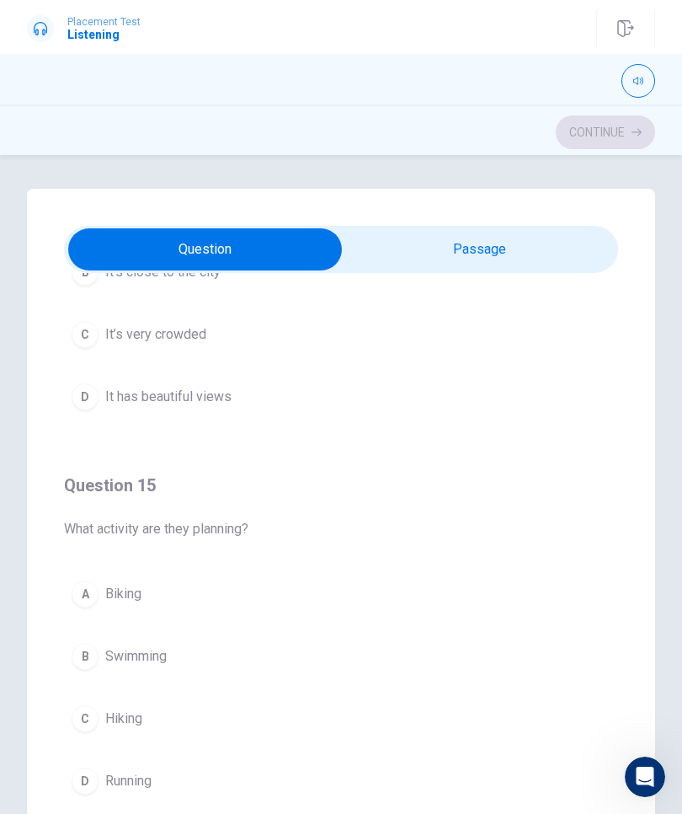
scroll to position [1364, 0]
click at [160, 723] on button "C Hiking" at bounding box center [341, 718] width 554 height 42
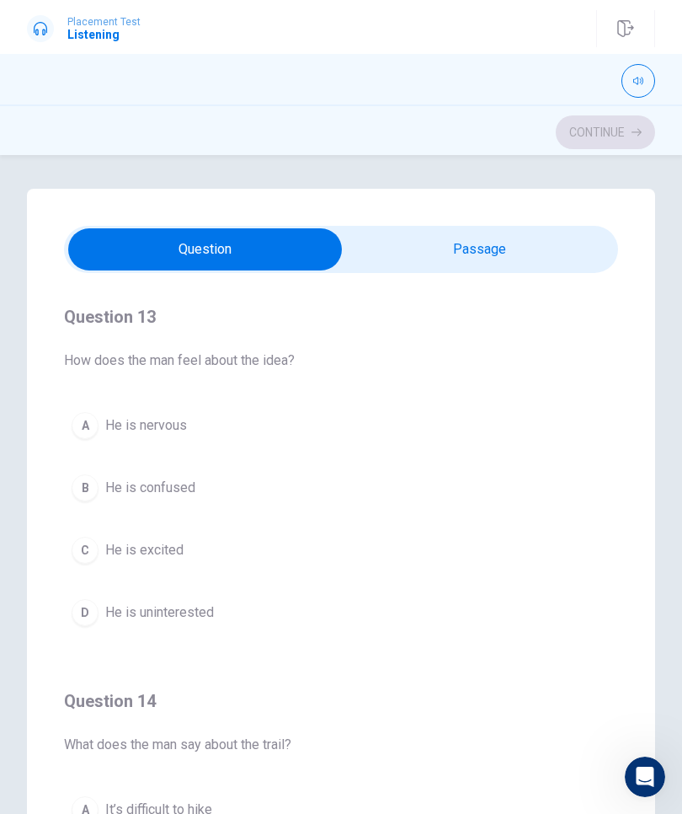
scroll to position [766, 0]
click at [81, 536] on div "C" at bounding box center [85, 549] width 27 height 27
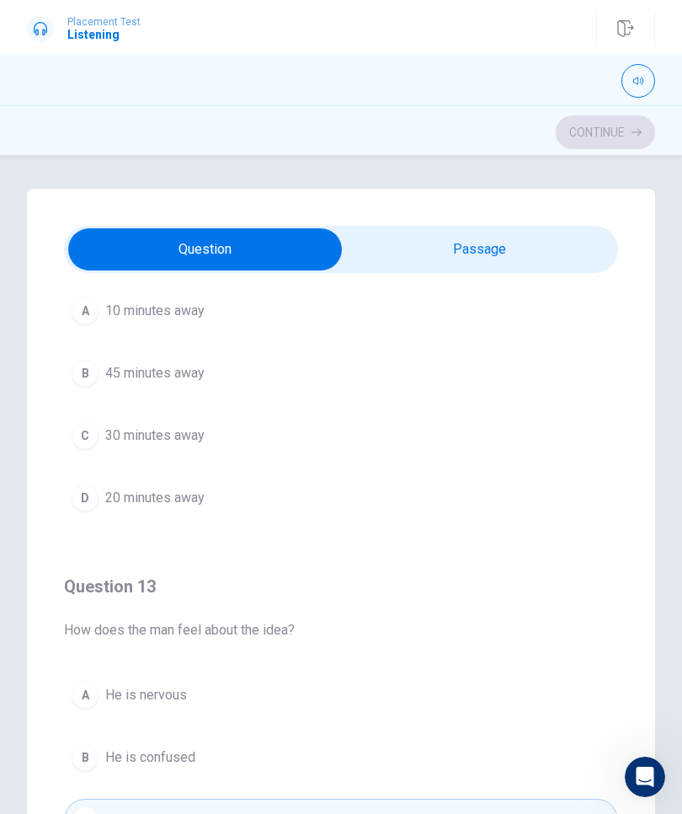
scroll to position [497, 0]
click at [83, 434] on div "C" at bounding box center [85, 433] width 27 height 27
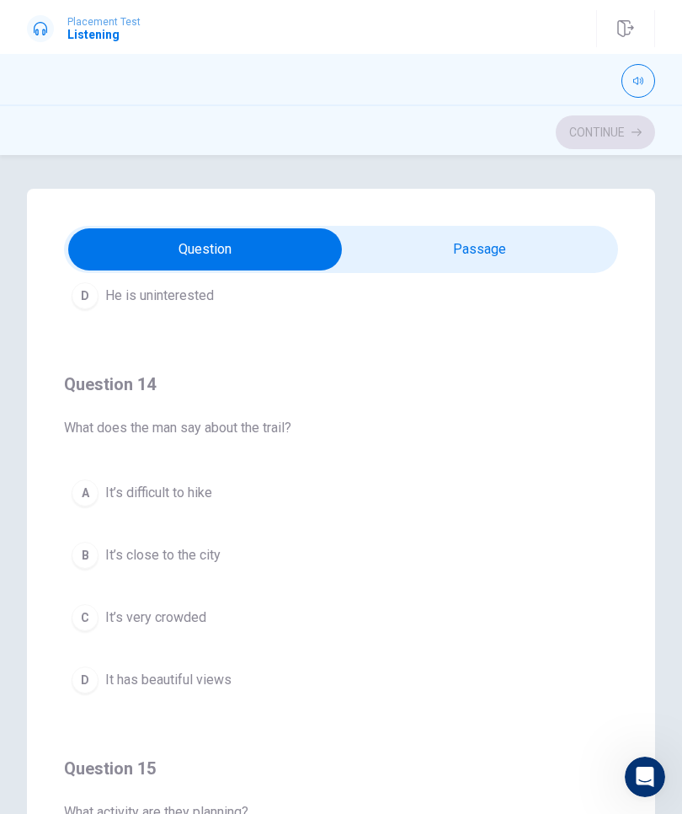
scroll to position [1083, 0]
click at [106, 687] on span "It has beautiful views" at bounding box center [168, 678] width 126 height 20
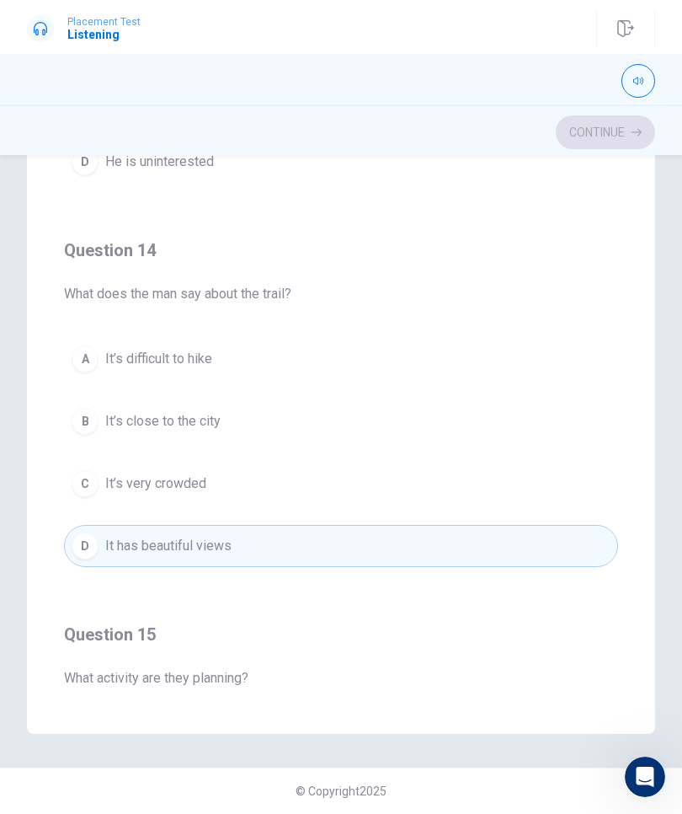
click at [73, 610] on div "Question 15 What activity are they planning? A Biking B Swimming C Hiking D Run…" at bounding box center [341, 786] width 554 height 384
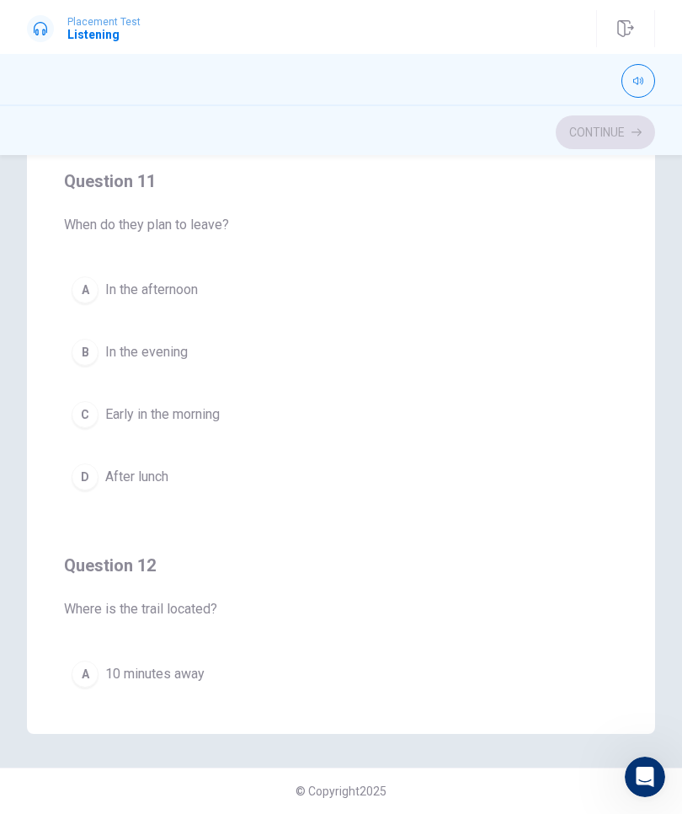
scroll to position [0, 0]
click at [254, 405] on button "C Early in the morning" at bounding box center [341, 414] width 554 height 42
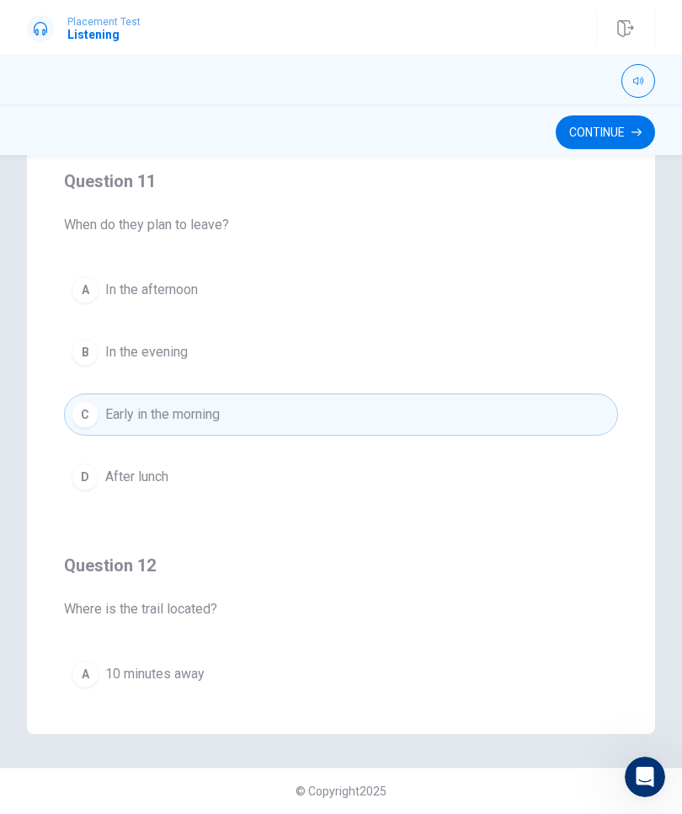
click at [613, 135] on button "Continue" at bounding box center [605, 132] width 99 height 34
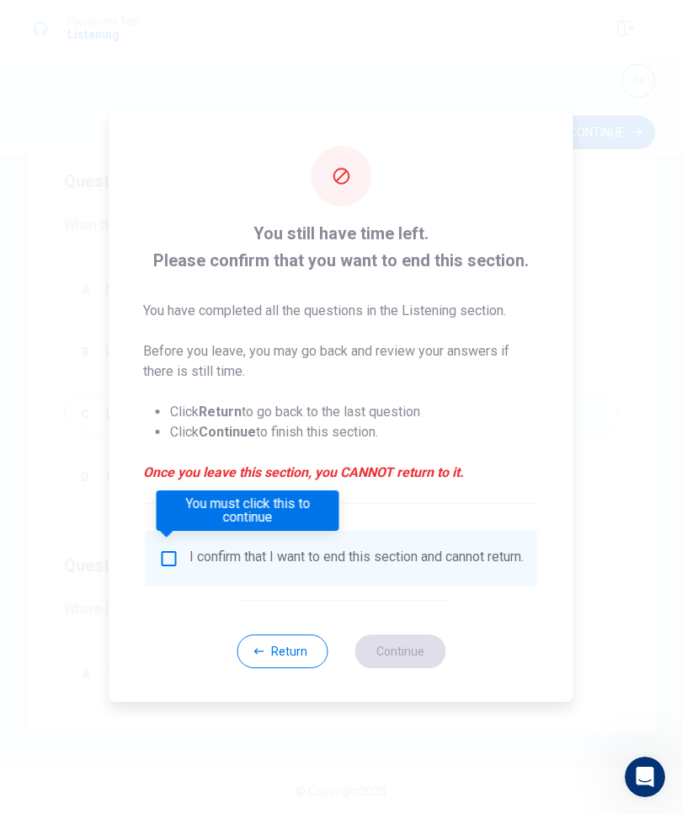
click at [303, 568] on div "I confirm that I want to end this section and cannot return." at bounding box center [356, 558] width 334 height 20
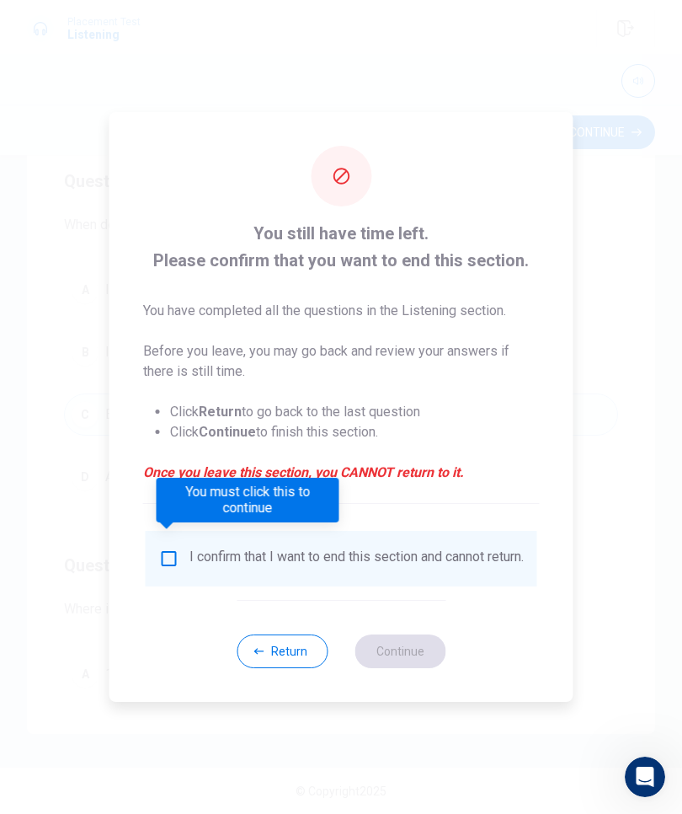
click at [159, 562] on icon "You must click this to continue" at bounding box center [169, 558] width 20 height 20
click at [168, 548] on input "You must click this to continue" at bounding box center [169, 558] width 20 height 20
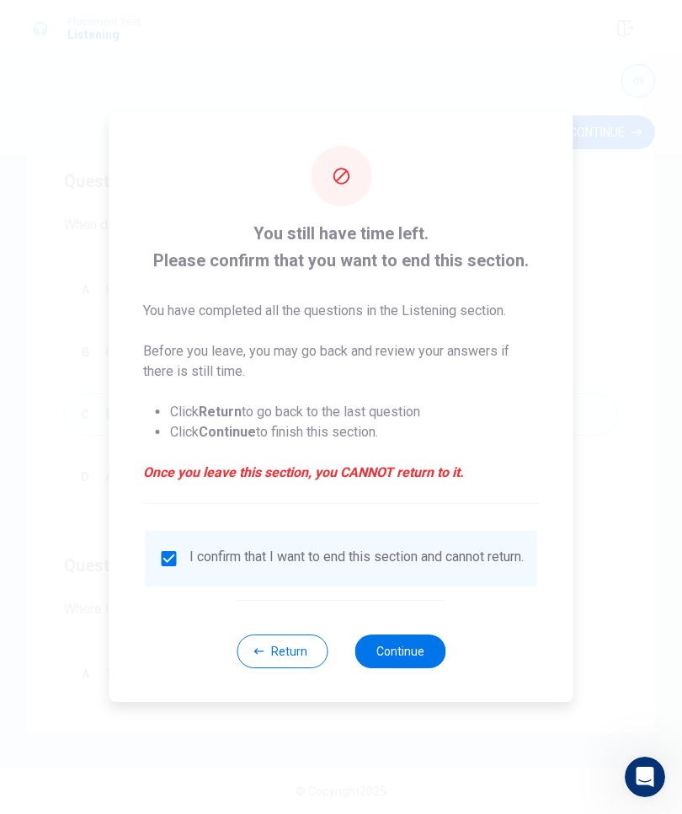
click at [422, 661] on button "Continue" at bounding box center [400, 651] width 91 height 34
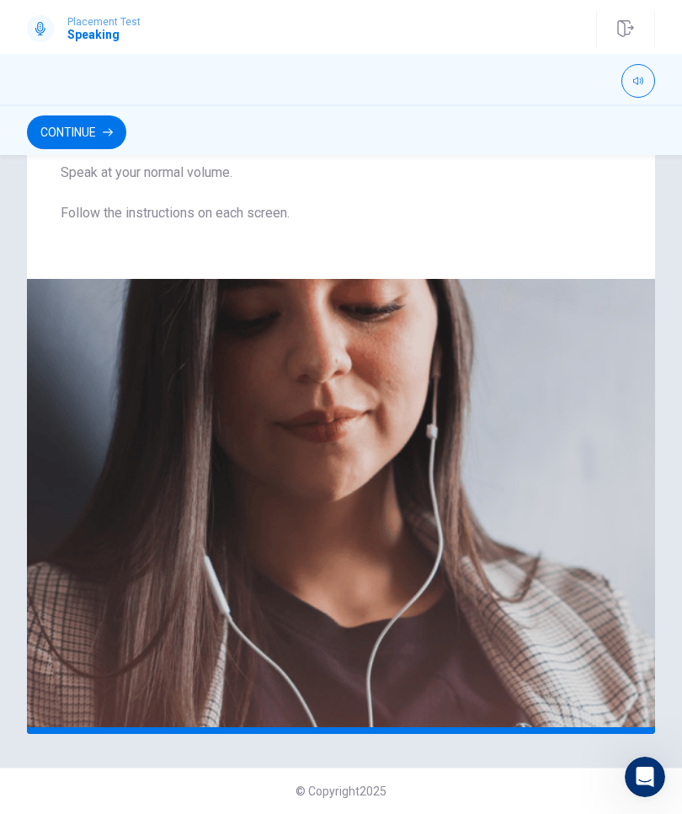
scroll to position [189, 0]
click at [74, 142] on button "Continue" at bounding box center [76, 132] width 99 height 34
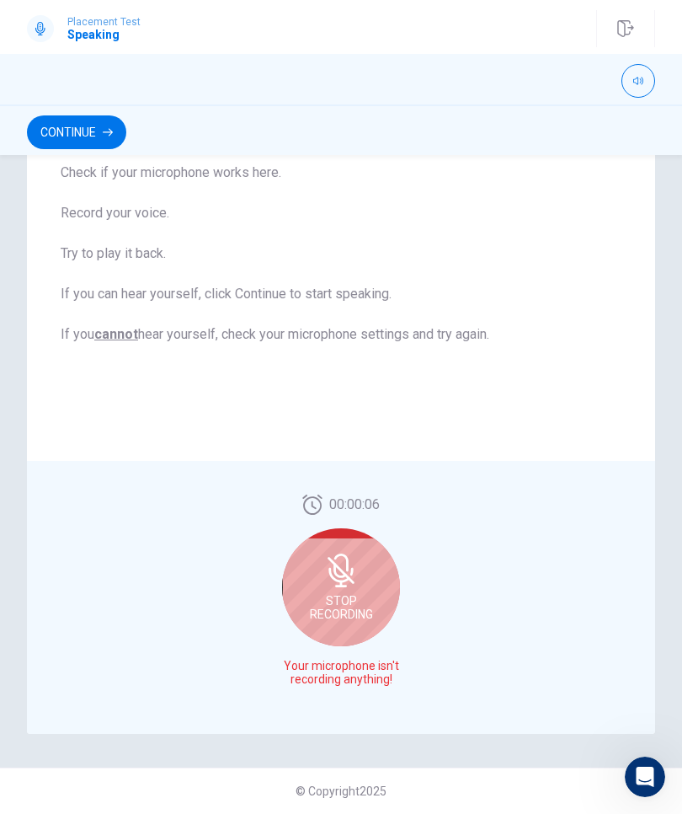
click at [350, 579] on icon at bounding box center [338, 575] width 21 height 15
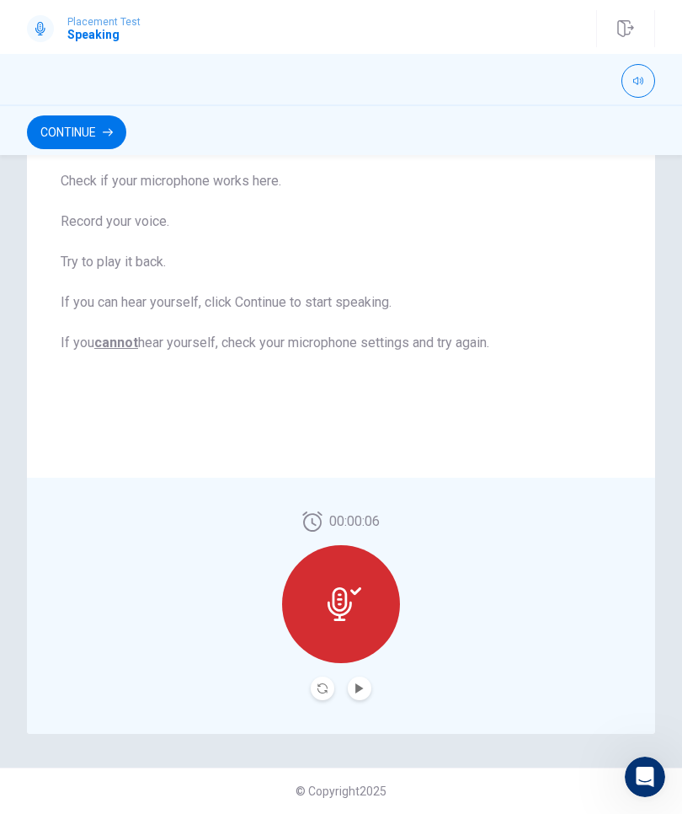
click at [344, 581] on div at bounding box center [341, 604] width 118 height 118
click at [360, 680] on button "Play Audio" at bounding box center [360, 688] width 24 height 24
click at [323, 687] on icon "Record Again" at bounding box center [323, 688] width 10 height 10
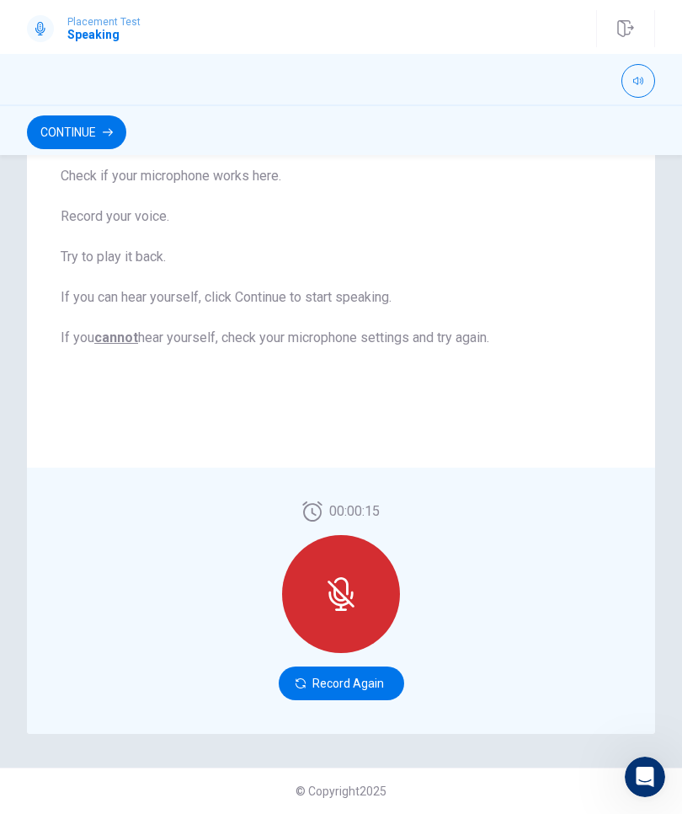
click at [384, 681] on button "Record Again" at bounding box center [341, 683] width 125 height 34
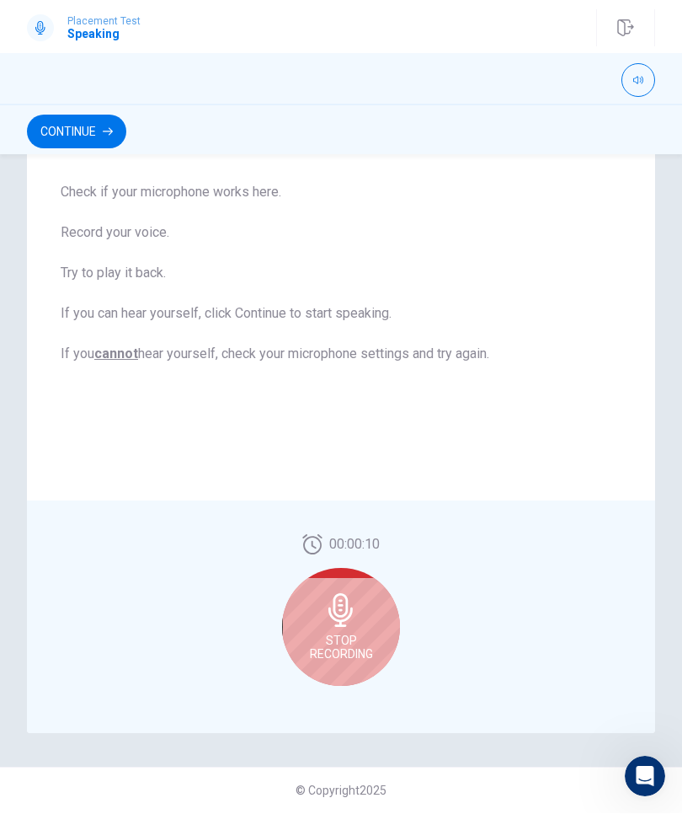
click at [73, 136] on button "Continue" at bounding box center [76, 132] width 99 height 34
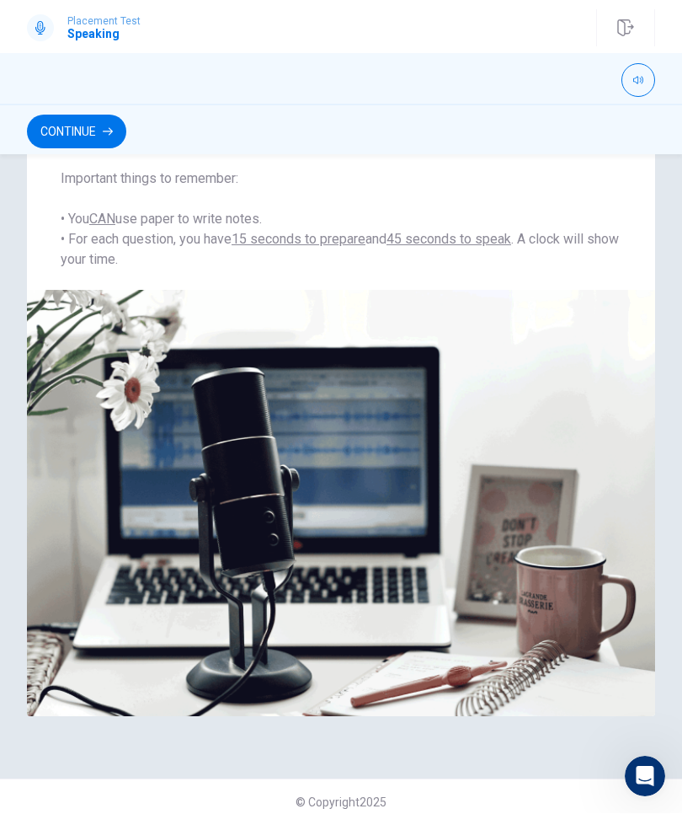
scroll to position [131, 0]
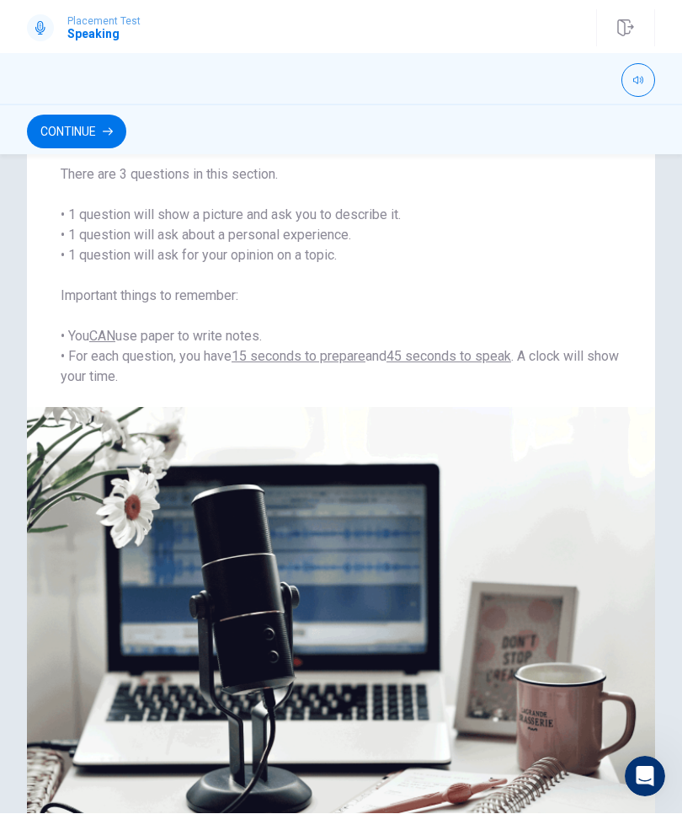
click at [29, 137] on button "Continue" at bounding box center [76, 132] width 99 height 34
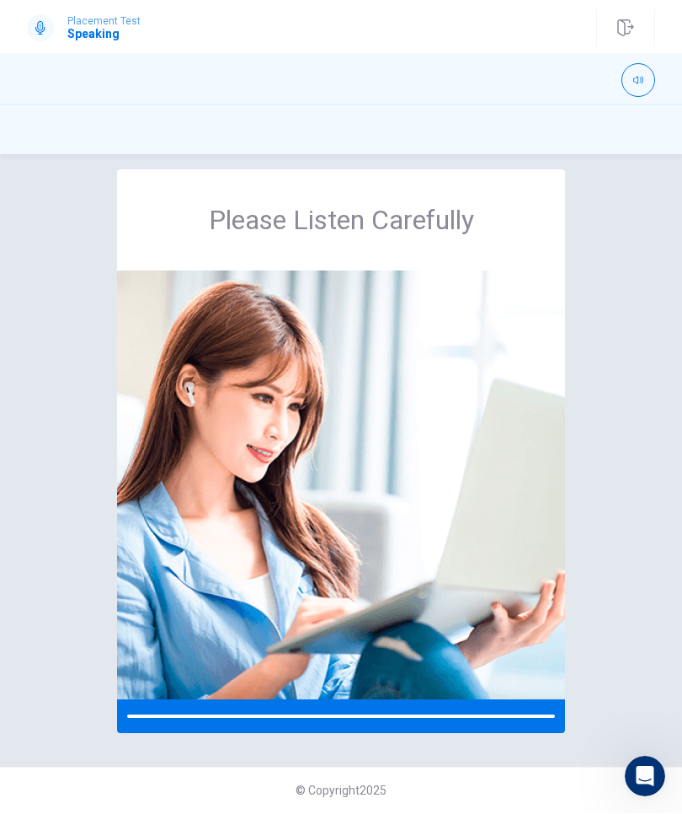
click at [70, 136] on div at bounding box center [341, 132] width 628 height 32
click at [40, 24] on icon at bounding box center [40, 28] width 13 height 13
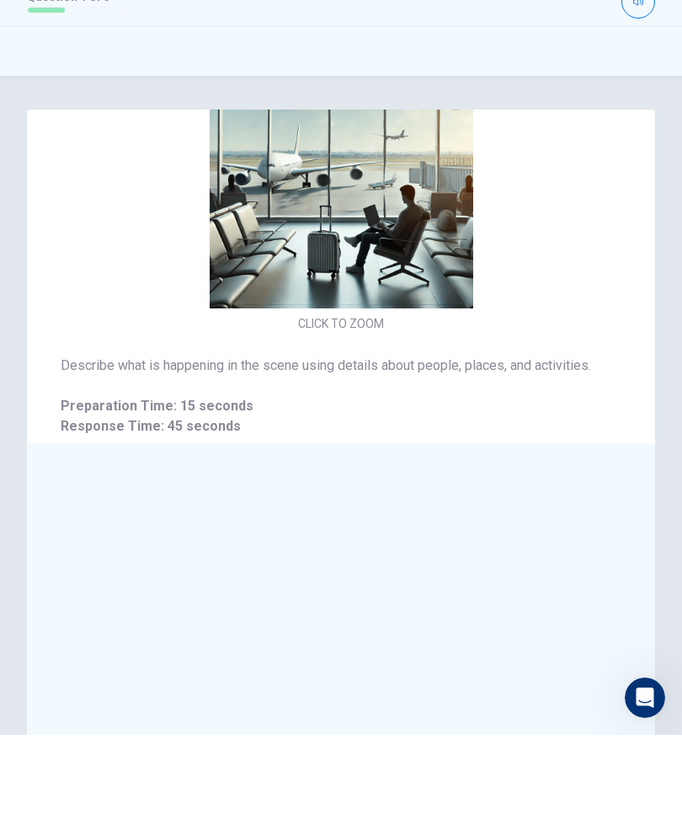
scroll to position [56, 0]
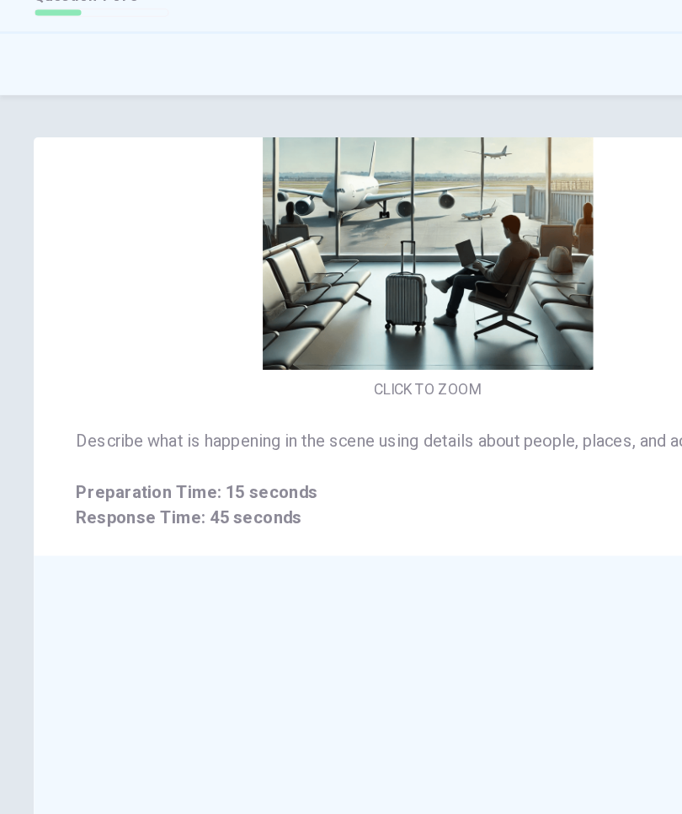
click at [465, 228] on img at bounding box center [341, 242] width 357 height 264
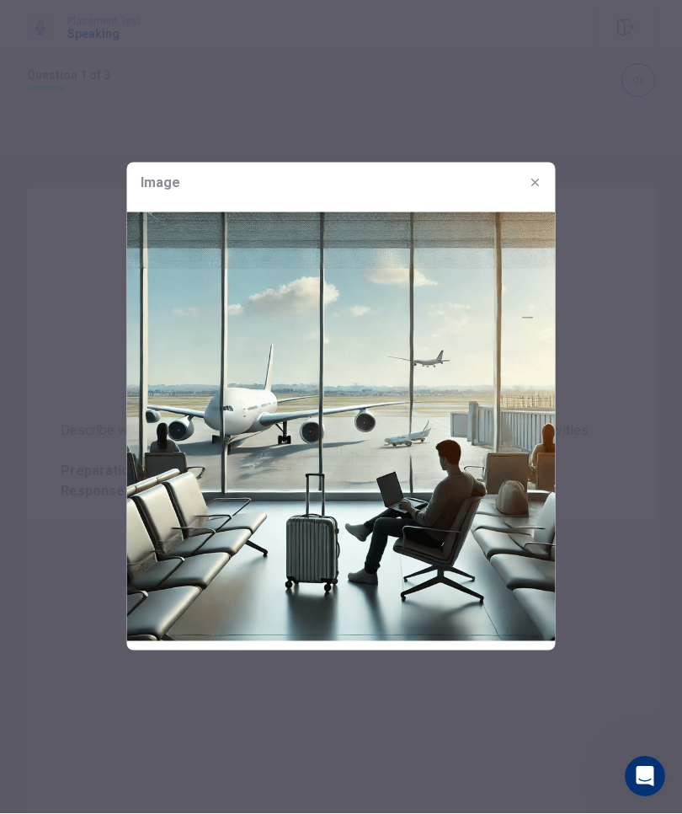
click at [532, 180] on icon "button" at bounding box center [535, 183] width 13 height 13
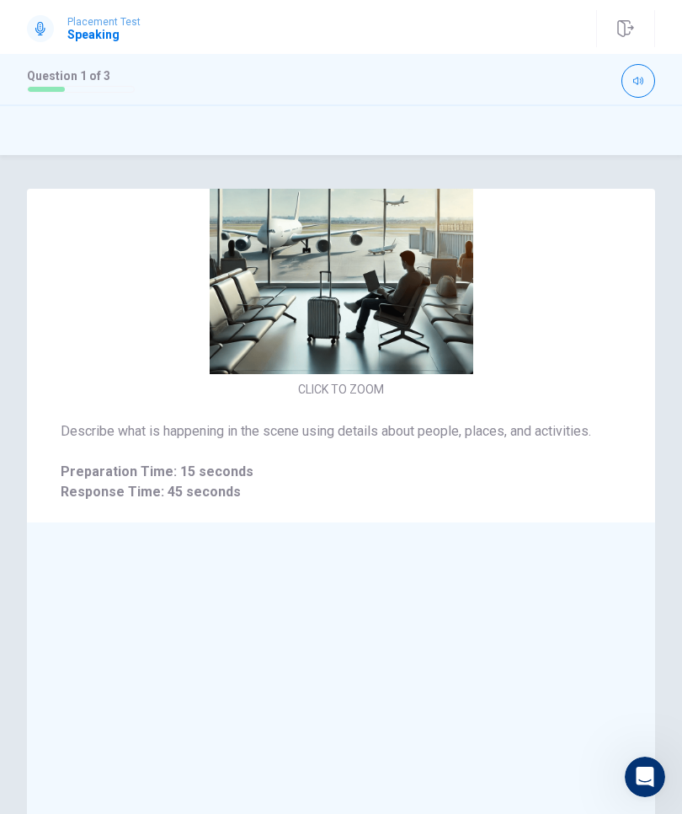
scroll to position [0, 0]
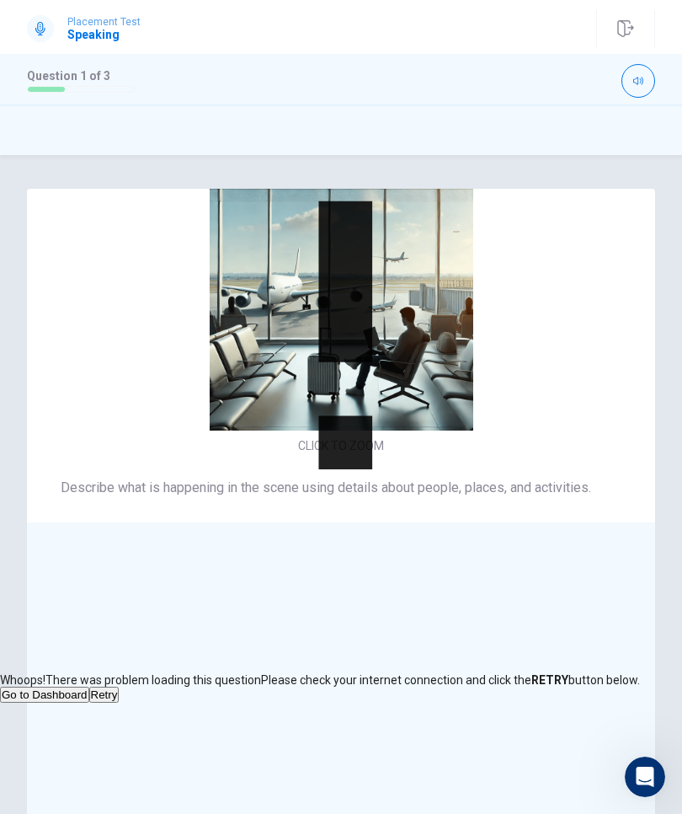
click at [120, 686] on button "Retry" at bounding box center [104, 694] width 30 height 16
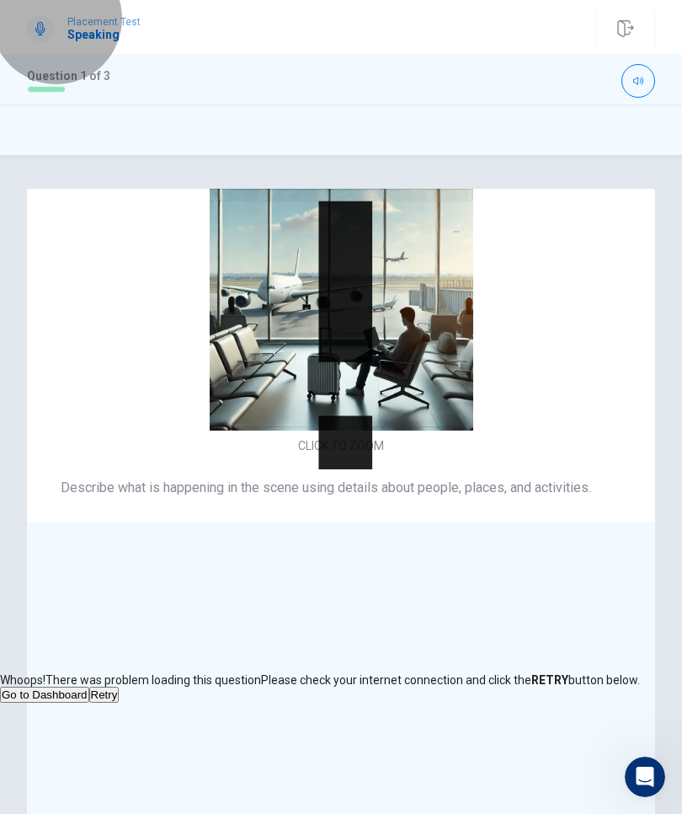
click at [120, 686] on button "Retry" at bounding box center [104, 694] width 30 height 16
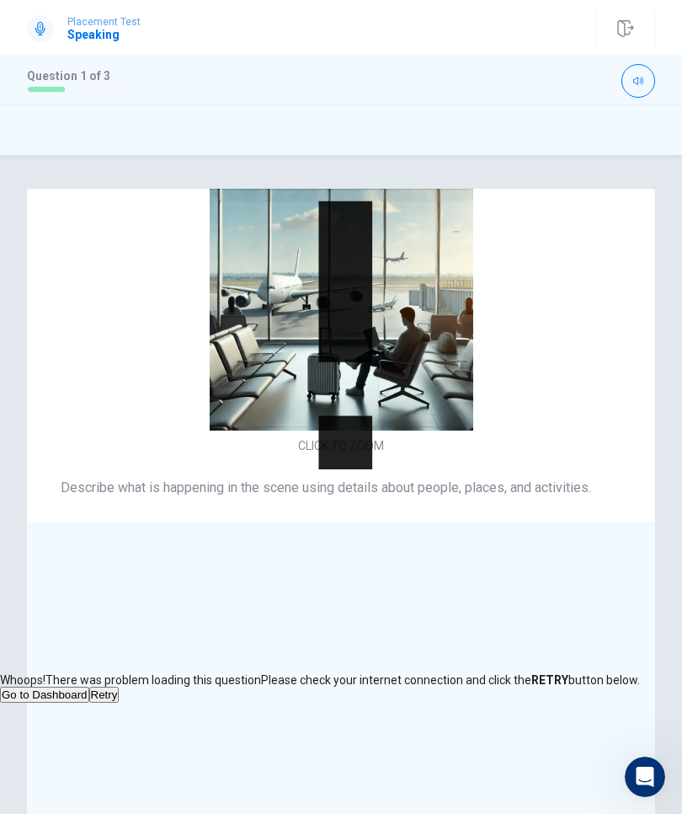
click at [89, 686] on button "Go to Dashboard" at bounding box center [44, 694] width 89 height 16
